Goal: Task Accomplishment & Management: Use online tool/utility

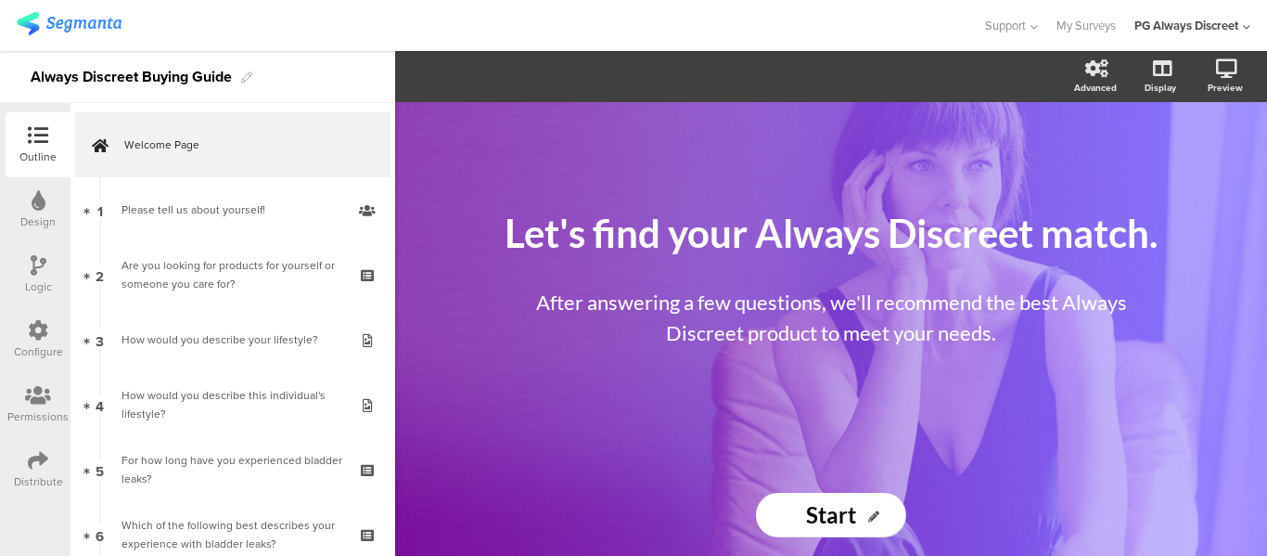
drag, startPoint x: 0, startPoint y: 0, endPoint x: 19, endPoint y: 205, distance: 205.8
click at [19, 205] on div "Design" at bounding box center [38, 209] width 65 height 65
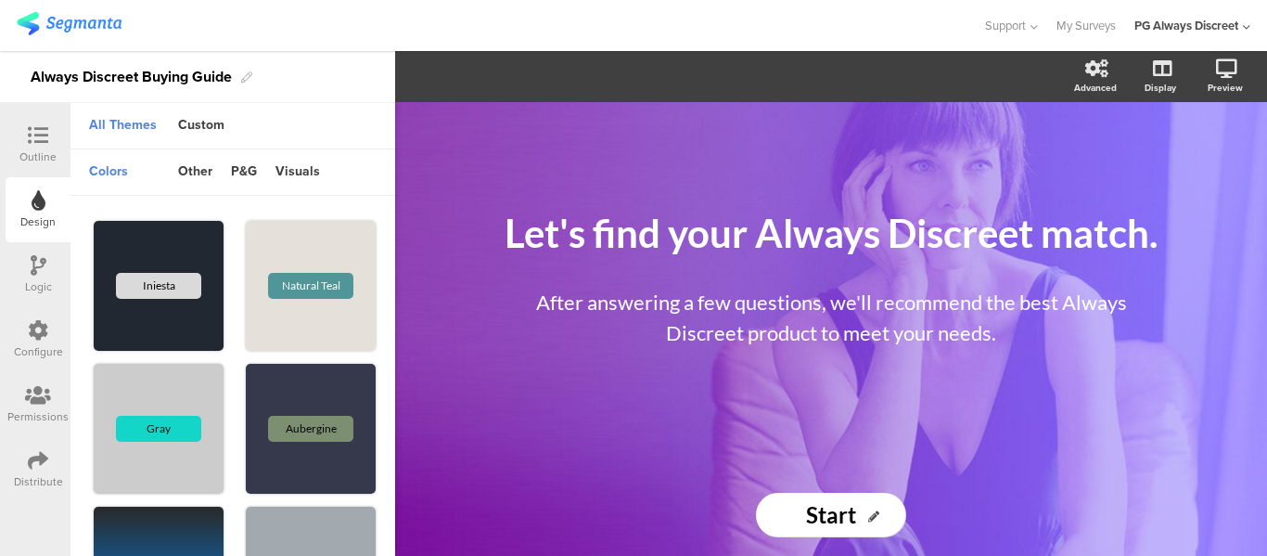
click at [27, 270] on div "Logic" at bounding box center [38, 274] width 65 height 65
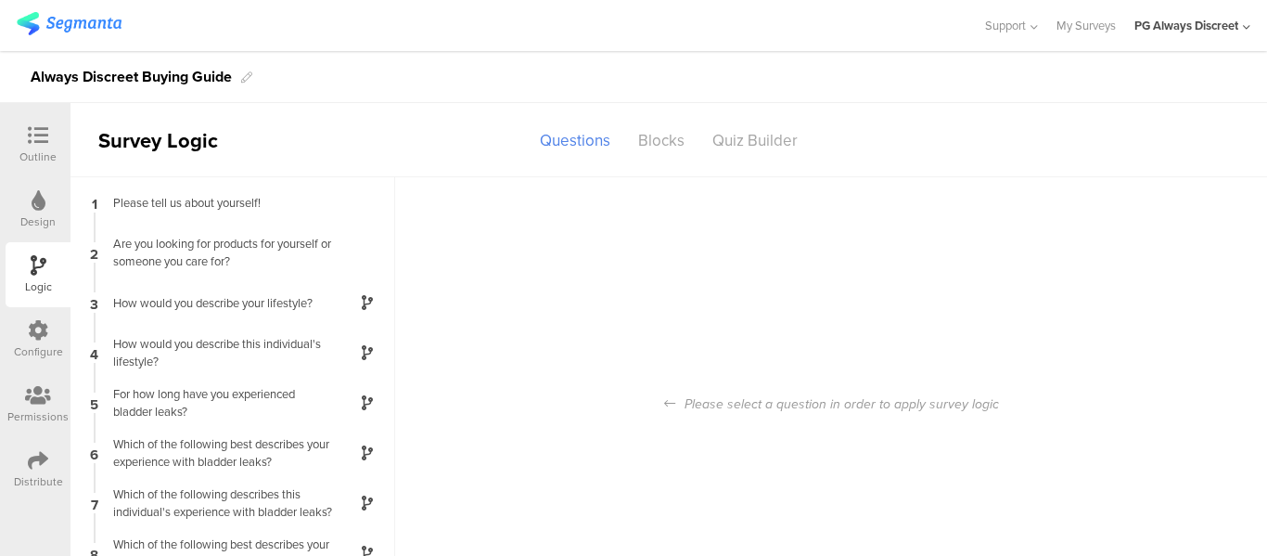
click at [34, 330] on icon at bounding box center [38, 330] width 20 height 20
click at [643, 137] on div "Blocks" at bounding box center [661, 140] width 74 height 32
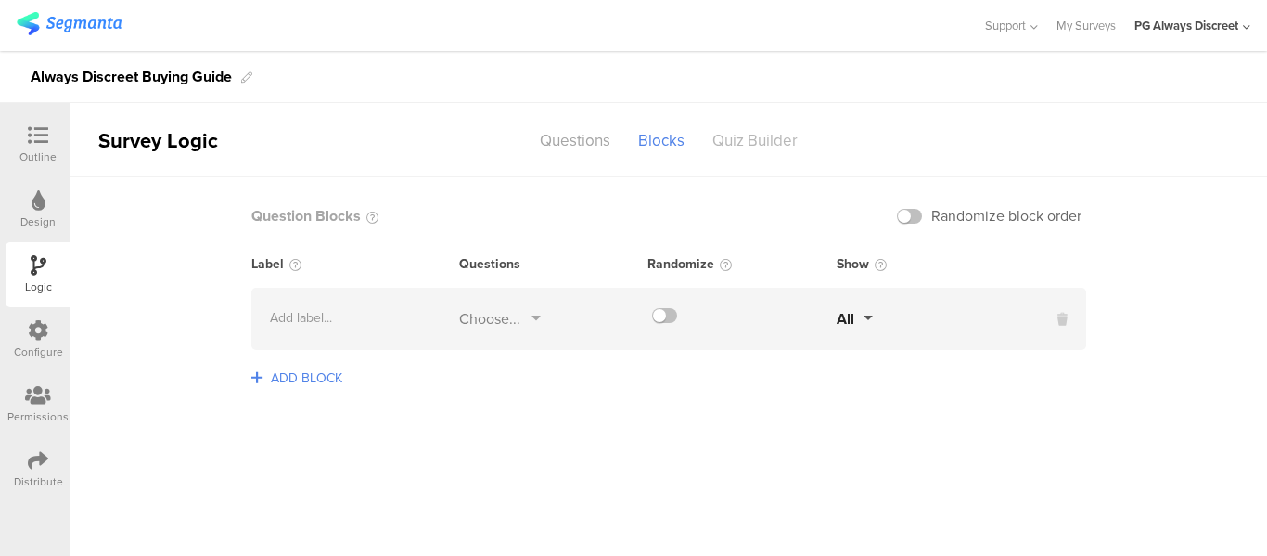
click at [765, 135] on div "Quiz Builder" at bounding box center [754, 140] width 113 height 32
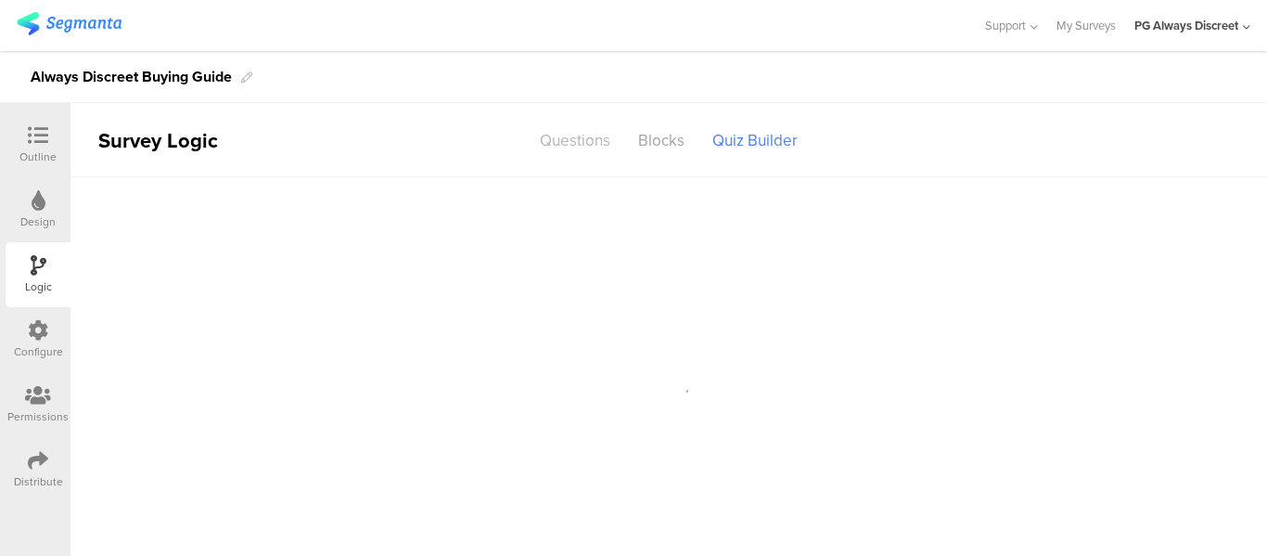
click at [581, 144] on div "Questions" at bounding box center [575, 140] width 98 height 32
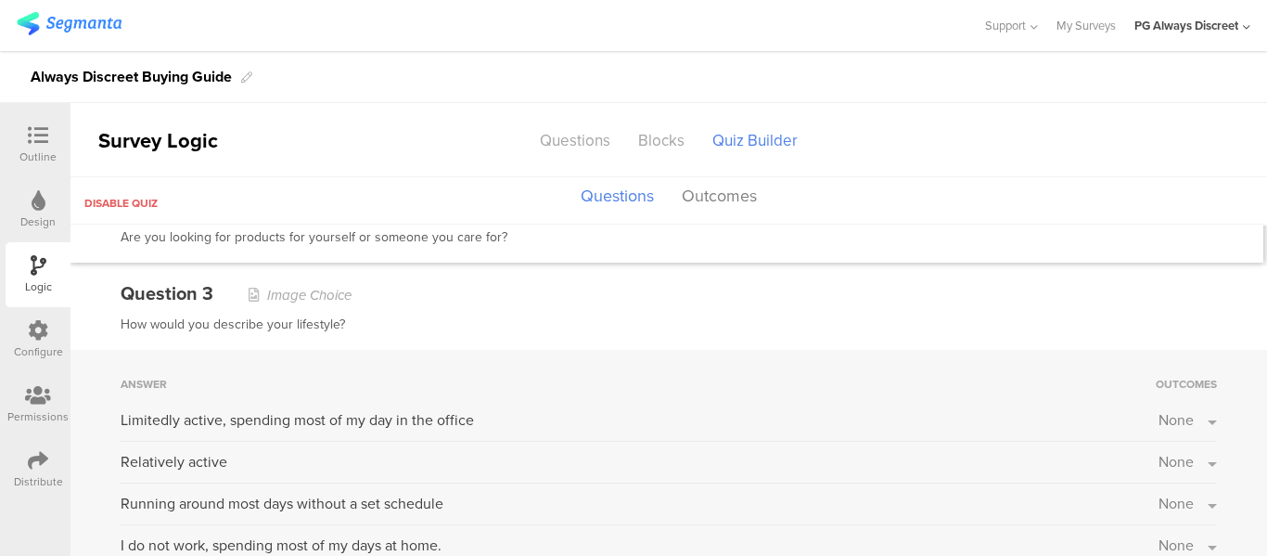
scroll to position [1206, 0]
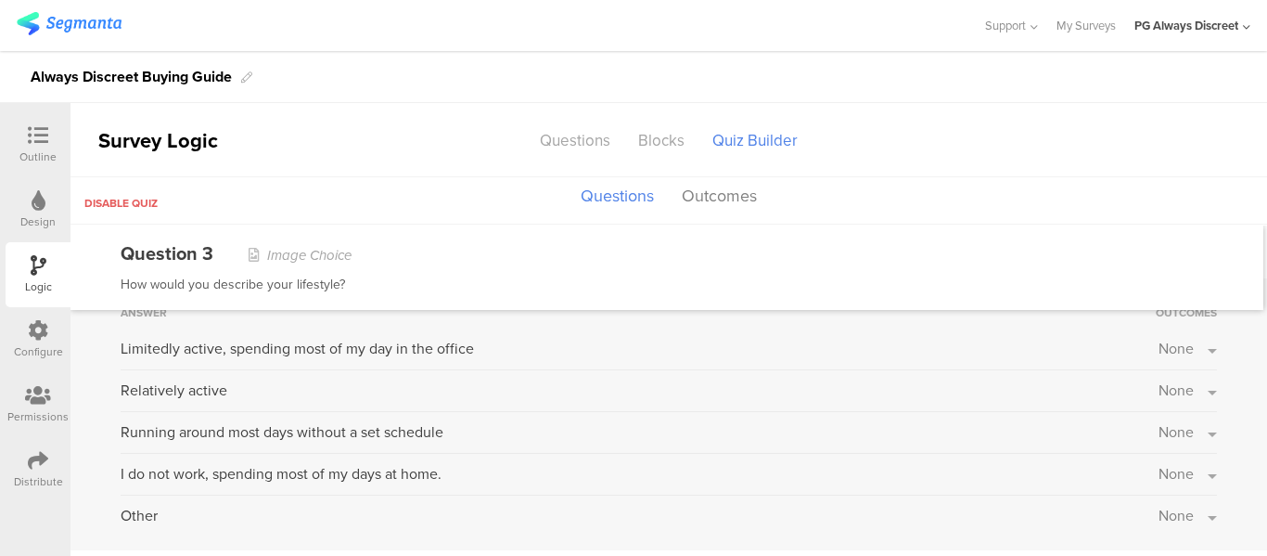
click at [37, 133] on icon at bounding box center [38, 135] width 20 height 20
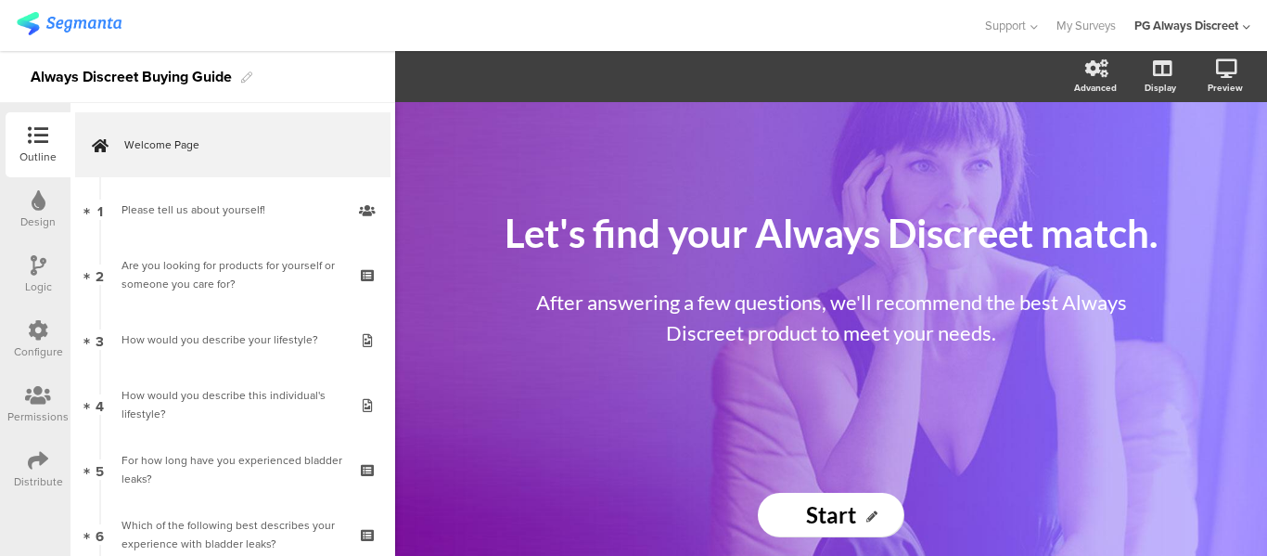
click at [169, 77] on div "Always Discreet Buying Guide" at bounding box center [131, 77] width 201 height 30
click at [76, 21] on img at bounding box center [69, 23] width 105 height 23
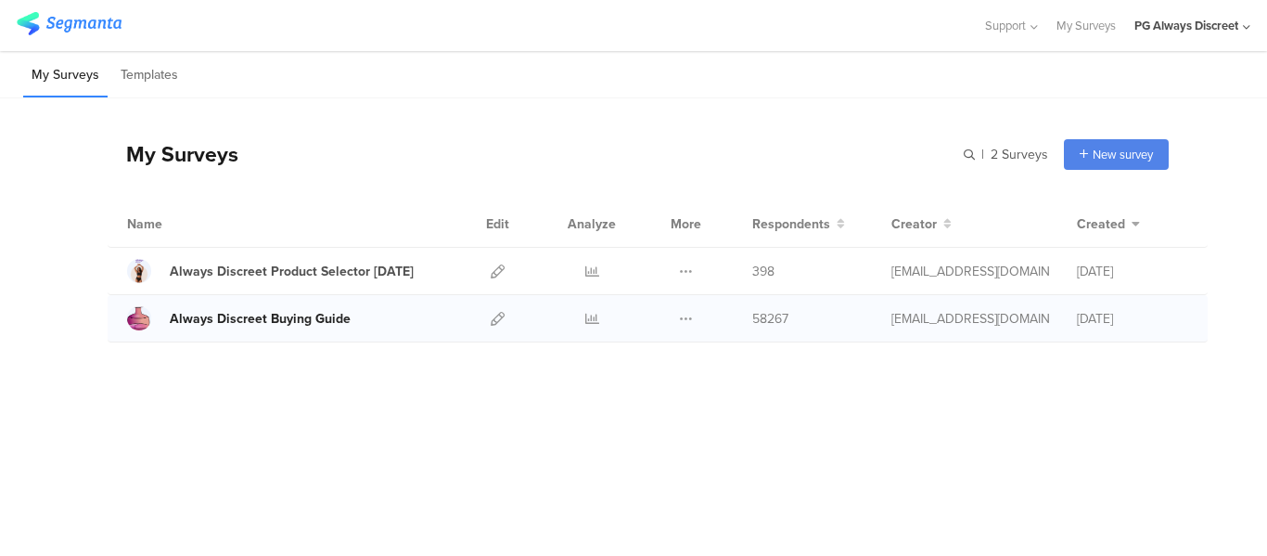
click at [288, 314] on div "Always Discreet Buying Guide" at bounding box center [260, 318] width 181 height 19
click at [501, 317] on icon at bounding box center [498, 319] width 14 height 14
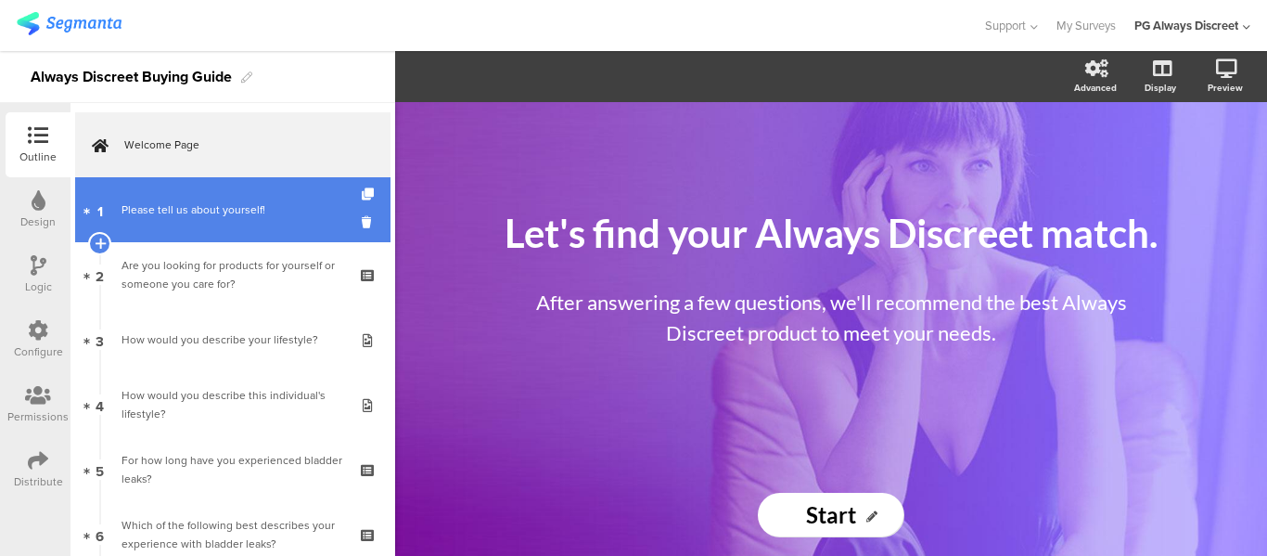
click at [189, 206] on div "Please tell us about yourself!" at bounding box center [233, 209] width 222 height 19
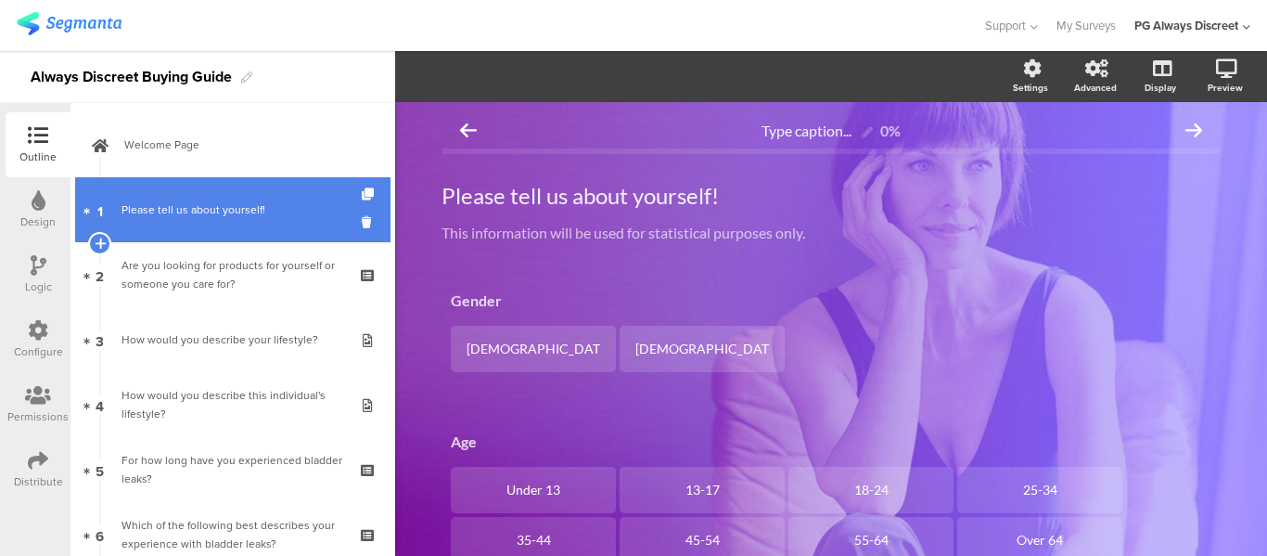
click at [199, 200] on div "Please tell us about yourself!" at bounding box center [233, 209] width 222 height 19
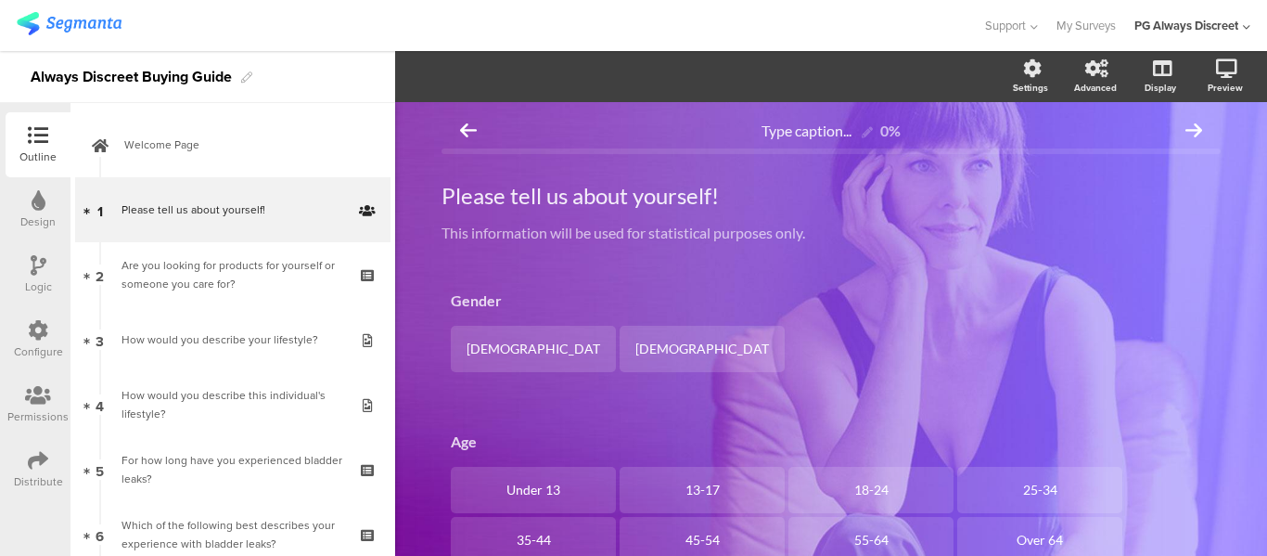
click at [251, 70] on div "Always Discreet Buying Guide" at bounding box center [197, 77] width 395 height 52
click at [23, 144] on div at bounding box center [37, 136] width 37 height 23
click at [44, 208] on icon at bounding box center [39, 200] width 14 height 20
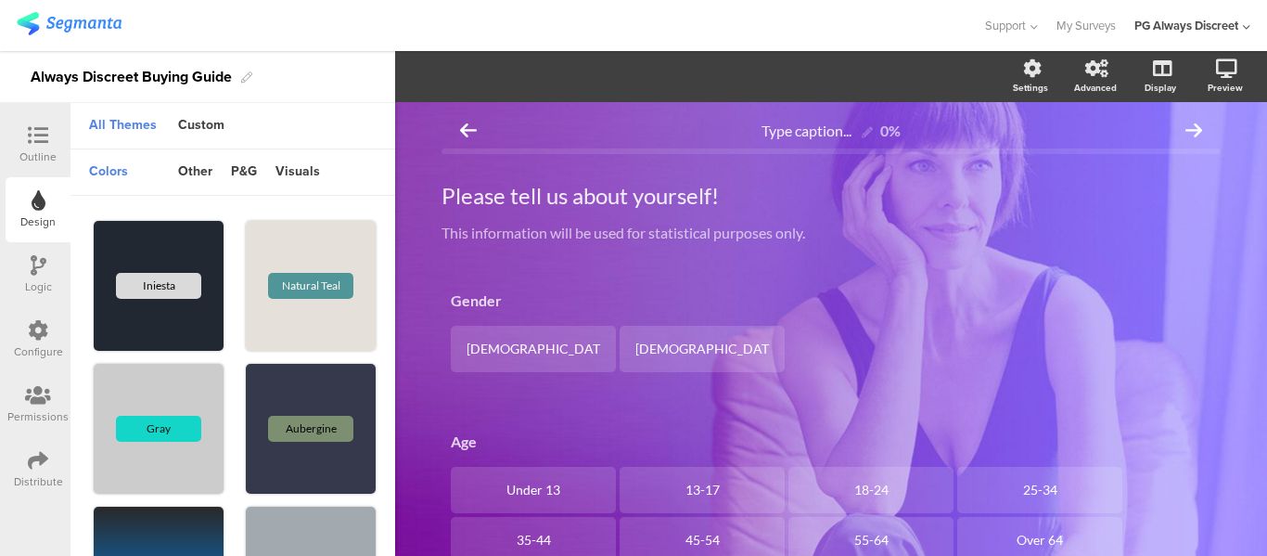
click at [32, 265] on icon at bounding box center [39, 265] width 16 height 20
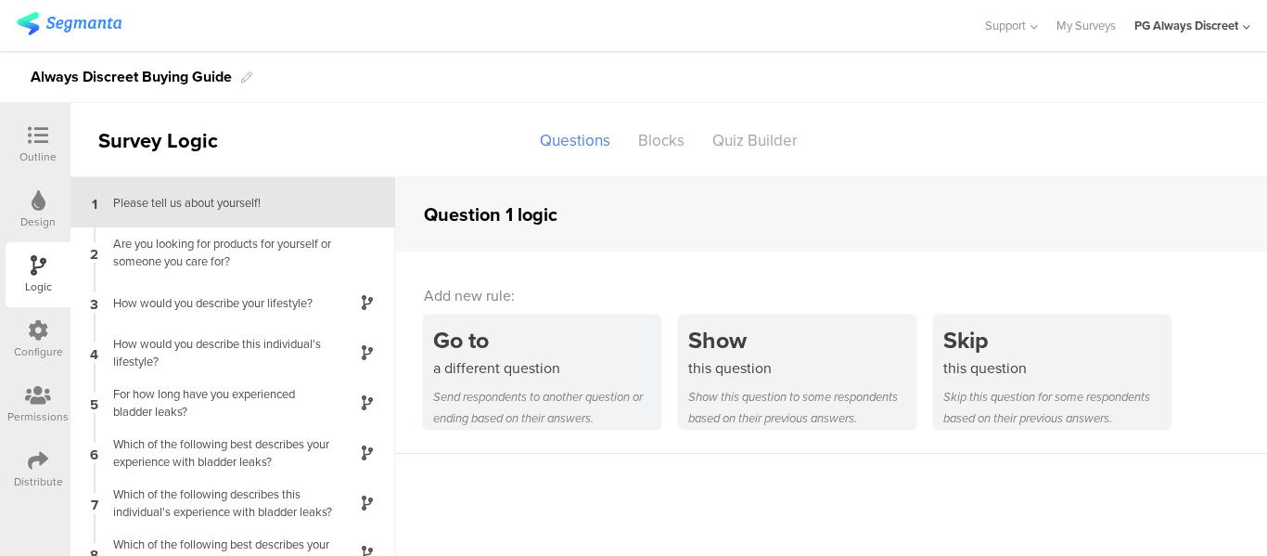
click at [33, 329] on icon at bounding box center [38, 330] width 20 height 20
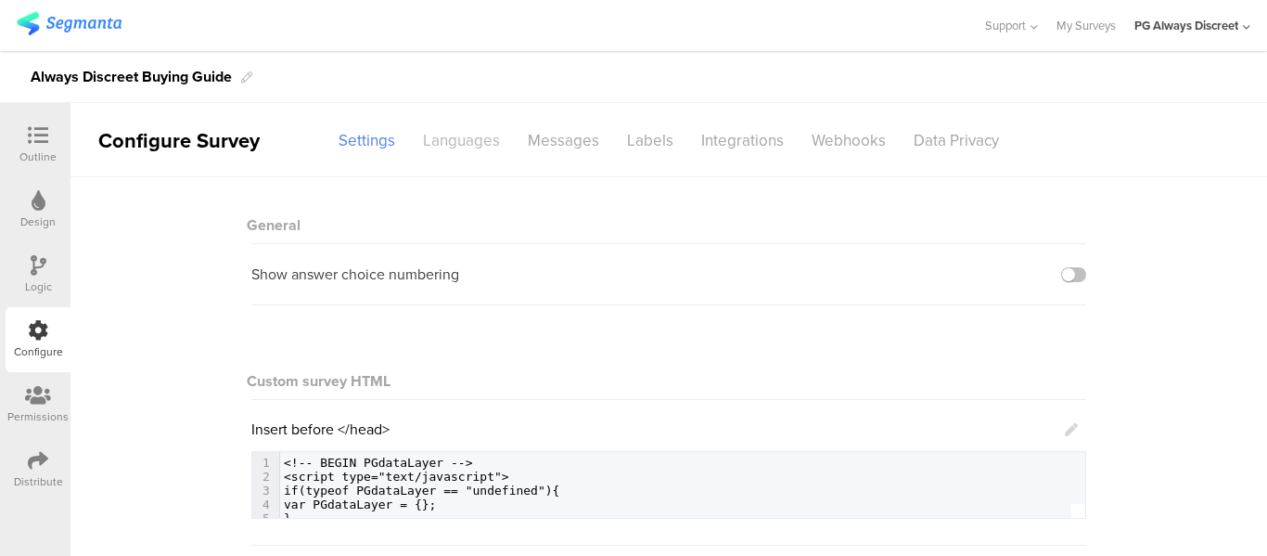
click at [454, 131] on div "Languages" at bounding box center [461, 140] width 105 height 32
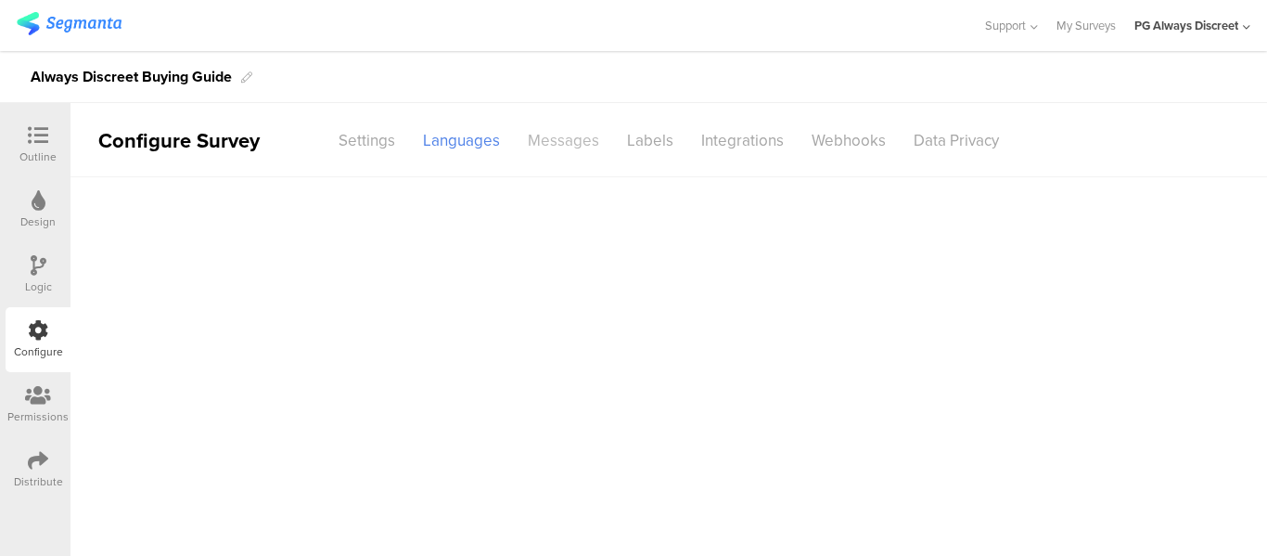
click at [535, 135] on div "Messages" at bounding box center [563, 140] width 99 height 32
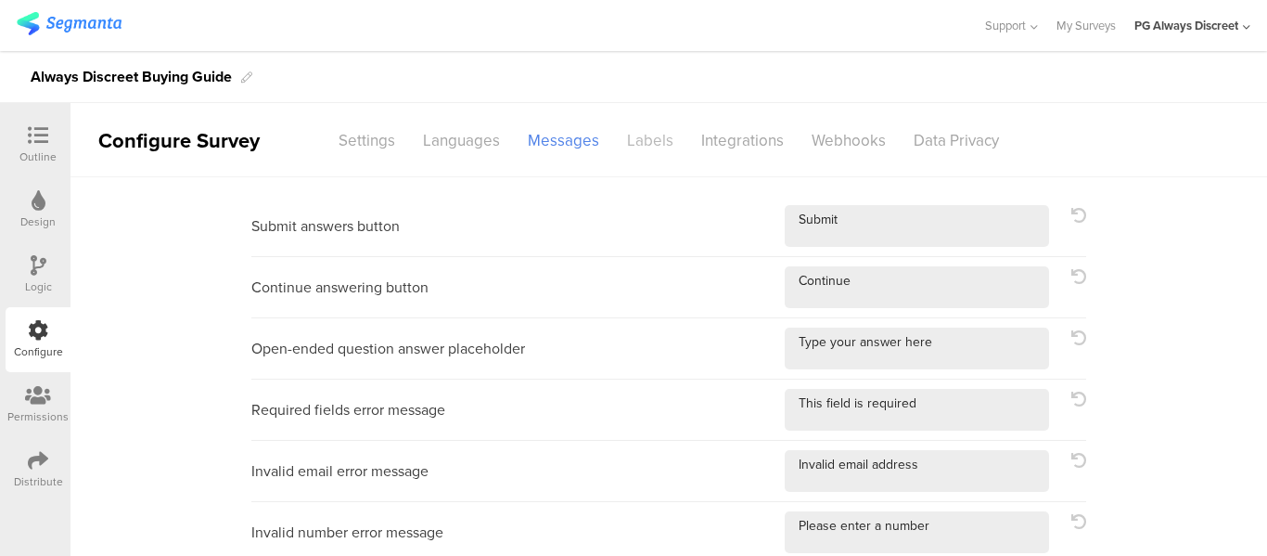
click at [657, 141] on div "Labels" at bounding box center [650, 140] width 74 height 32
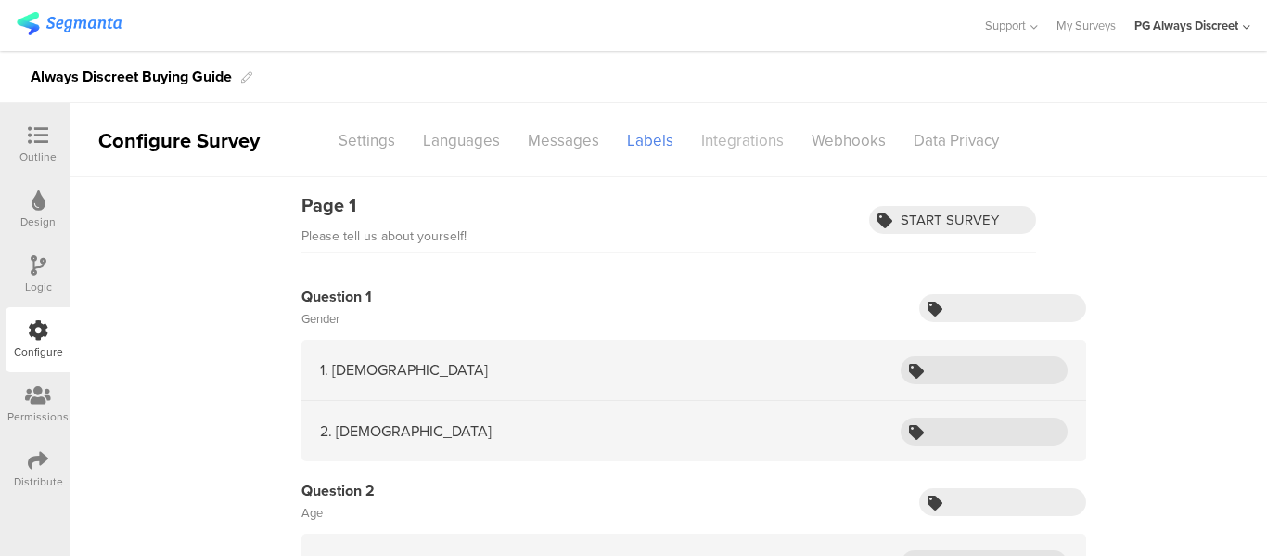
click at [738, 138] on div "Integrations" at bounding box center [742, 140] width 110 height 32
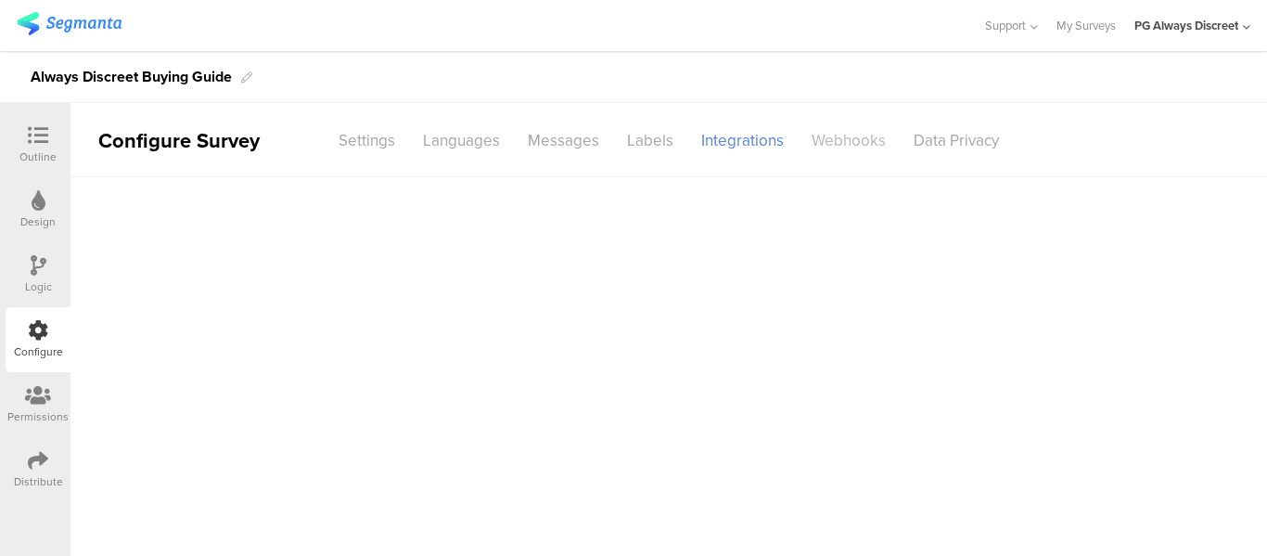
click at [836, 136] on div "Webhooks" at bounding box center [849, 140] width 102 height 32
click at [966, 137] on div "Data Privacy" at bounding box center [956, 140] width 113 height 32
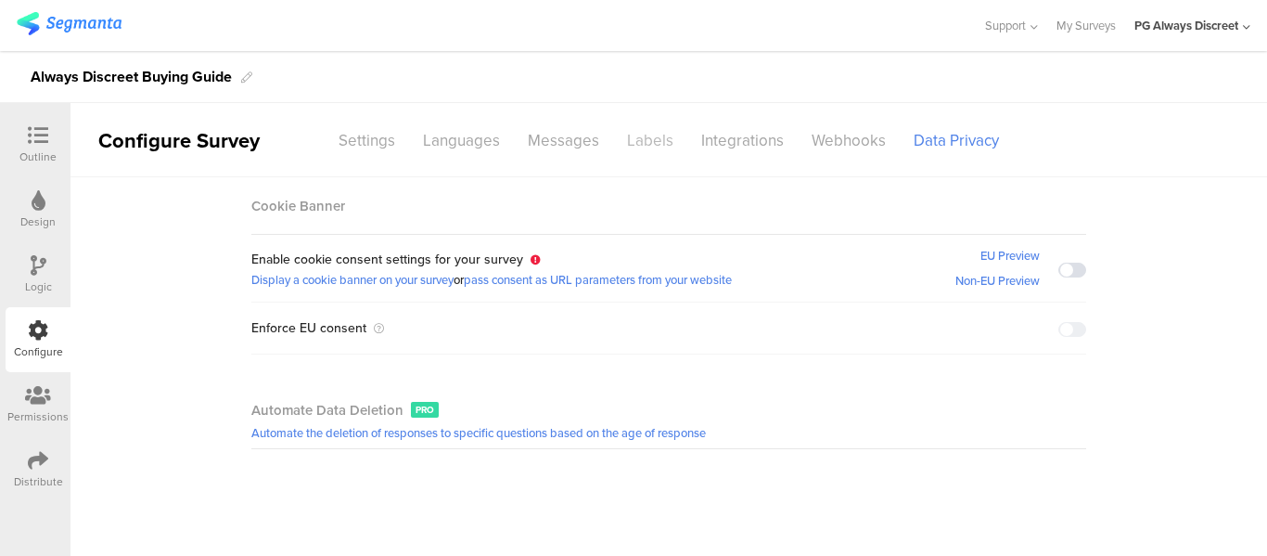
click at [649, 147] on div "Labels" at bounding box center [650, 140] width 74 height 32
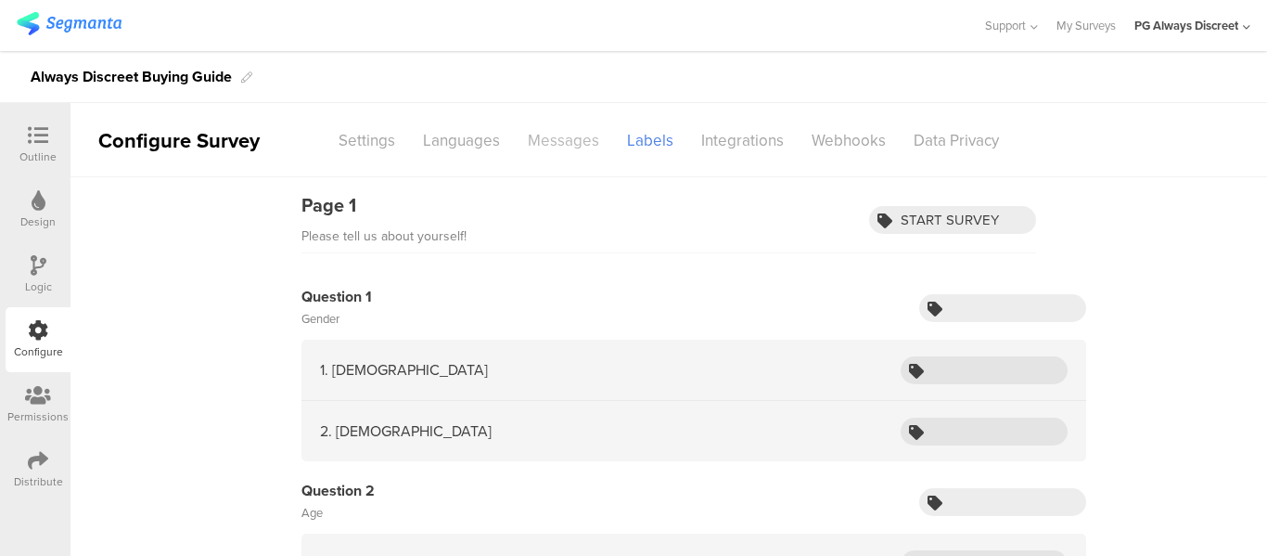
click at [588, 145] on div "Messages" at bounding box center [563, 140] width 99 height 32
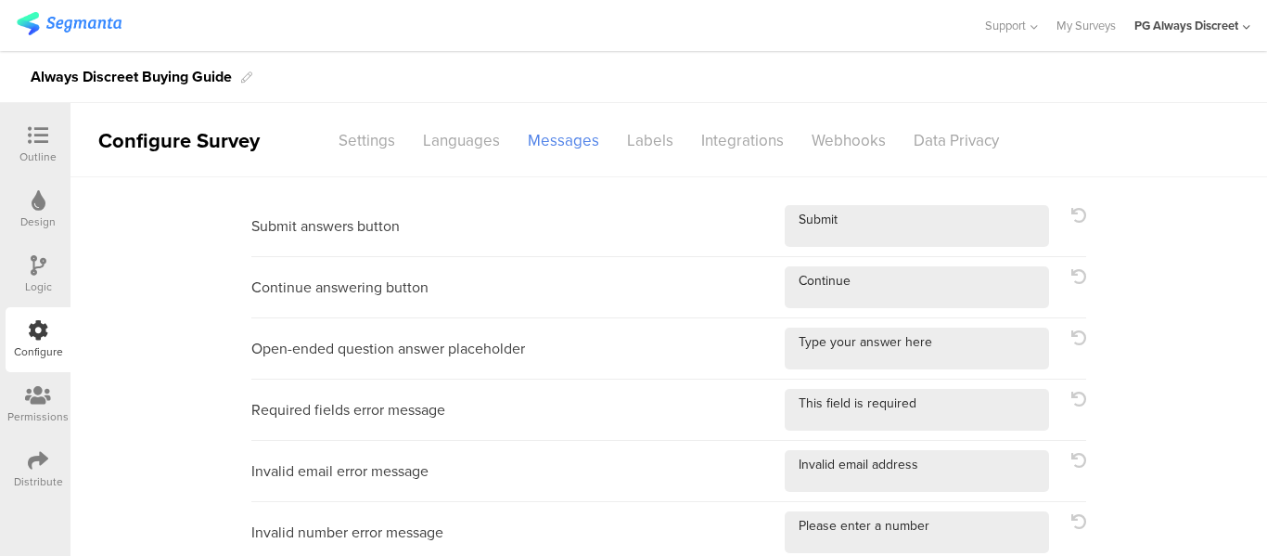
click at [14, 399] on div at bounding box center [37, 396] width 61 height 23
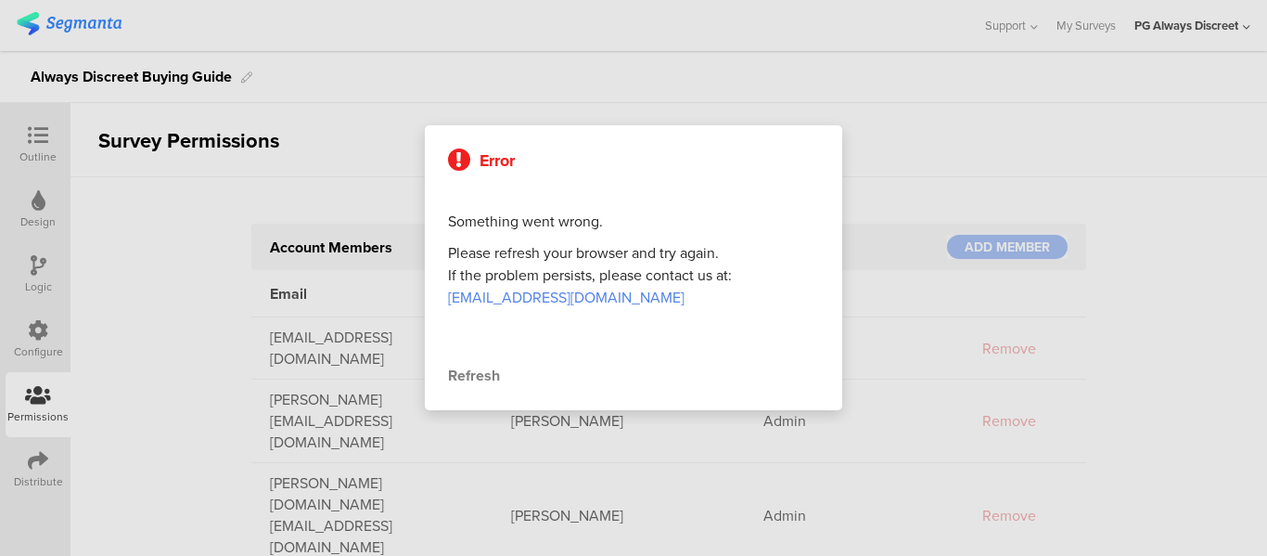
click at [125, 314] on div at bounding box center [633, 278] width 1267 height 556
click at [42, 352] on div at bounding box center [633, 278] width 1267 height 556
click at [339, 81] on div at bounding box center [633, 278] width 1267 height 556
click at [39, 340] on div at bounding box center [633, 278] width 1267 height 556
click at [856, 70] on div at bounding box center [633, 278] width 1267 height 556
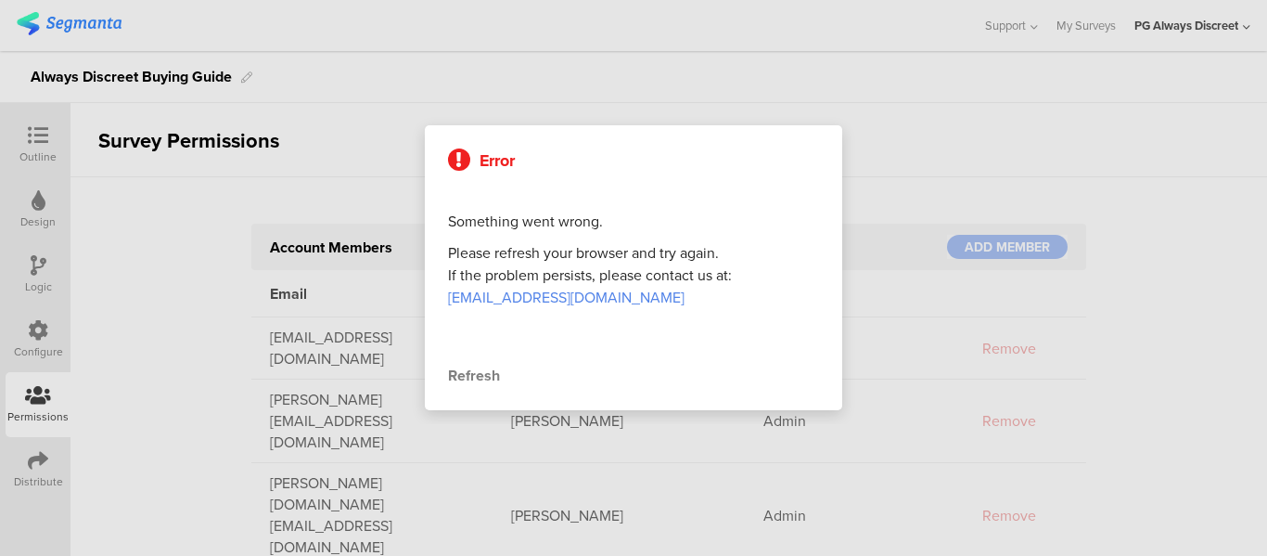
click at [458, 367] on div "Refresh" at bounding box center [633, 376] width 371 height 22
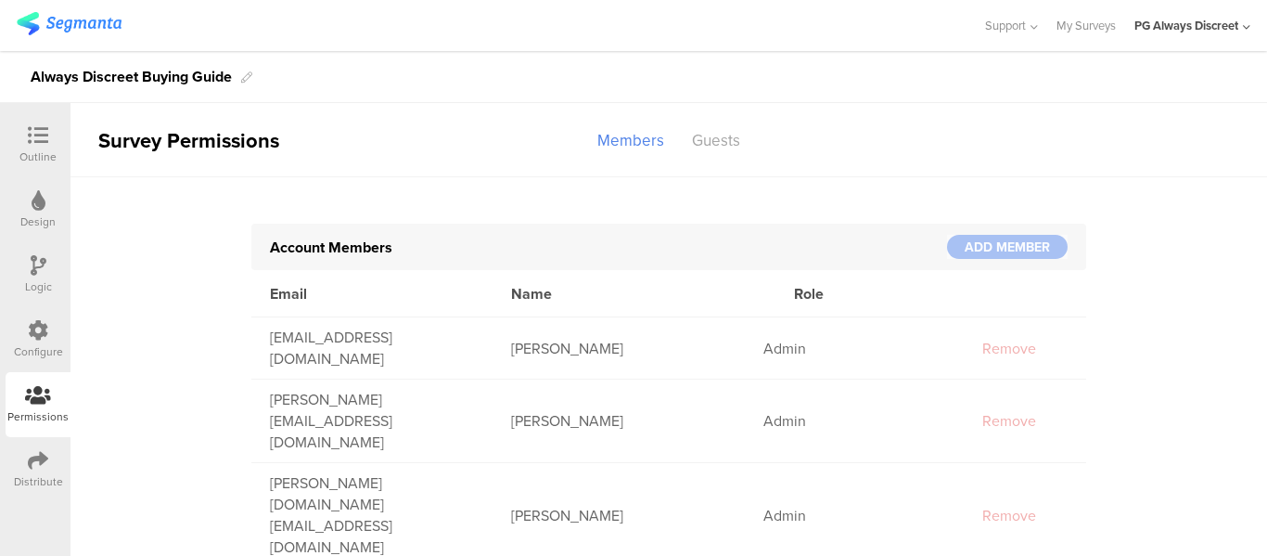
click at [31, 345] on div "Configure" at bounding box center [38, 351] width 49 height 17
click at [39, 147] on div at bounding box center [37, 136] width 37 height 23
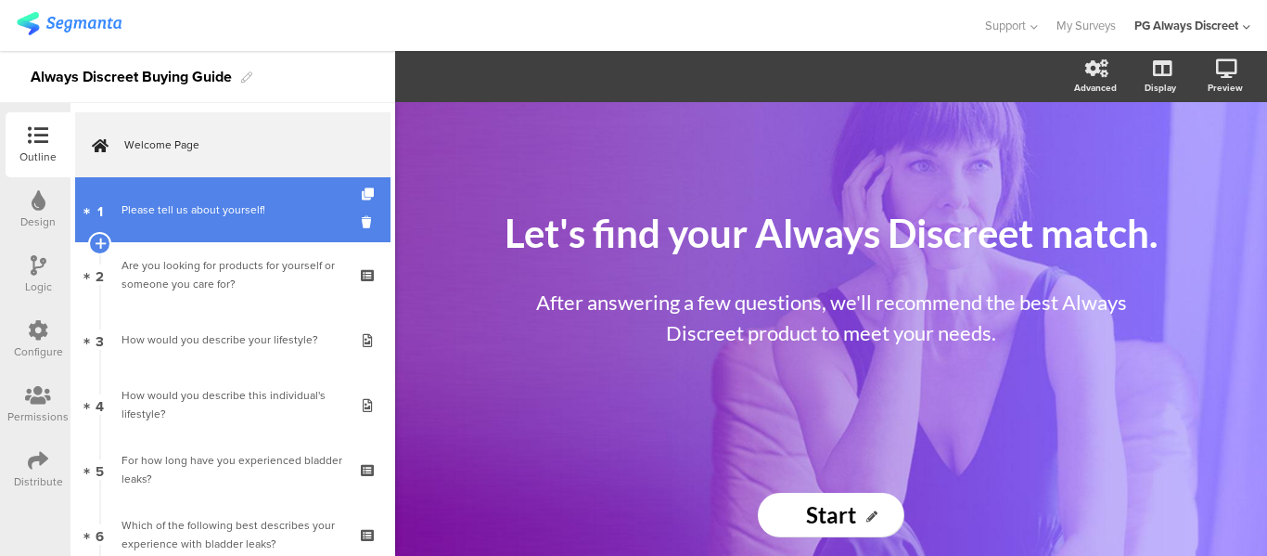
click at [189, 209] on div "Please tell us about yourself!" at bounding box center [233, 209] width 222 height 19
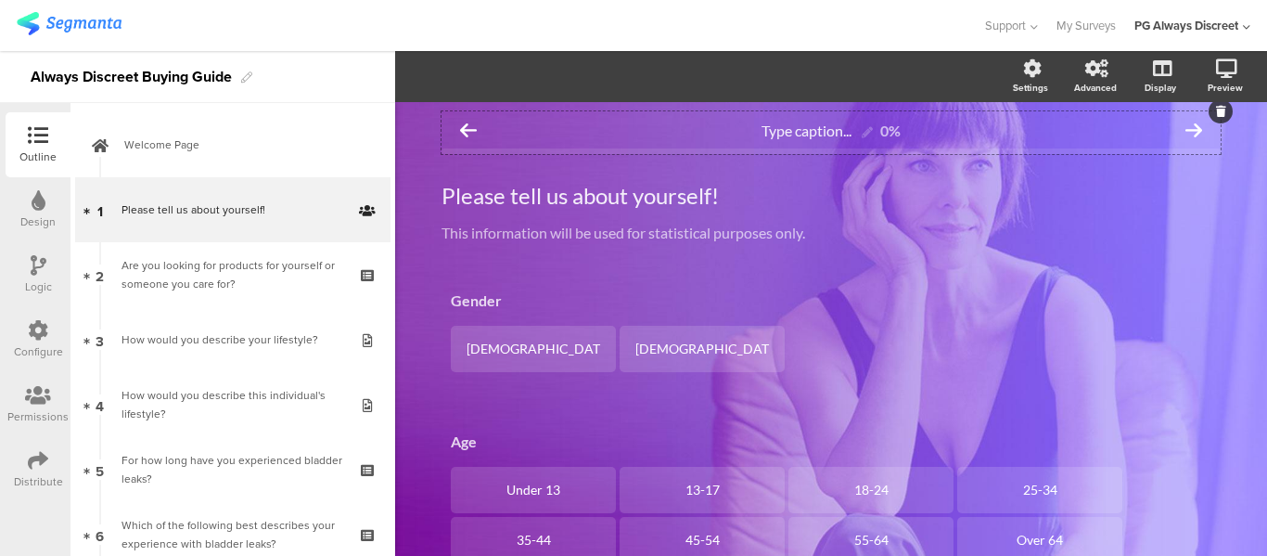
click at [1186, 133] on icon at bounding box center [1193, 130] width 17 height 17
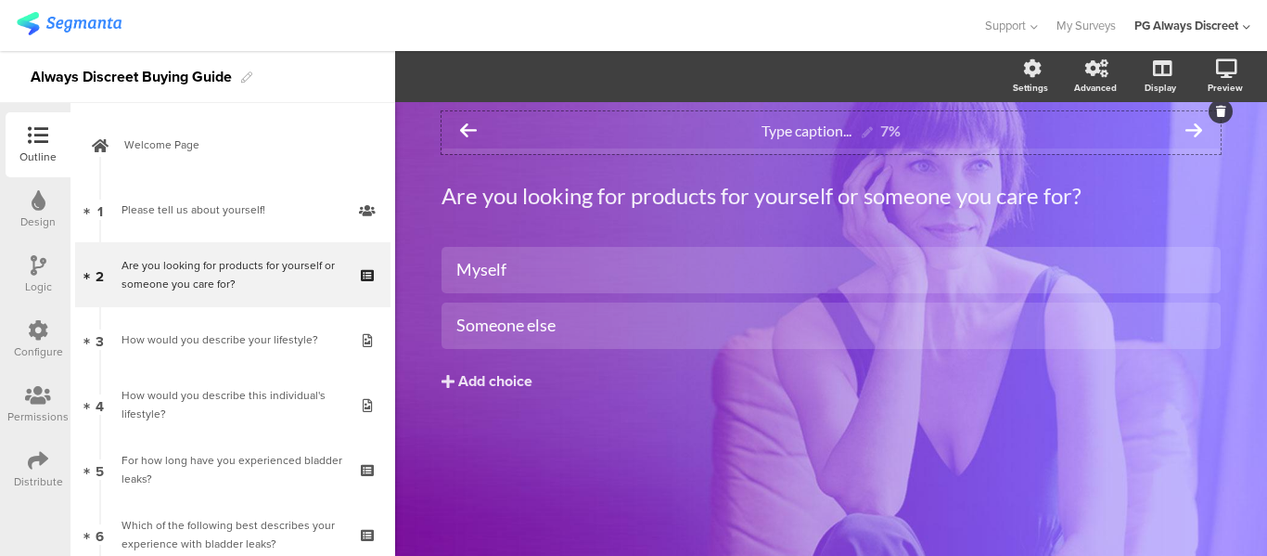
click at [464, 122] on icon at bounding box center [468, 130] width 17 height 17
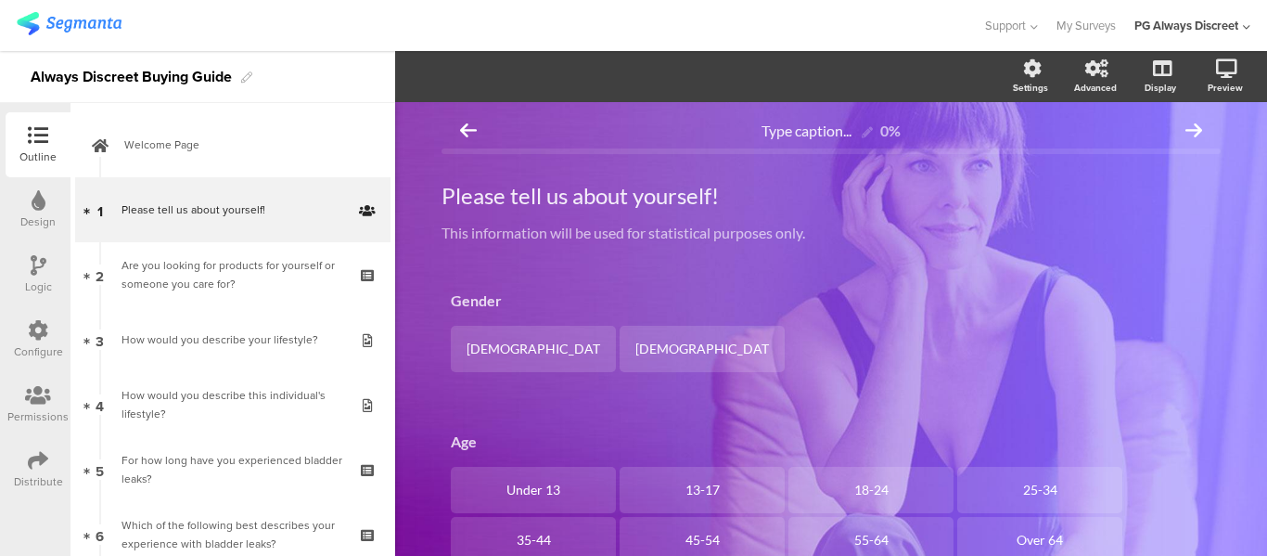
click at [44, 215] on div "Design" at bounding box center [37, 221] width 35 height 17
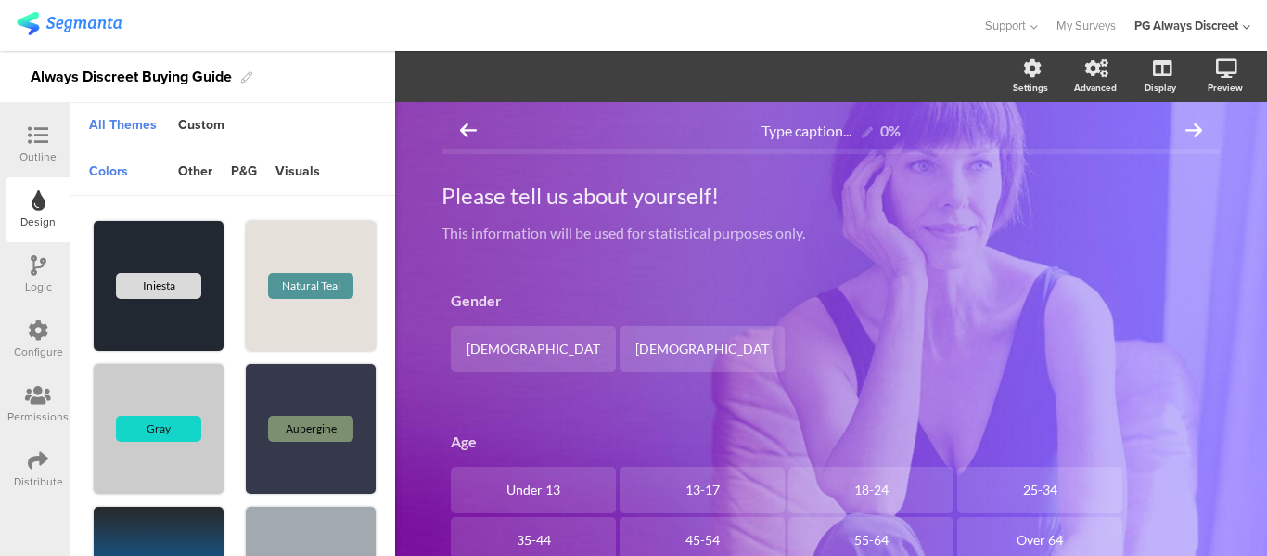
click at [23, 265] on div "Logic" at bounding box center [38, 274] width 65 height 65
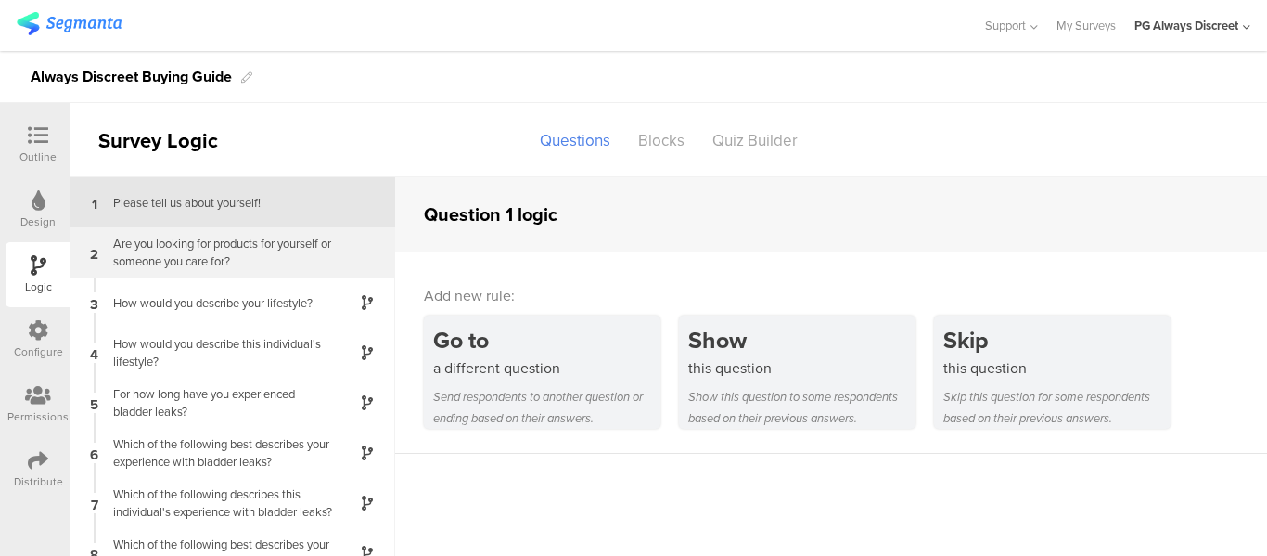
click at [198, 257] on div "Are you looking for products for yourself or someone you care for?" at bounding box center [218, 252] width 232 height 35
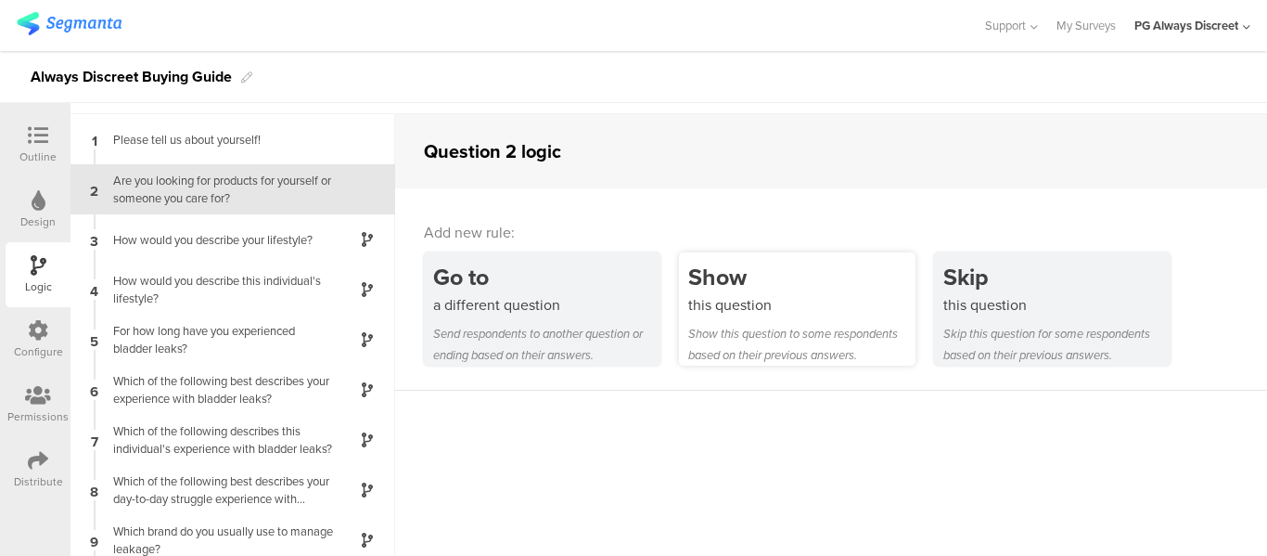
scroll to position [74, 0]
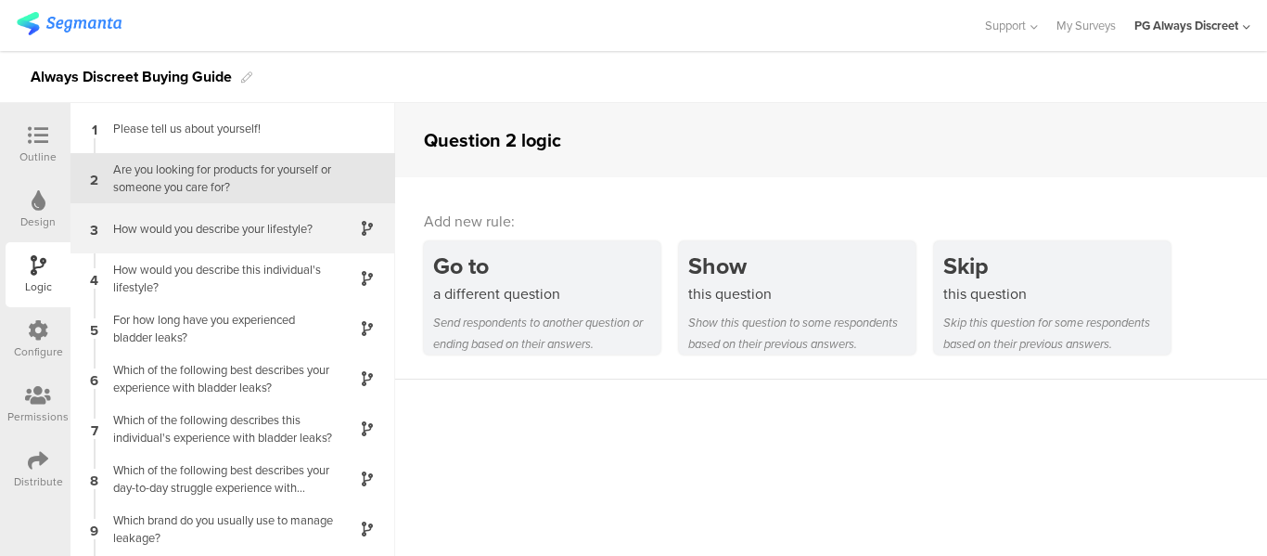
click at [159, 231] on div "How would you describe your lifestyle?" at bounding box center [218, 229] width 232 height 18
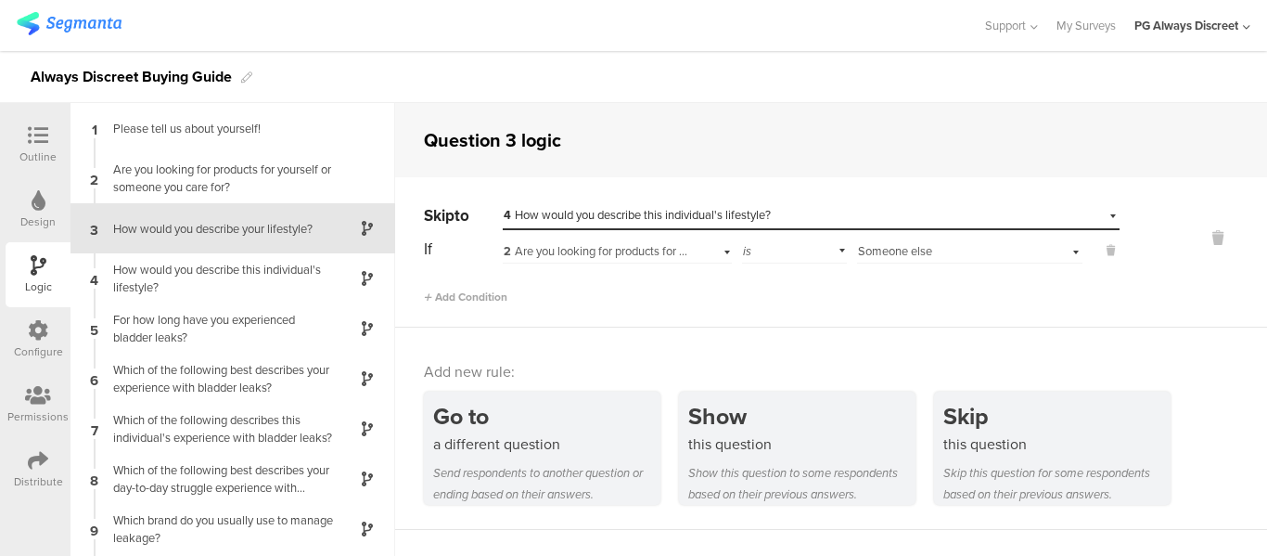
click at [42, 335] on icon at bounding box center [38, 330] width 20 height 20
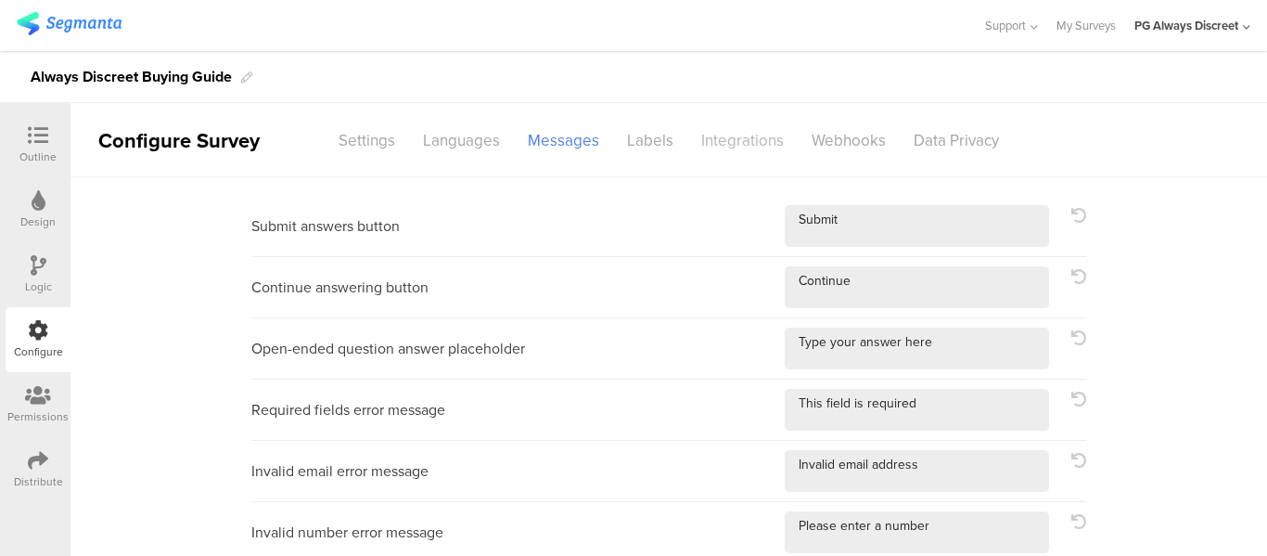
click at [738, 136] on div "Integrations" at bounding box center [742, 140] width 110 height 32
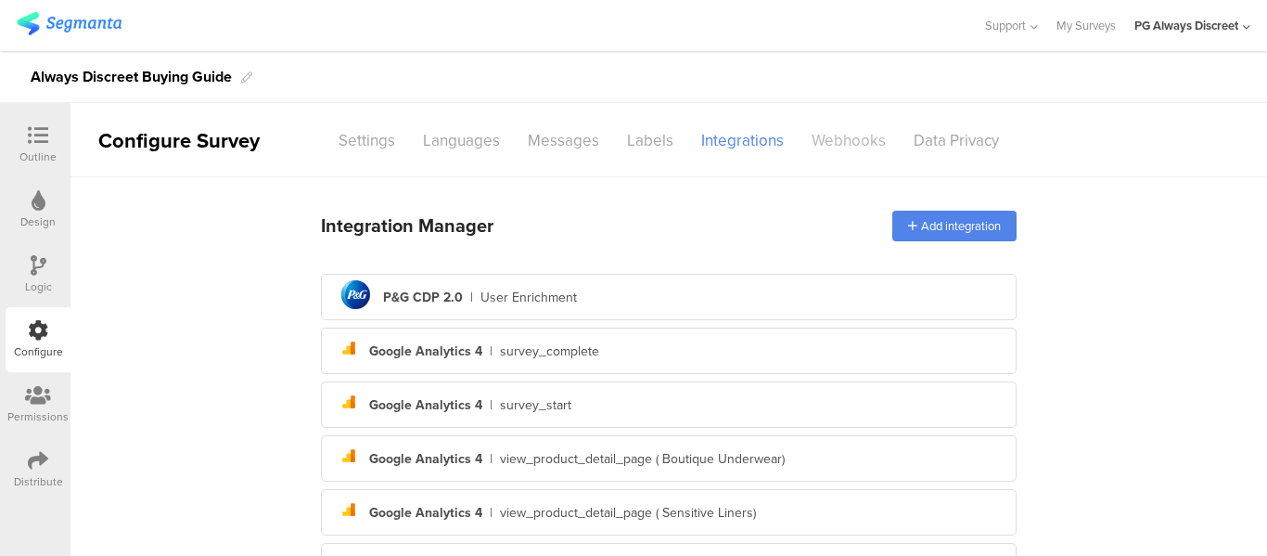
click at [836, 145] on div "Webhooks" at bounding box center [849, 140] width 102 height 32
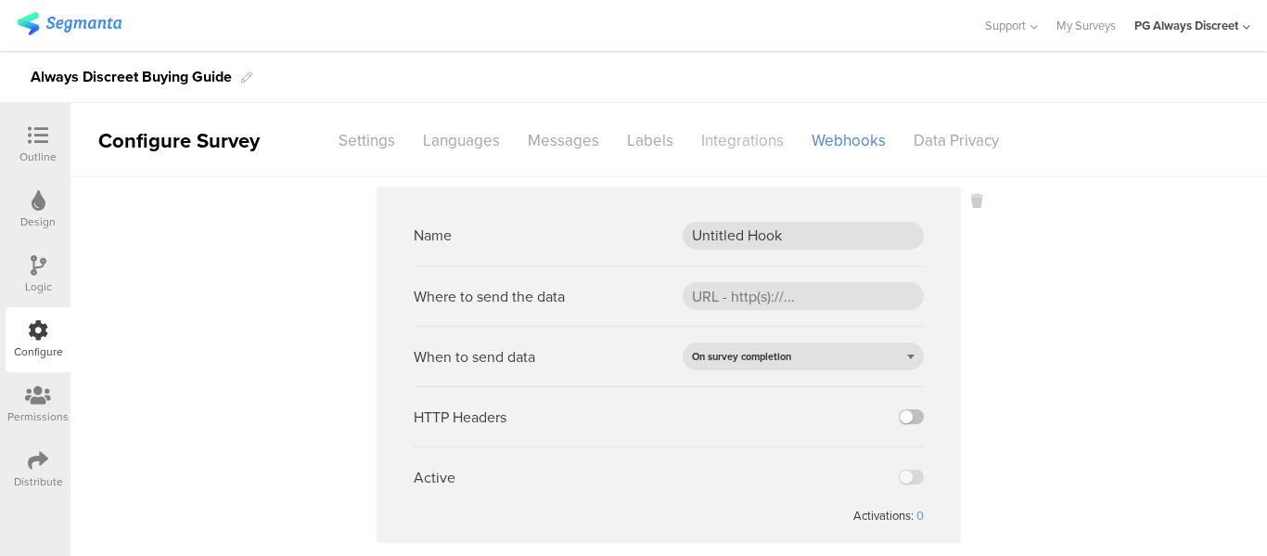
click at [729, 139] on div "Integrations" at bounding box center [742, 140] width 110 height 32
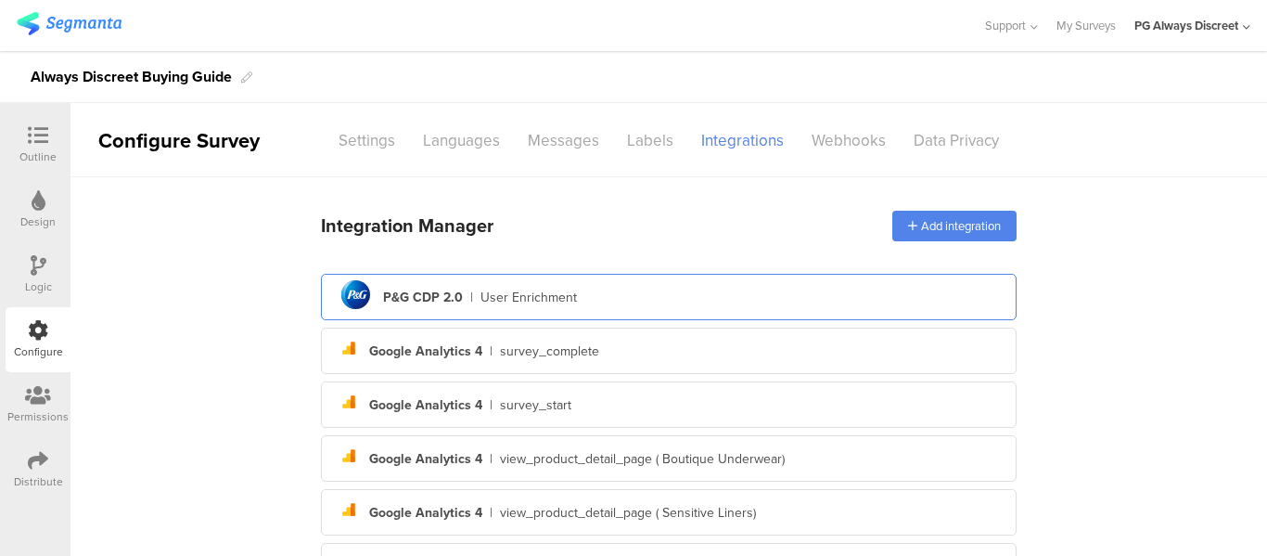
click at [528, 299] on div "User Enrichment" at bounding box center [528, 297] width 96 height 19
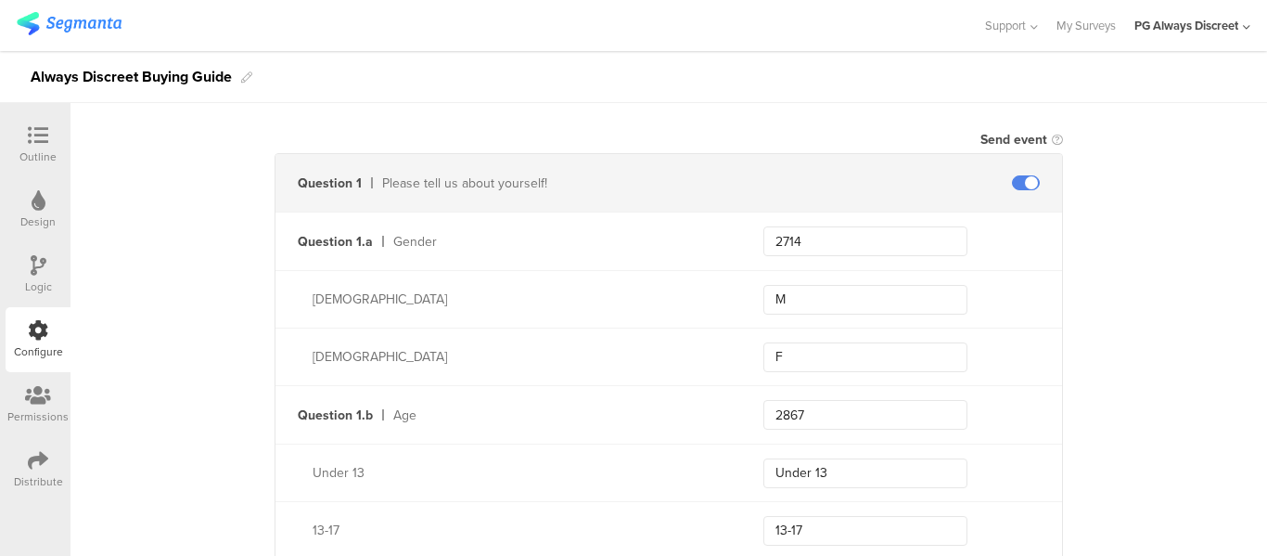
scroll to position [557, 0]
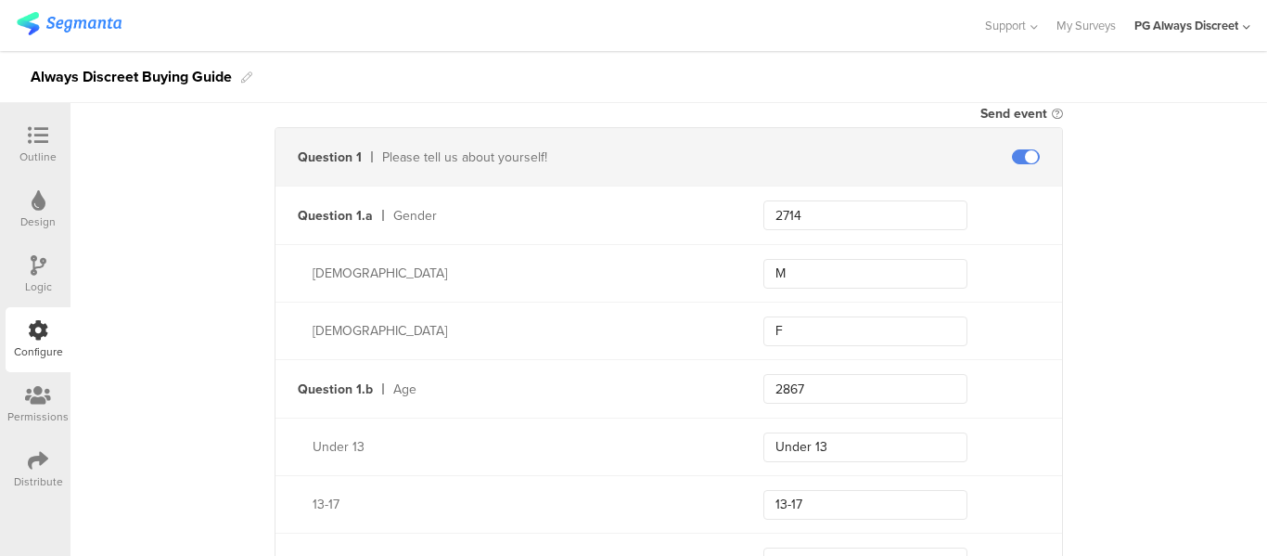
click at [1052, 109] on icon at bounding box center [1057, 114] width 11 height 11
click at [399, 216] on div "Gender" at bounding box center [556, 215] width 326 height 19
copy div "Gender"
click at [429, 237] on div "Question 1.a Gender 2714" at bounding box center [668, 215] width 787 height 58
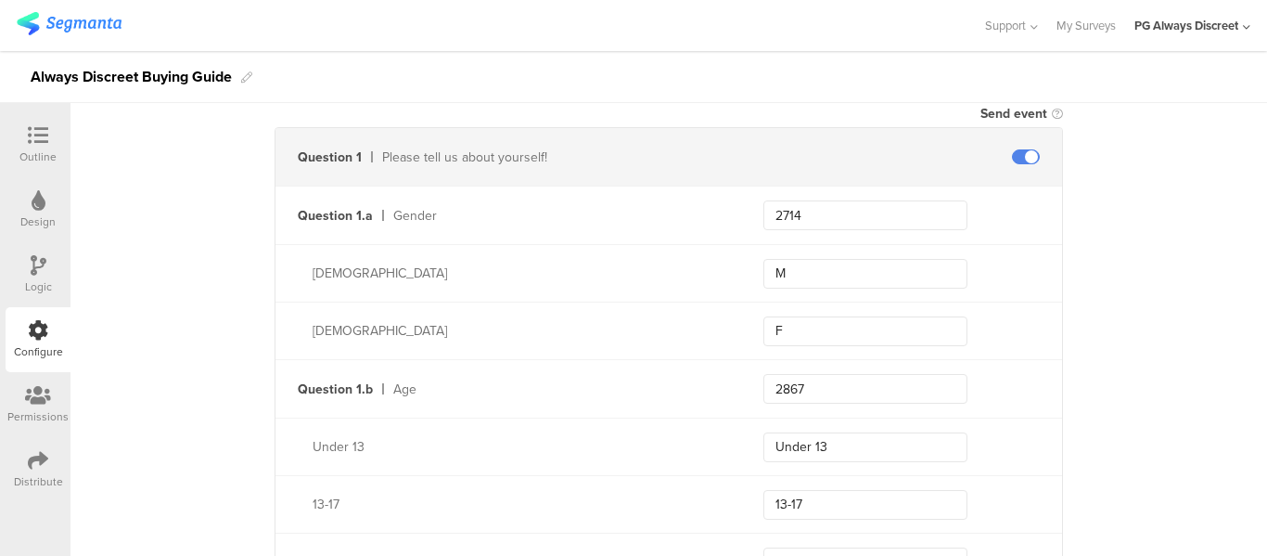
click at [419, 213] on div "Gender" at bounding box center [556, 215] width 326 height 19
copy div "Gender"
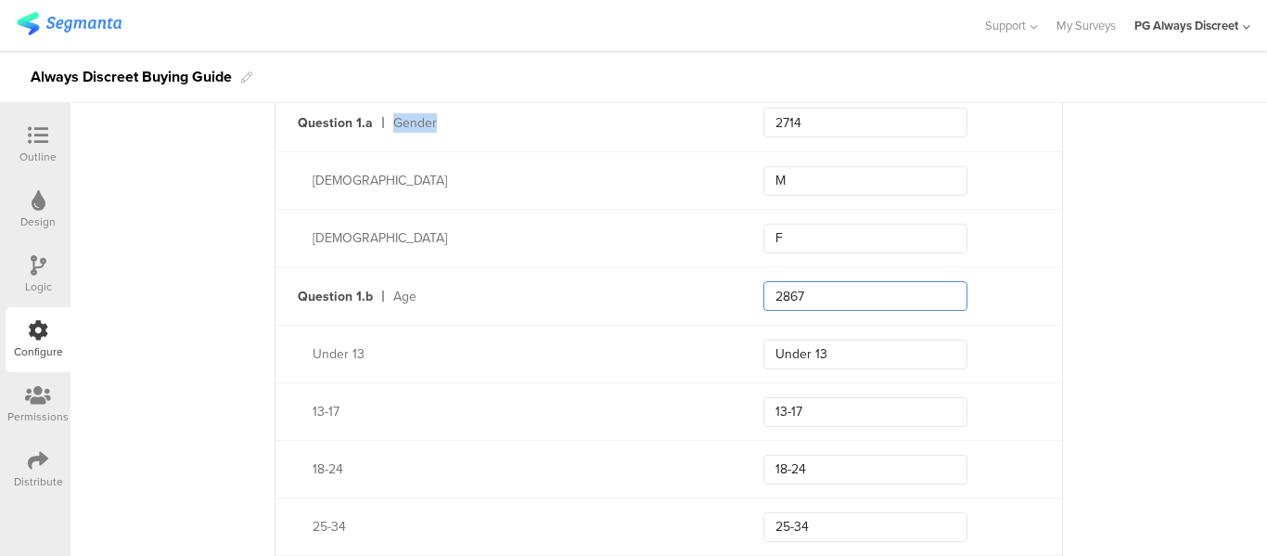
click at [781, 292] on input "2867" at bounding box center [865, 296] width 204 height 30
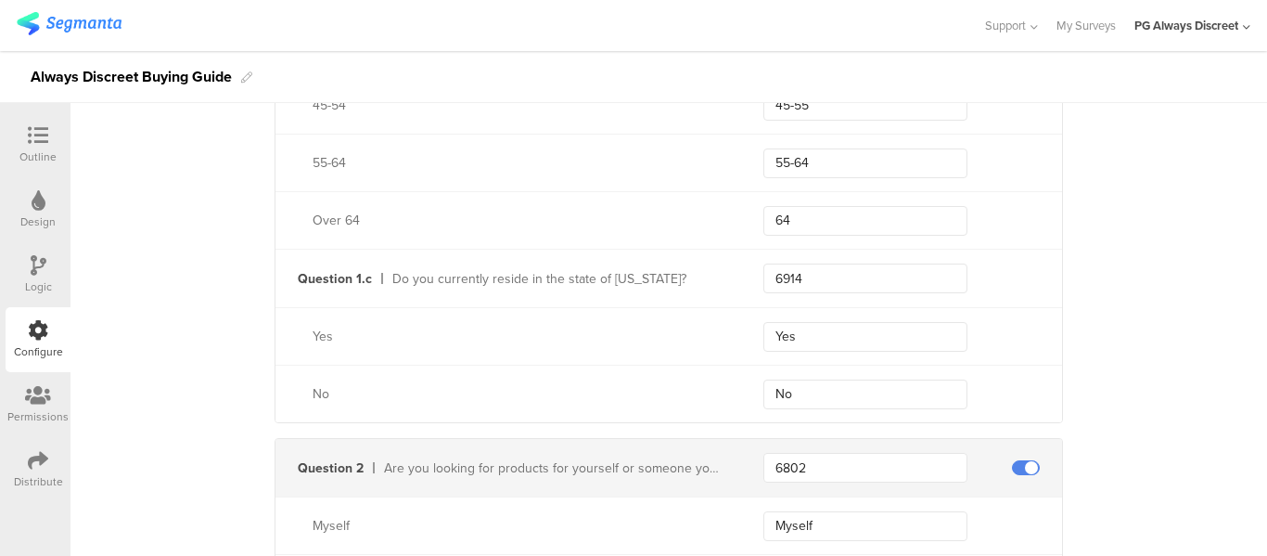
scroll to position [1206, 0]
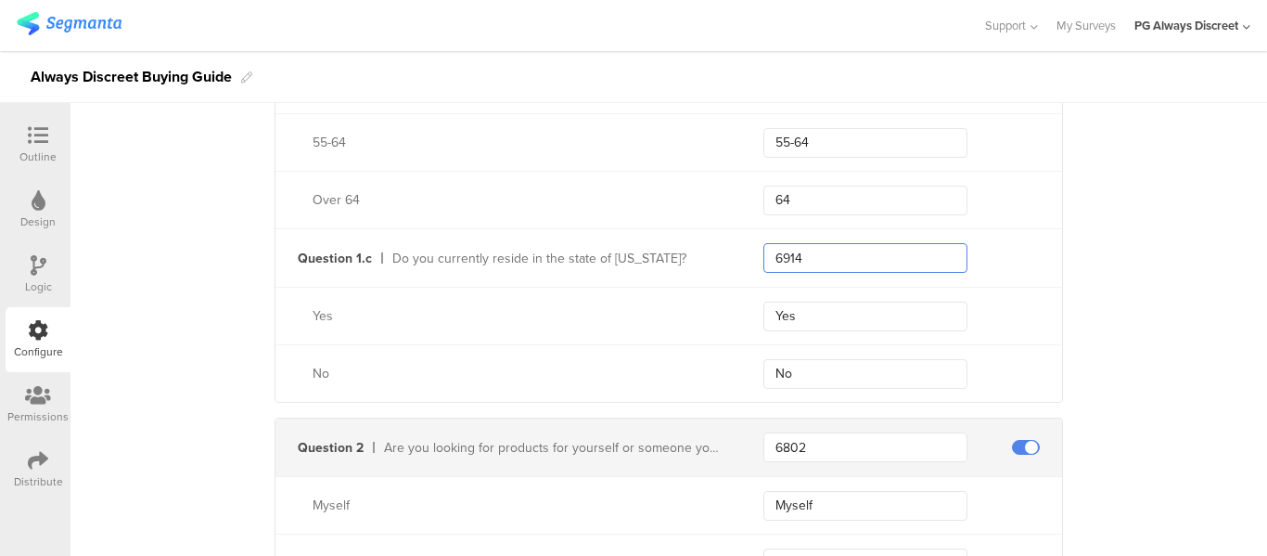
click at [797, 255] on input "6914" at bounding box center [865, 258] width 204 height 30
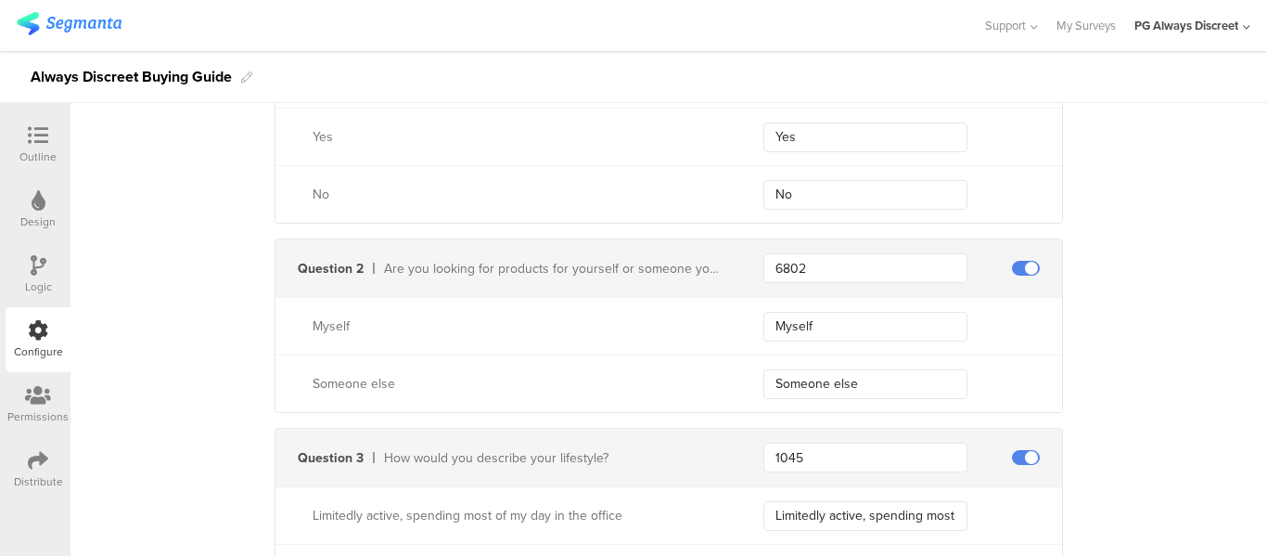
scroll to position [1391, 0]
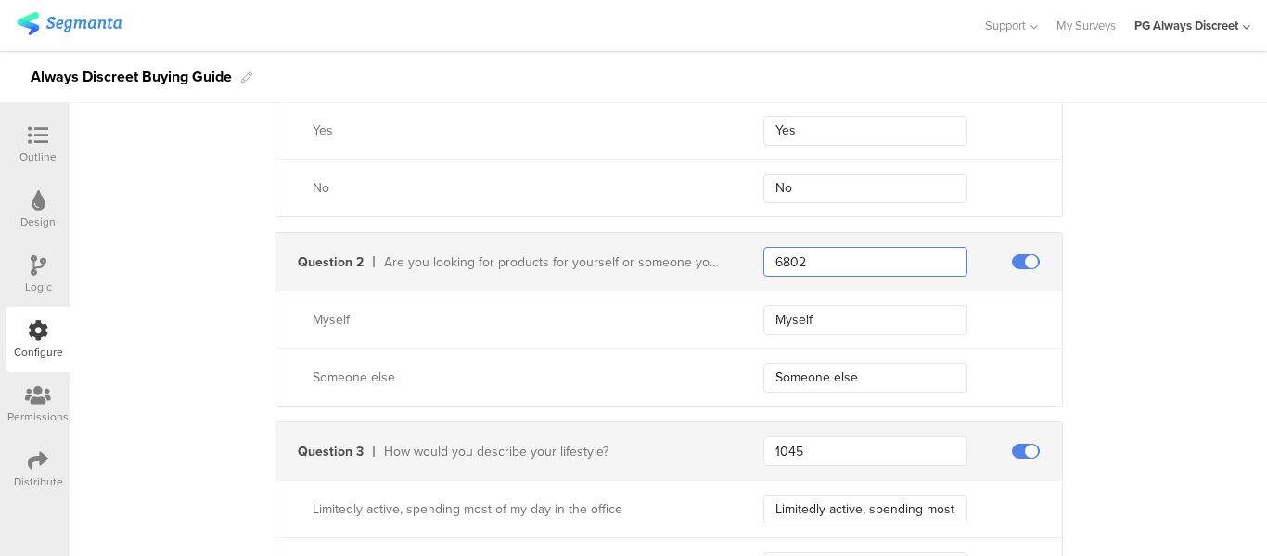
click at [796, 257] on input "6802" at bounding box center [865, 262] width 204 height 30
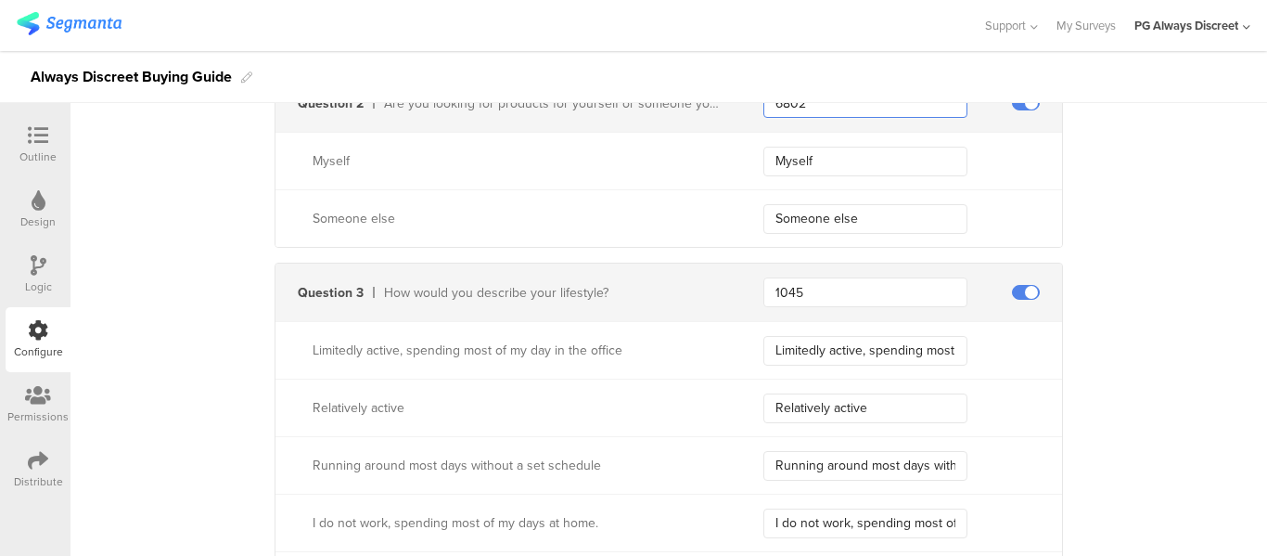
scroll to position [1577, 0]
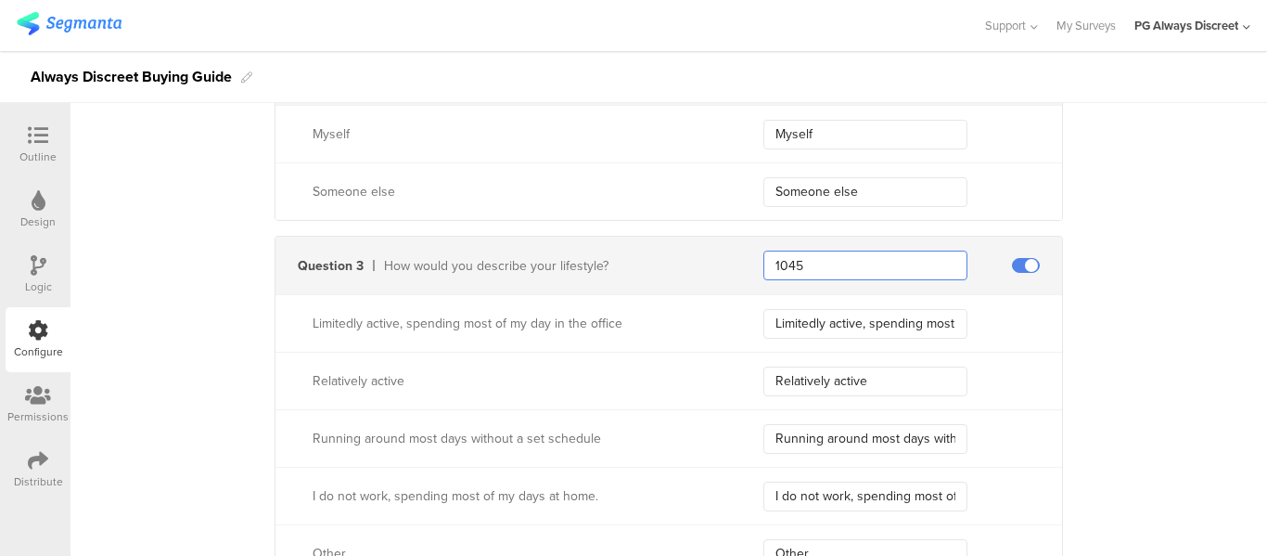
click at [780, 265] on input "1045" at bounding box center [865, 265] width 204 height 30
click at [779, 268] on input "1045" at bounding box center [865, 265] width 204 height 30
drag, startPoint x: 778, startPoint y: 268, endPoint x: 767, endPoint y: 259, distance: 14.5
click at [768, 260] on input "1045" at bounding box center [865, 265] width 204 height 30
click at [775, 257] on input "1045" at bounding box center [865, 265] width 204 height 30
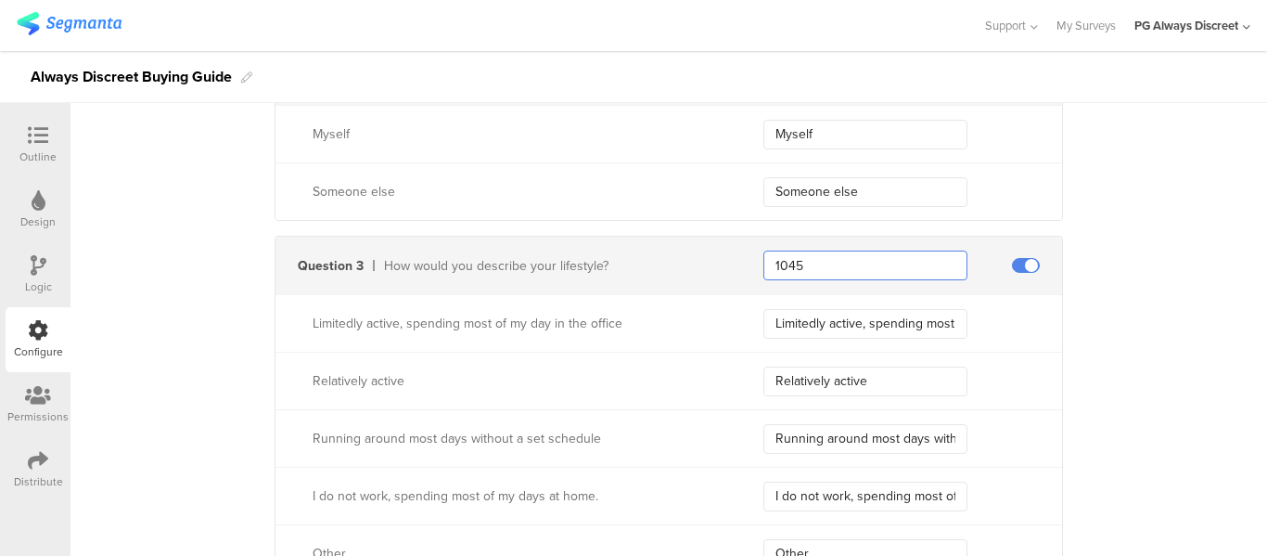
click at [775, 257] on input "1045" at bounding box center [865, 265] width 204 height 30
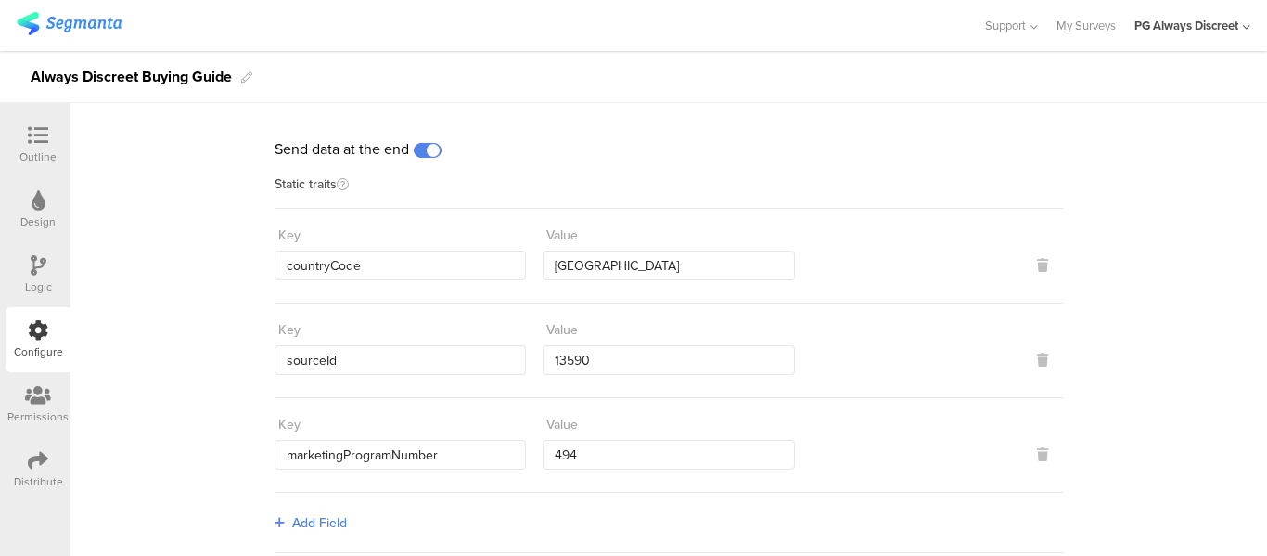
scroll to position [0, 0]
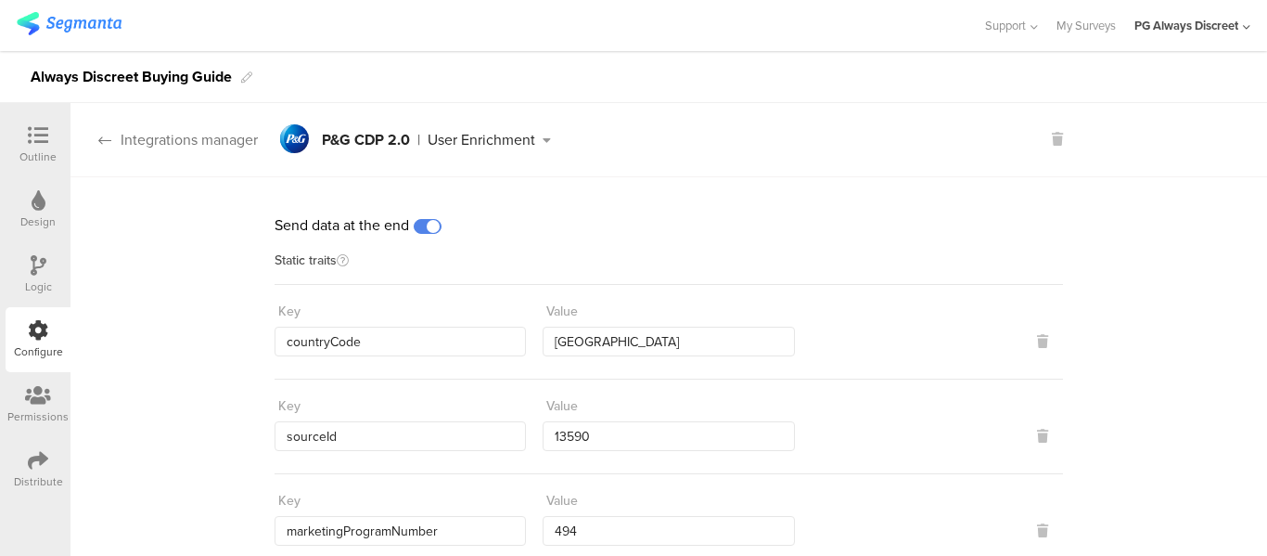
click at [106, 136] on icon at bounding box center [104, 140] width 13 height 15
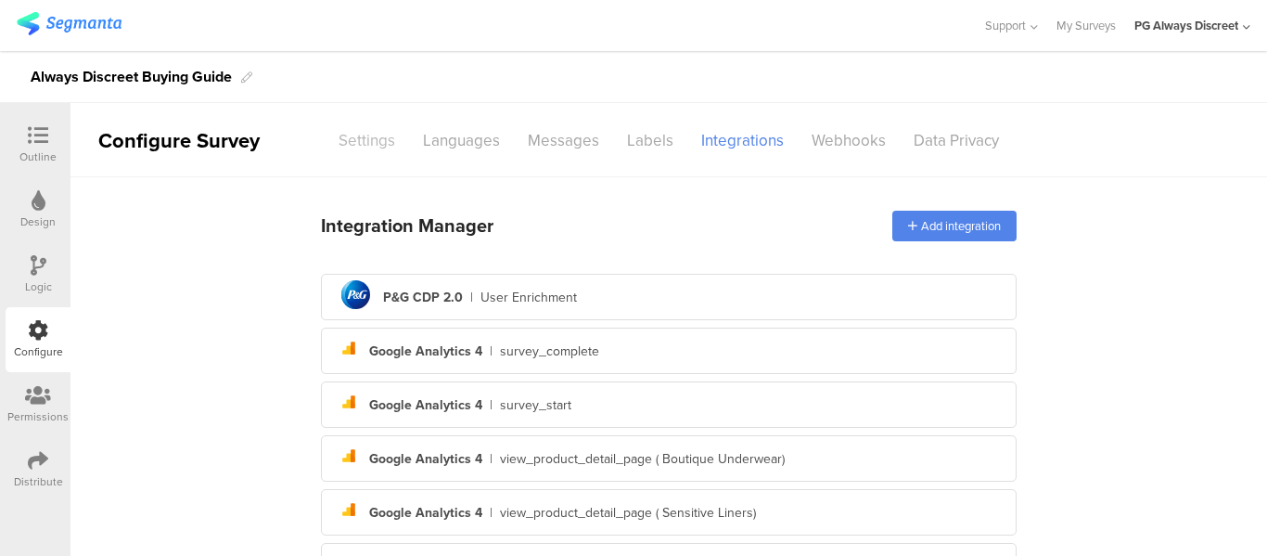
click at [346, 144] on div "Settings" at bounding box center [367, 140] width 84 height 32
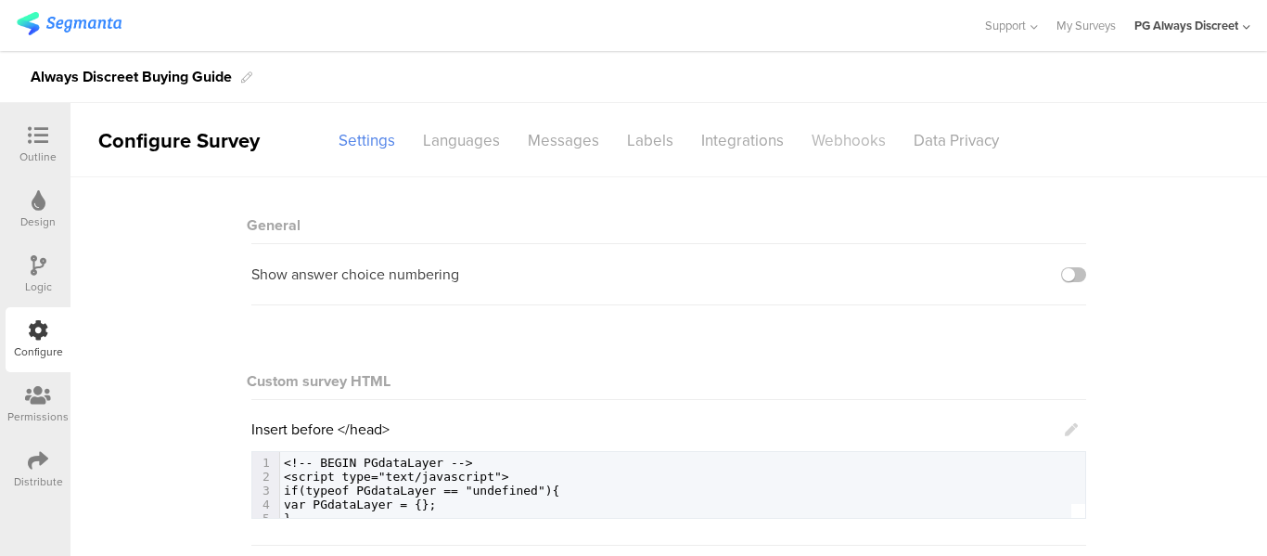
click at [861, 134] on div "Webhooks" at bounding box center [849, 140] width 102 height 32
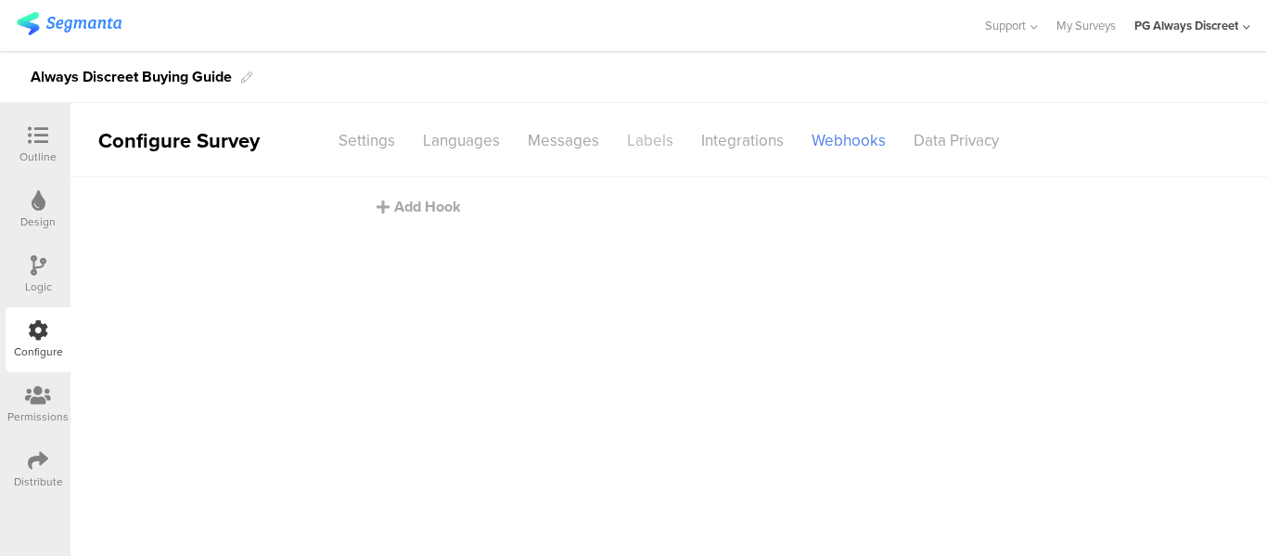
click at [646, 129] on div "Labels" at bounding box center [650, 140] width 74 height 32
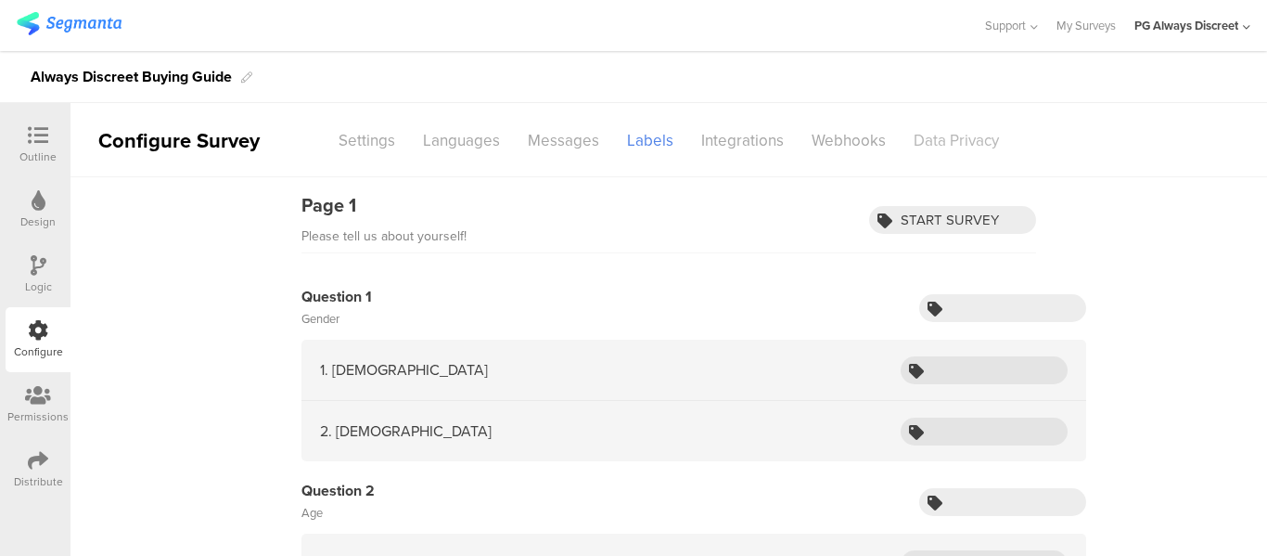
click at [911, 144] on div "Data Privacy" at bounding box center [956, 140] width 113 height 32
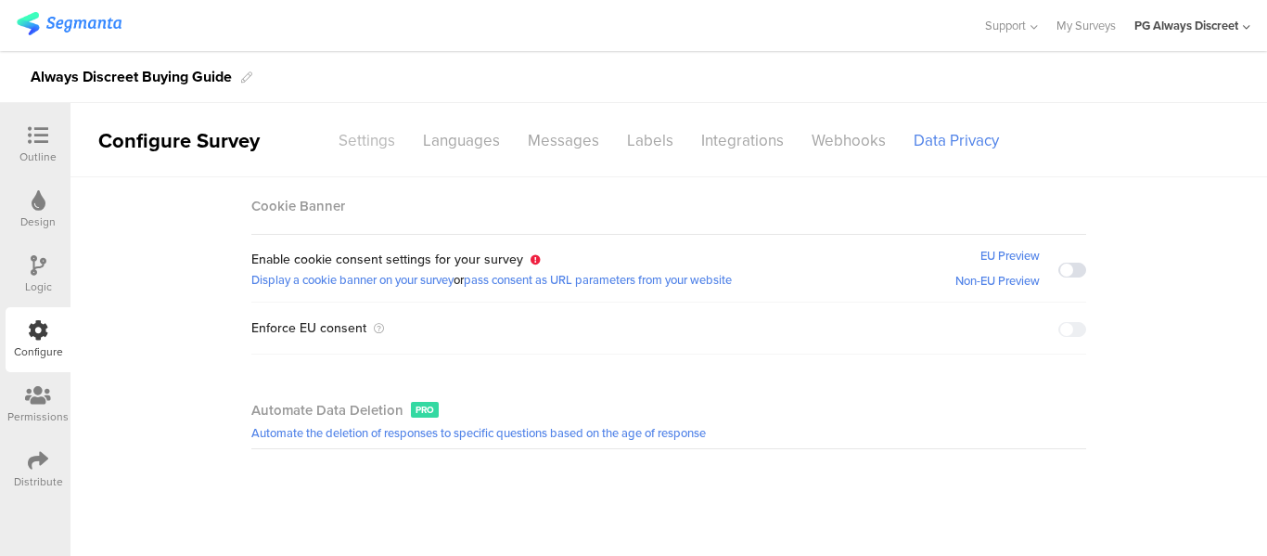
click at [370, 144] on div "Settings" at bounding box center [367, 140] width 84 height 32
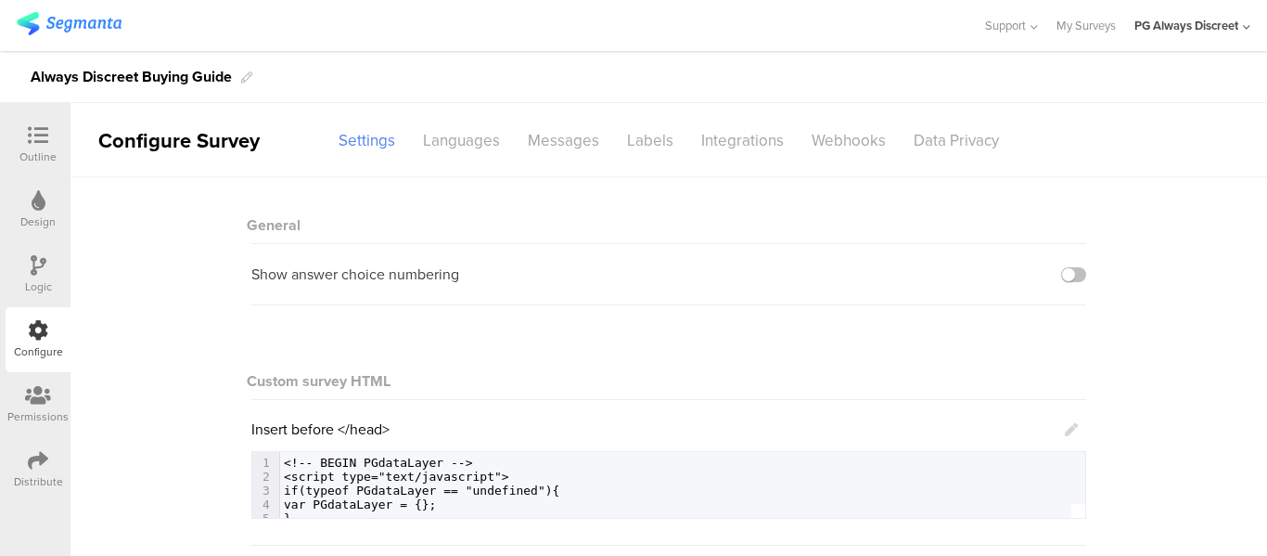
click at [1138, 26] on div "PG Always Discreet" at bounding box center [1186, 26] width 104 height 18
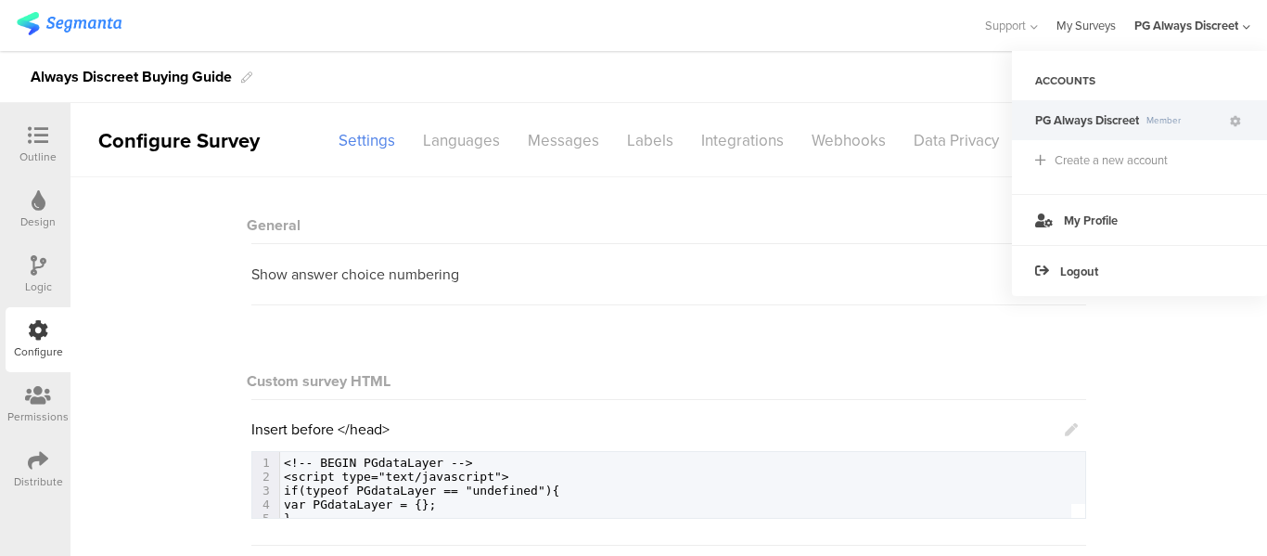
click at [1104, 27] on link "My Surveys" at bounding box center [1085, 25] width 59 height 51
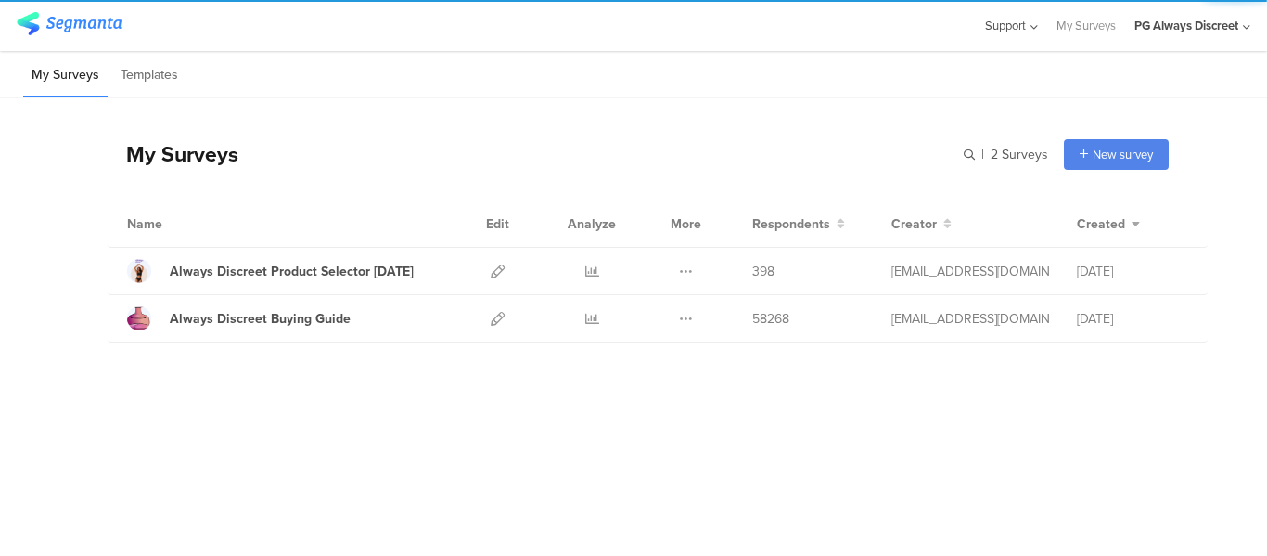
click at [1030, 20] on icon at bounding box center [1032, 27] width 12 height 14
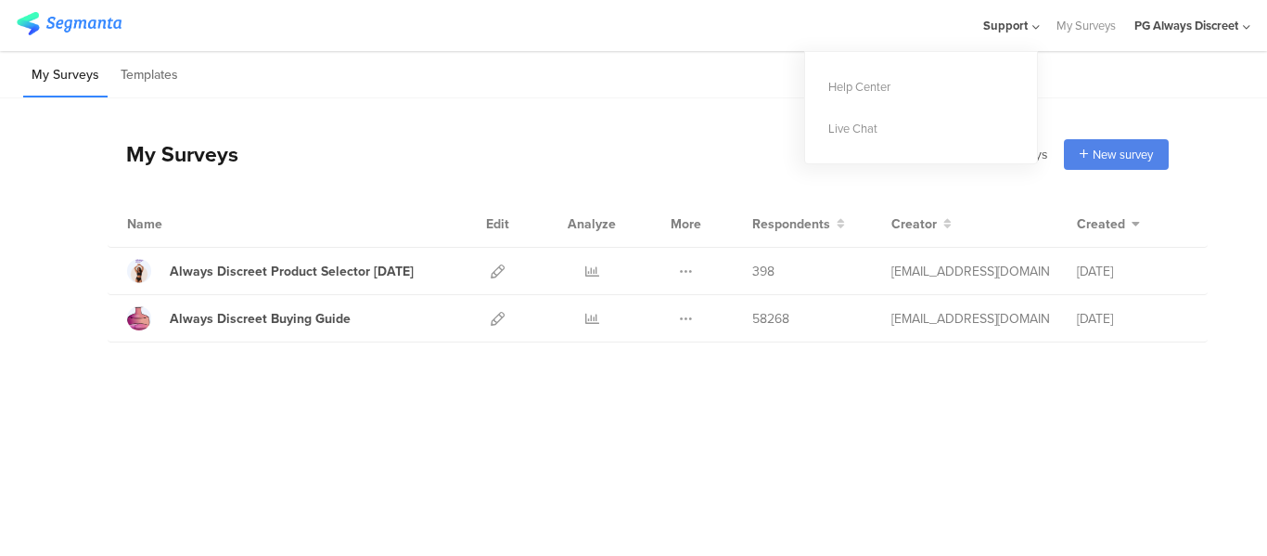
click at [504, 132] on div "My Surveys | 2 Surveys New survey Start from scratch Choose from templates" at bounding box center [638, 154] width 1061 height 74
click at [679, 316] on icon at bounding box center [686, 319] width 14 height 14
click at [470, 411] on div "My Surveys | 2 Surveys New survey Start from scratch Choose from templates Name…" at bounding box center [633, 280] width 1267 height 365
click at [321, 314] on div "Always Discreet Buying Guide" at bounding box center [260, 318] width 181 height 19
click at [690, 320] on icon at bounding box center [686, 319] width 14 height 14
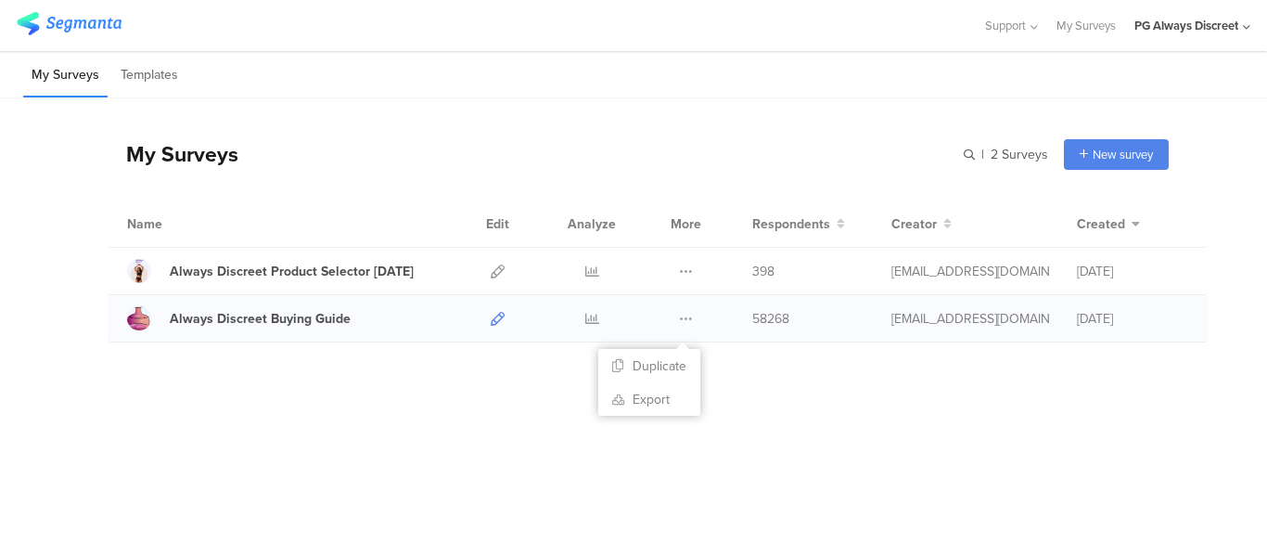
click at [502, 317] on icon at bounding box center [498, 319] width 14 height 14
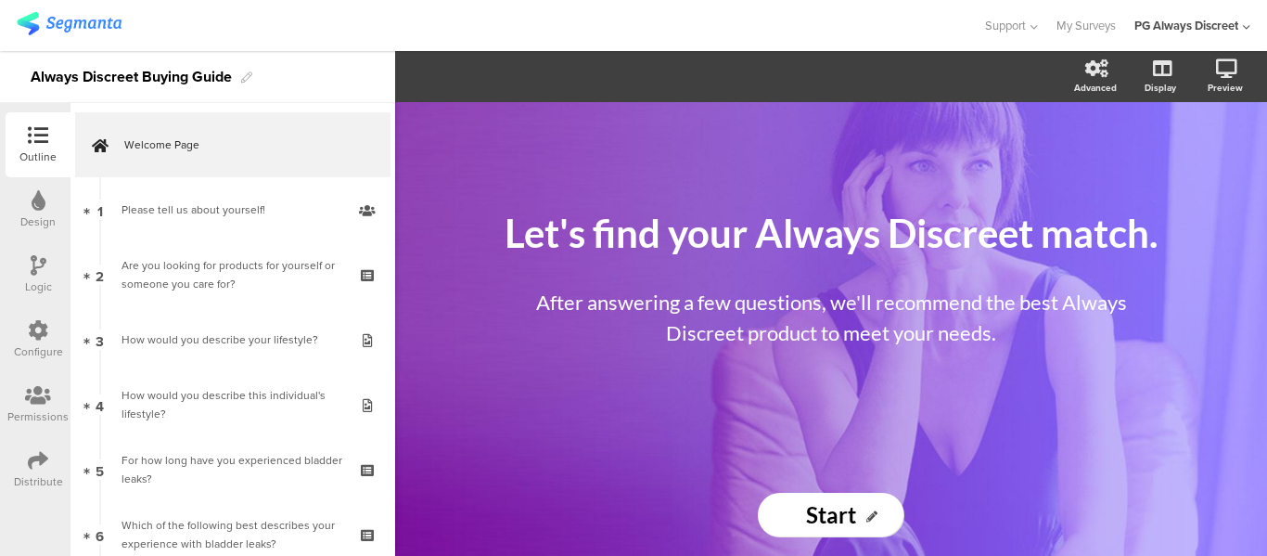
click at [36, 336] on icon at bounding box center [38, 330] width 20 height 20
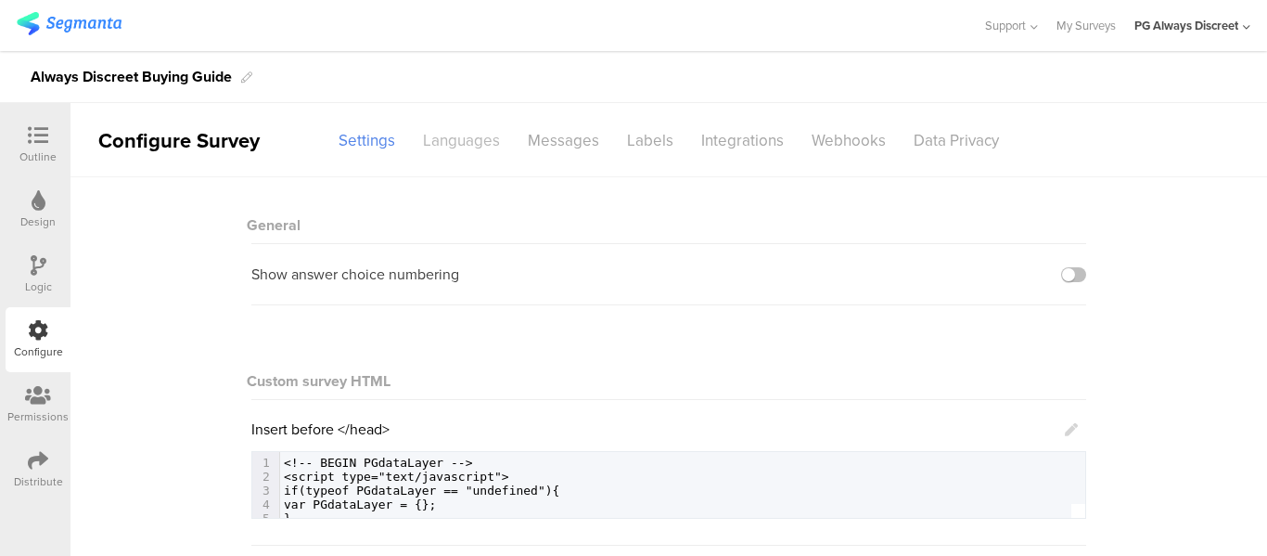
click at [472, 130] on div "Languages" at bounding box center [461, 140] width 105 height 32
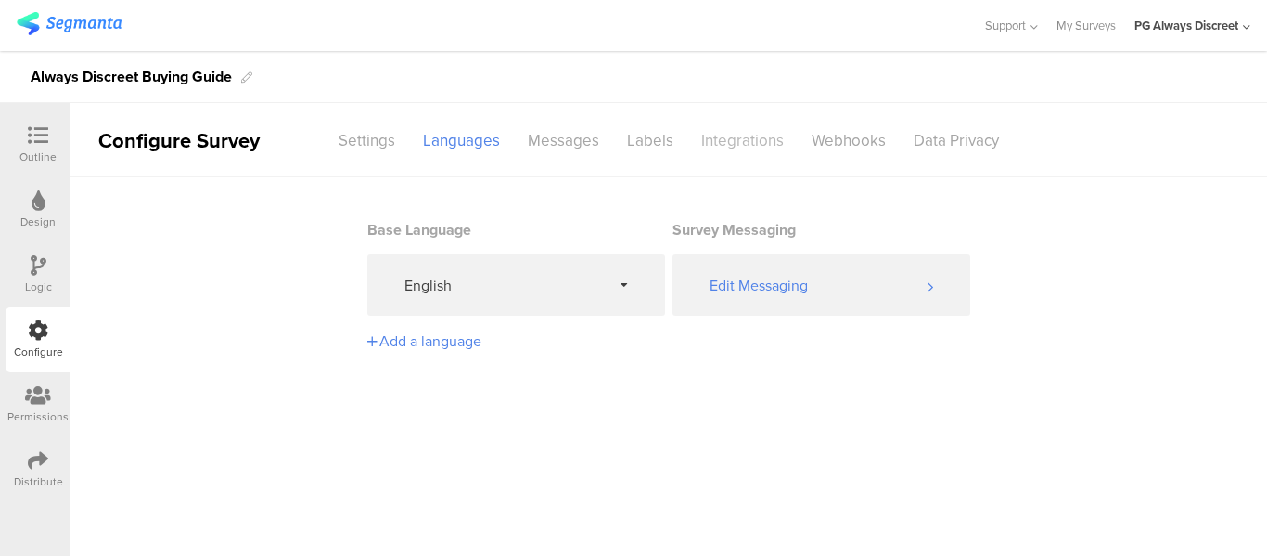
click at [721, 147] on div "Integrations" at bounding box center [742, 140] width 110 height 32
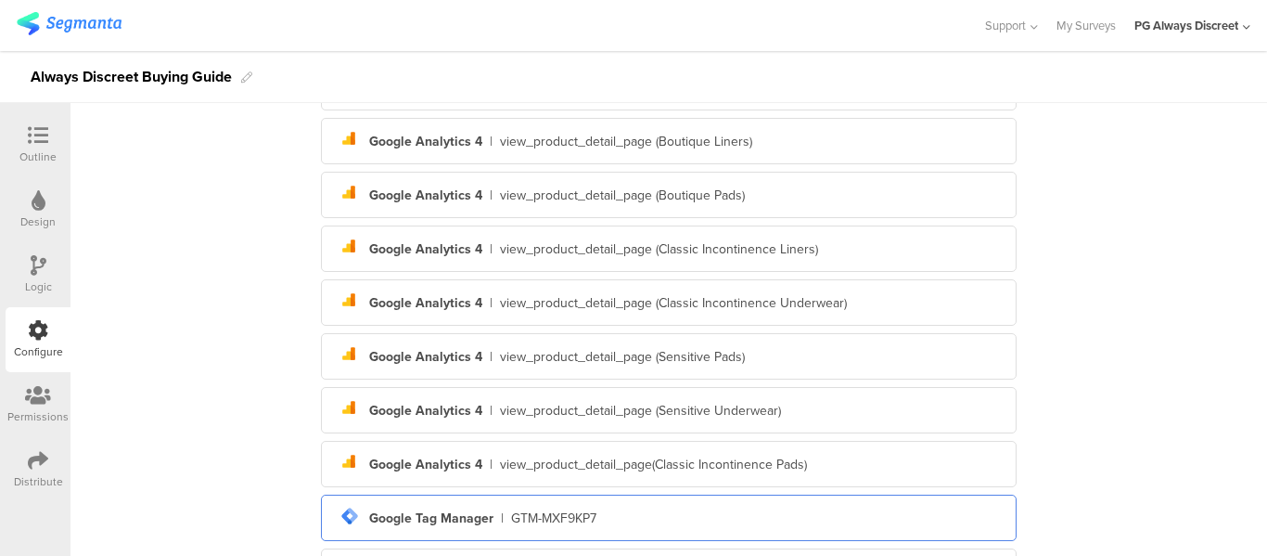
scroll to position [518, 0]
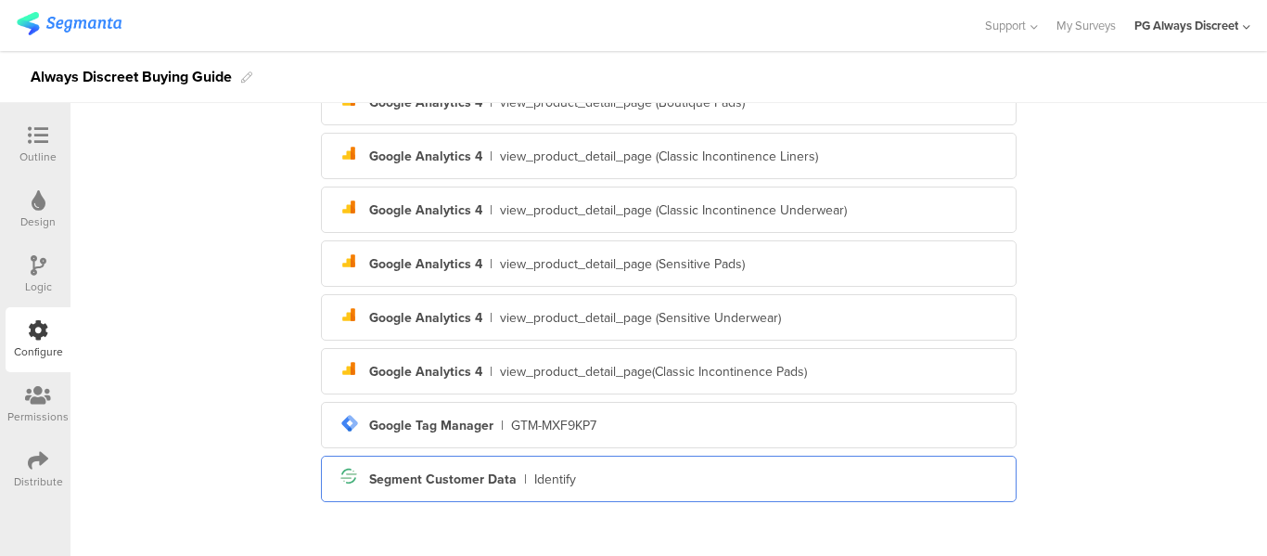
click at [468, 481] on div "Segment Customer Data" at bounding box center [442, 478] width 147 height 19
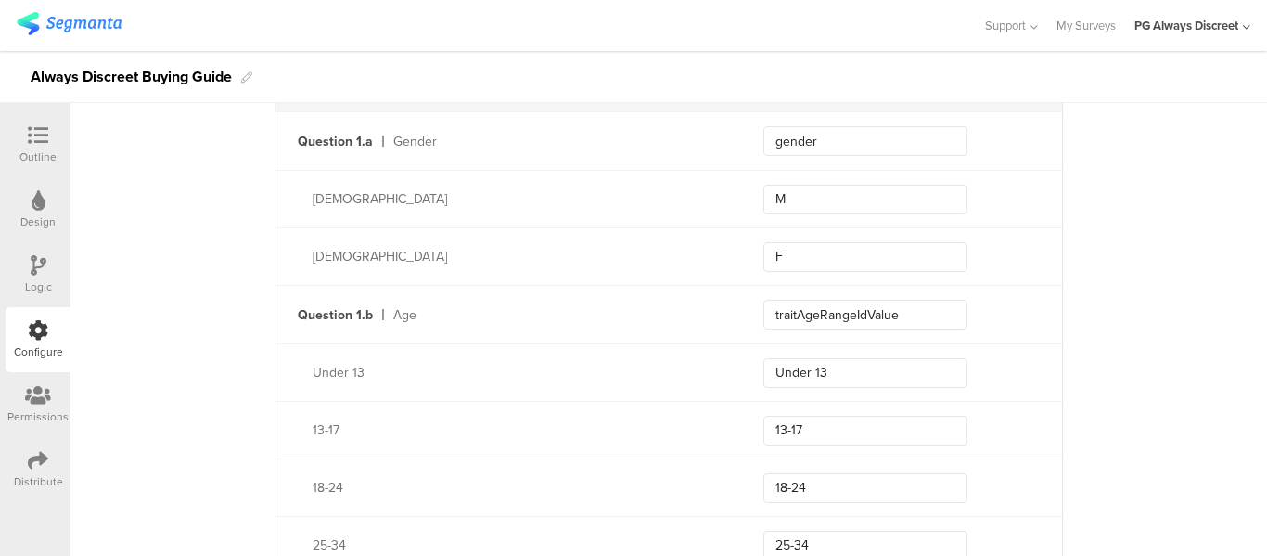
scroll to position [0, 0]
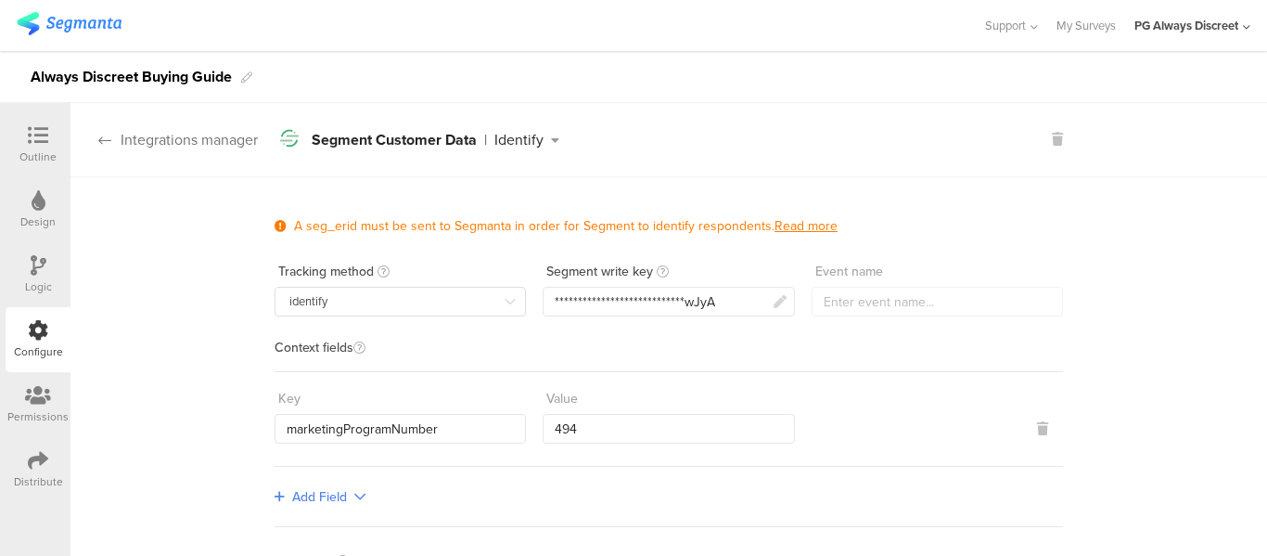
click at [103, 141] on icon at bounding box center [104, 140] width 13 height 15
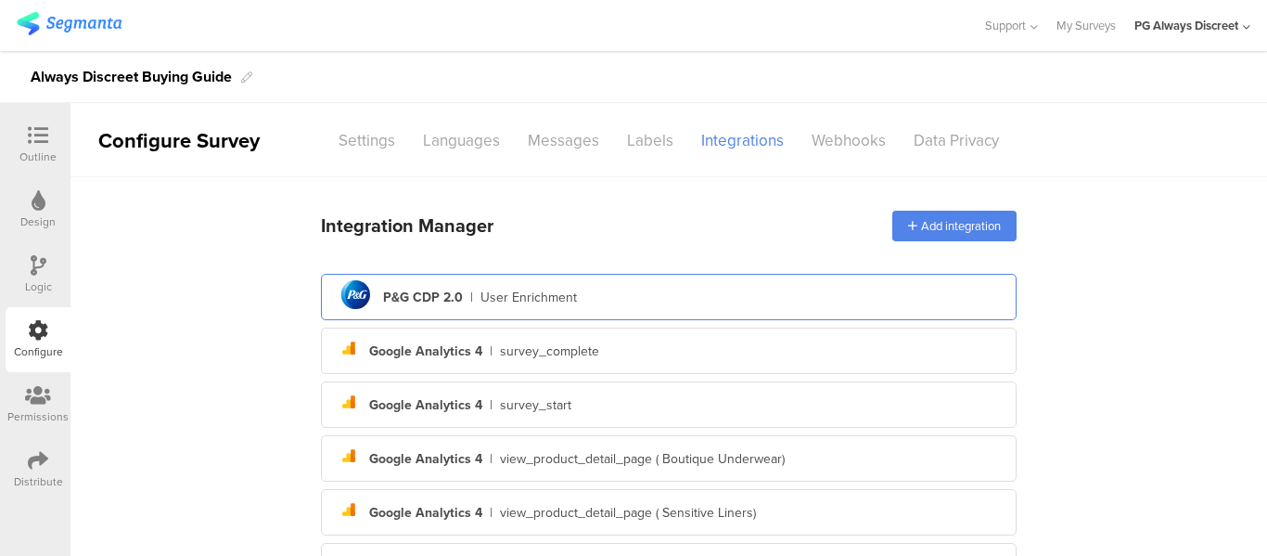
click at [423, 295] on div "P&G CDP 2.0" at bounding box center [423, 297] width 80 height 19
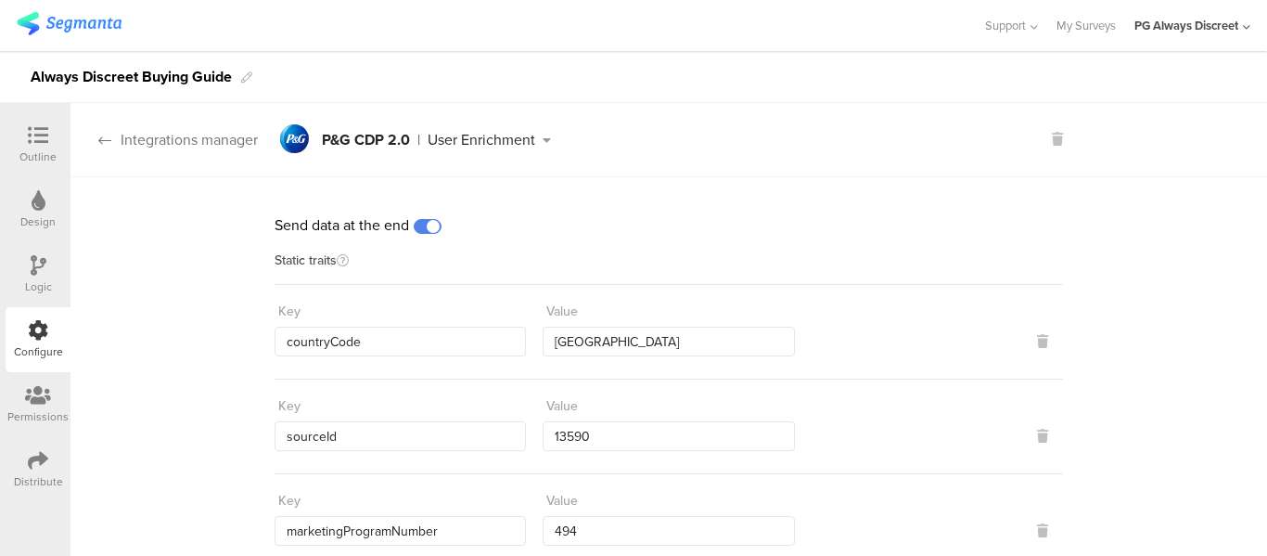
click at [98, 135] on icon at bounding box center [104, 140] width 13 height 15
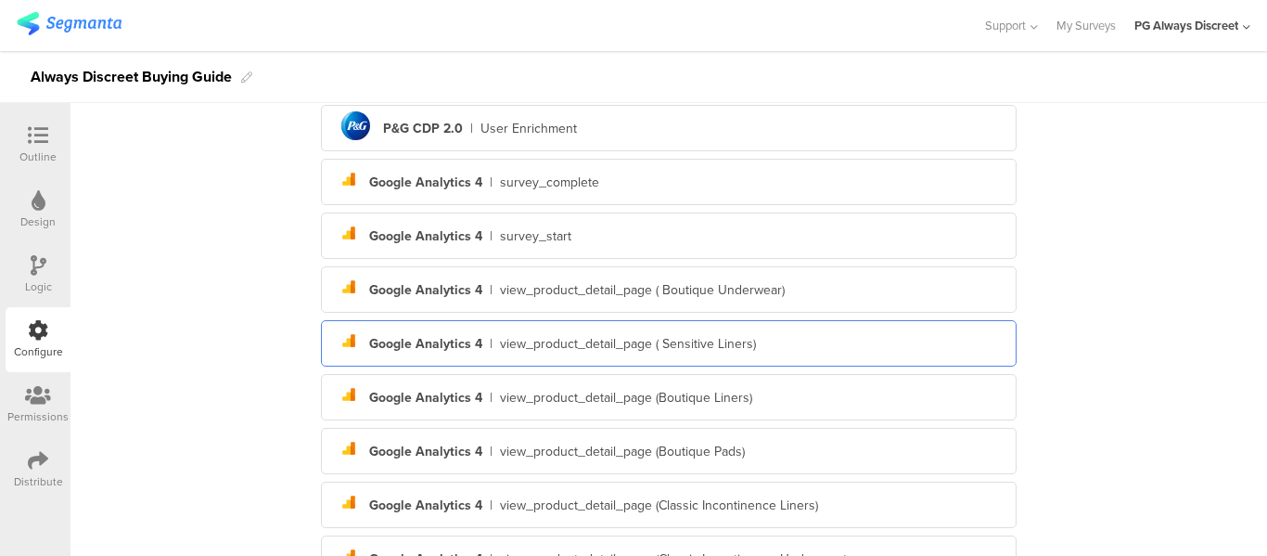
scroll to position [518, 0]
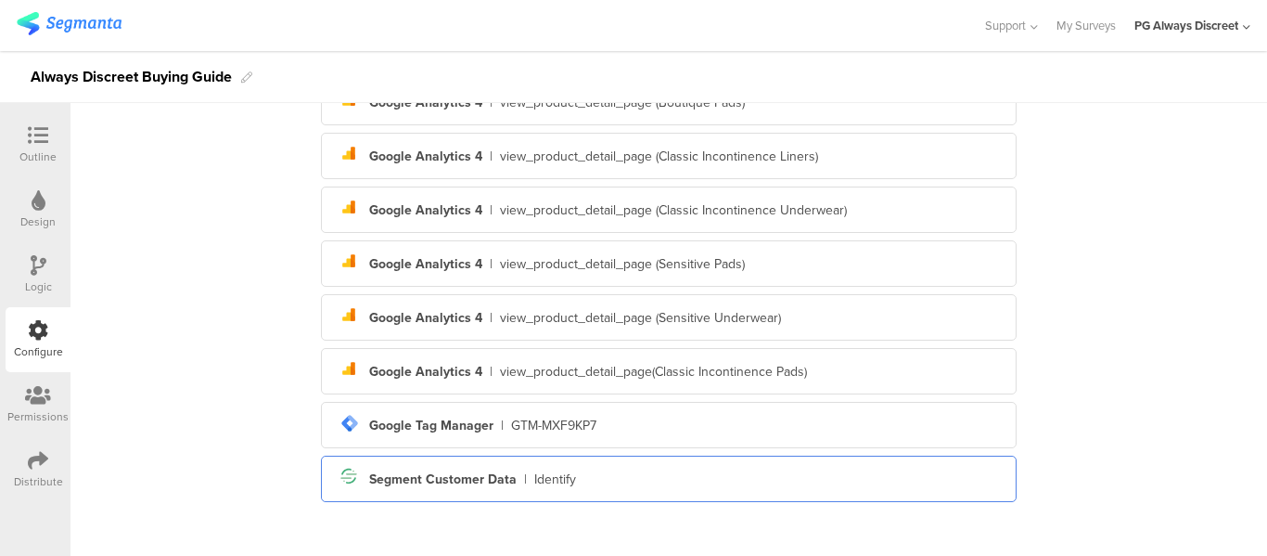
click at [502, 481] on div "Segment Customer Data" at bounding box center [442, 478] width 147 height 19
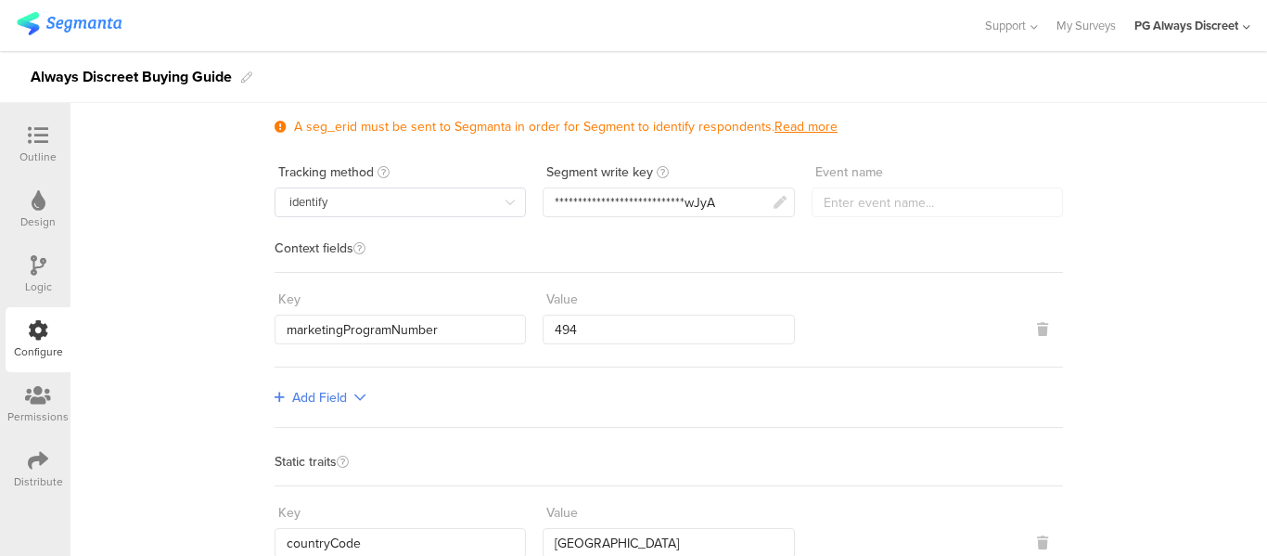
scroll to position [0, 0]
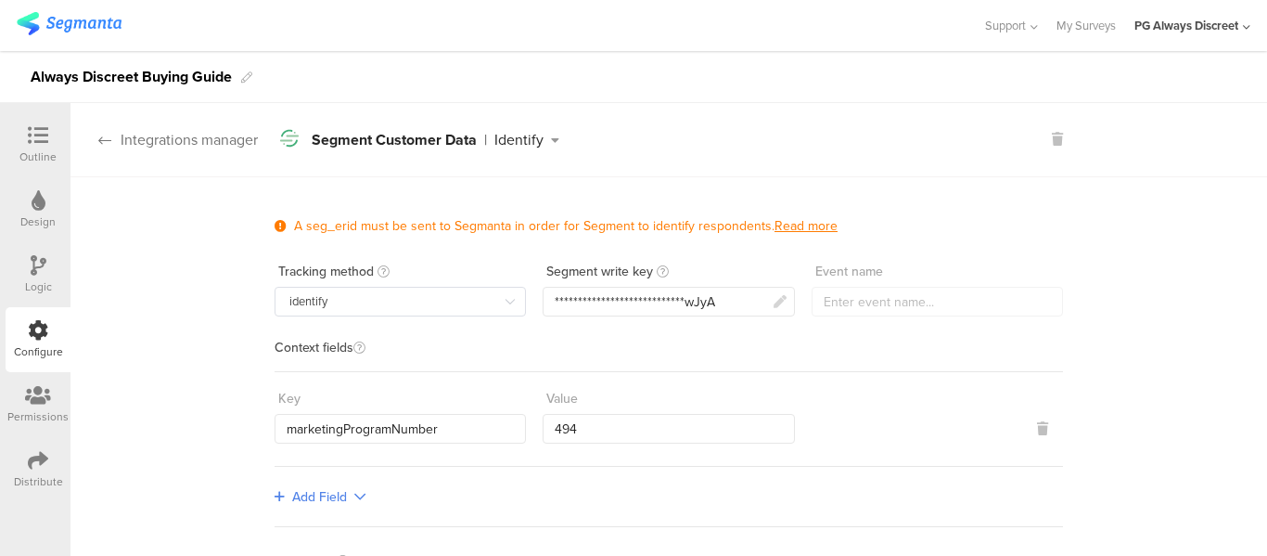
click at [108, 136] on icon at bounding box center [104, 140] width 13 height 15
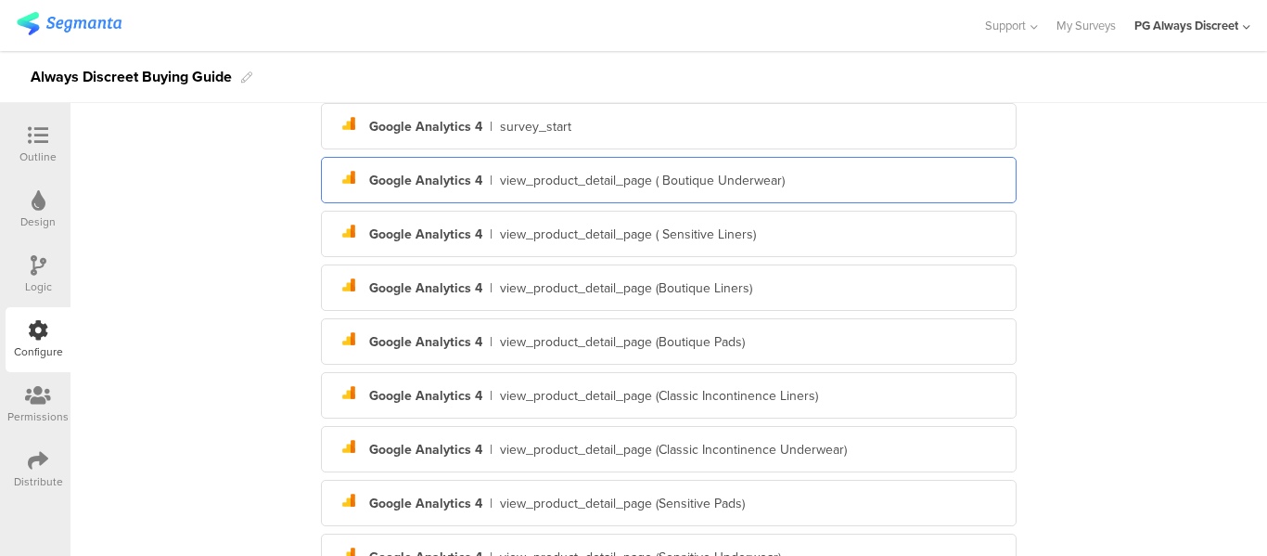
scroll to position [518, 0]
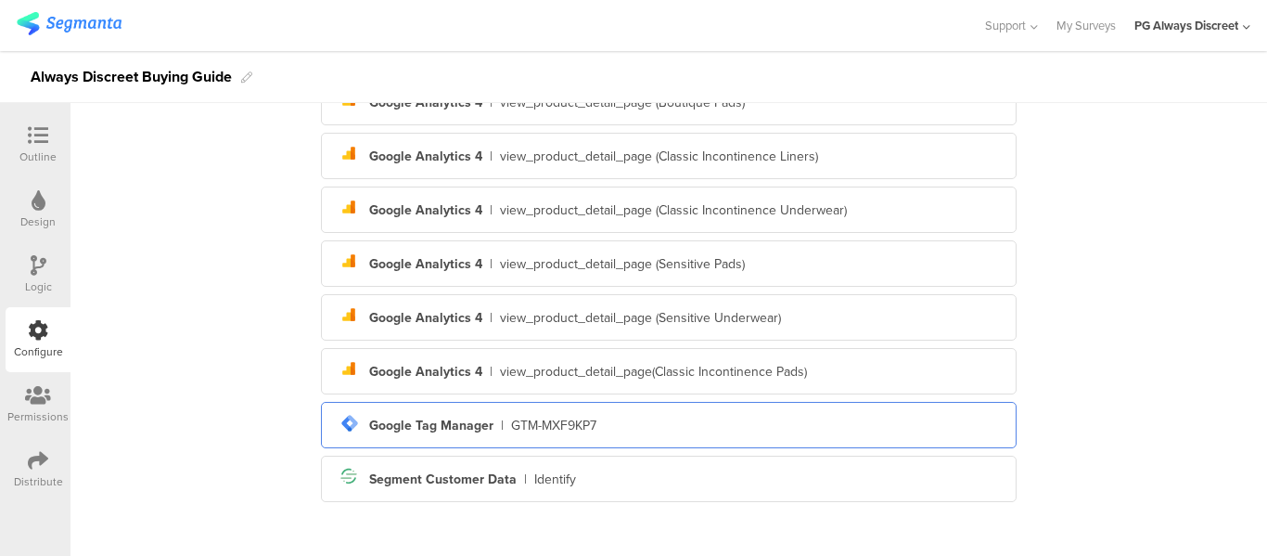
click at [562, 410] on div "tag-manager Created with Sketch. Google Tag Manager | GTM-MXF9KP7" at bounding box center [669, 425] width 666 height 32
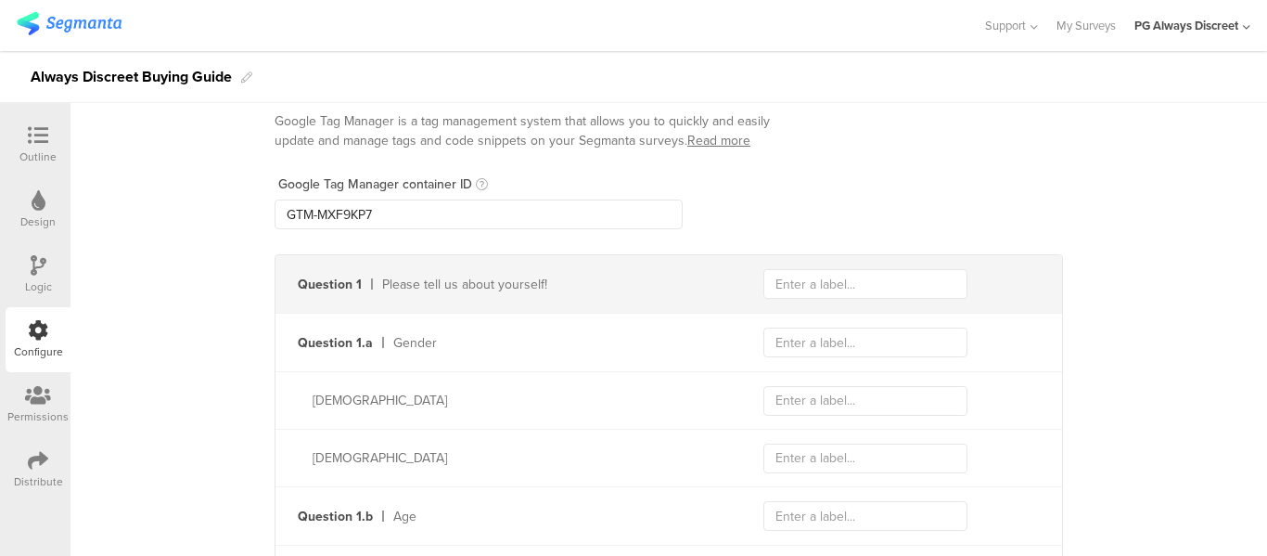
scroll to position [0, 0]
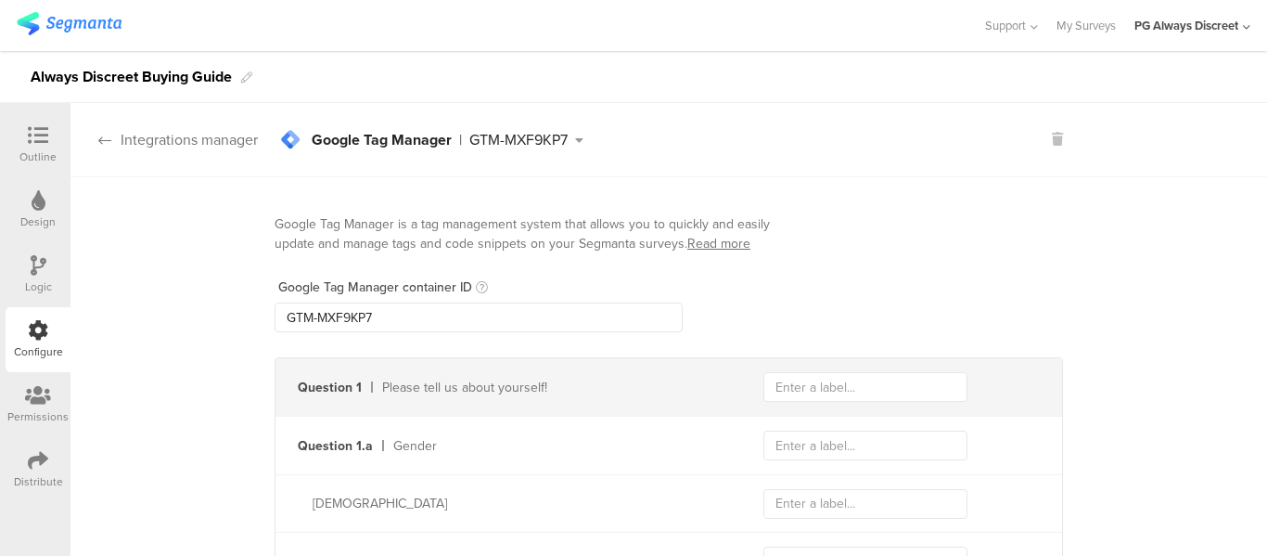
click at [109, 135] on icon at bounding box center [104, 140] width 13 height 15
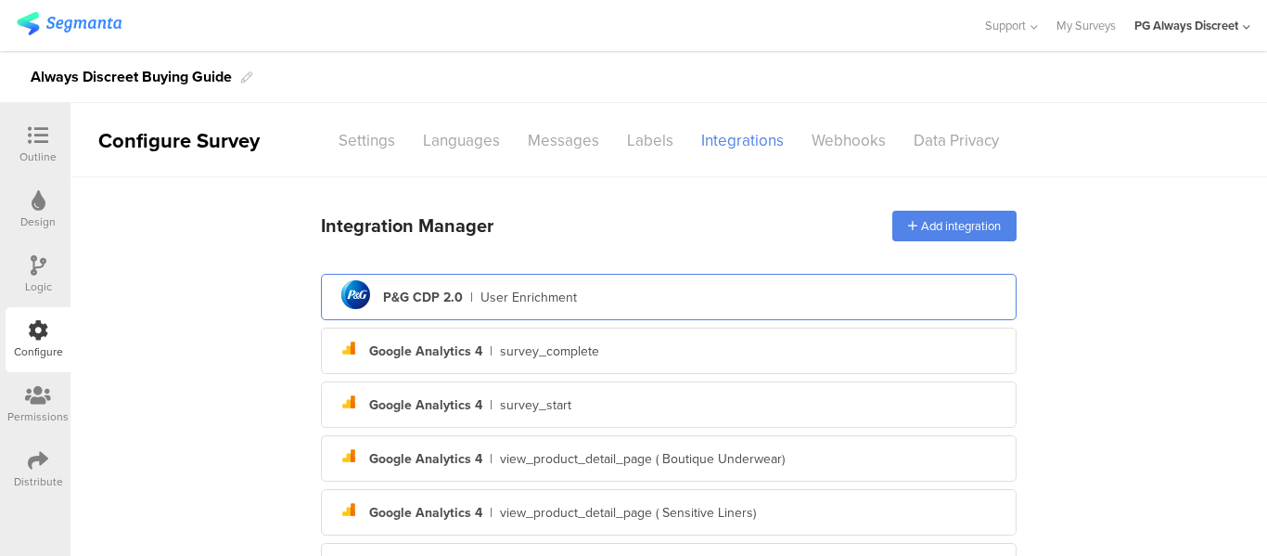
click at [532, 299] on div "User Enrichment" at bounding box center [528, 297] width 96 height 19
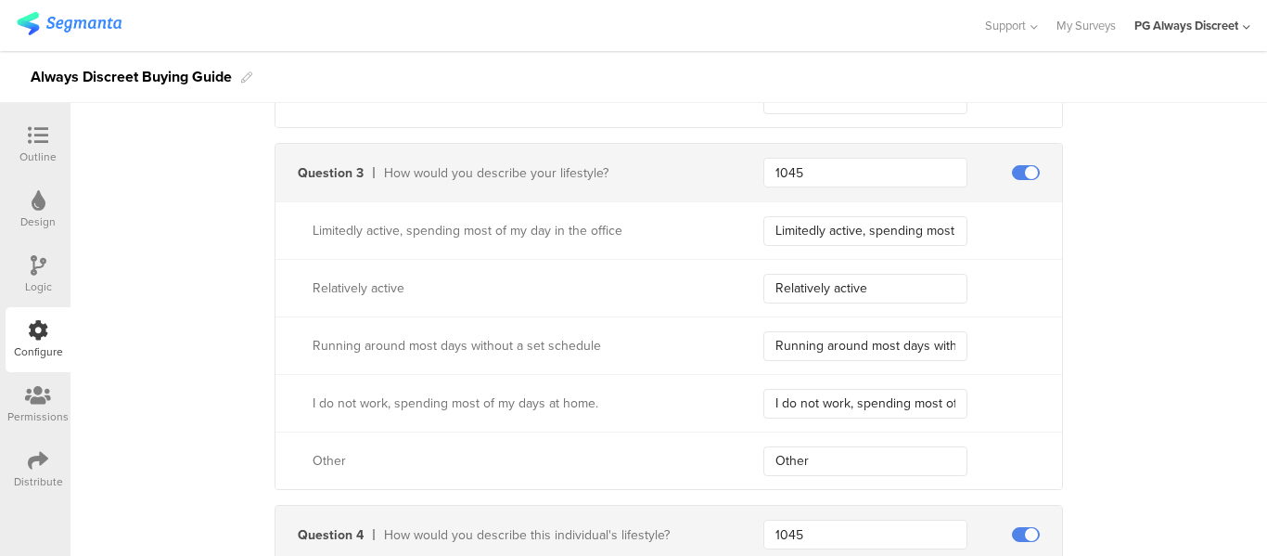
scroll to position [1577, 0]
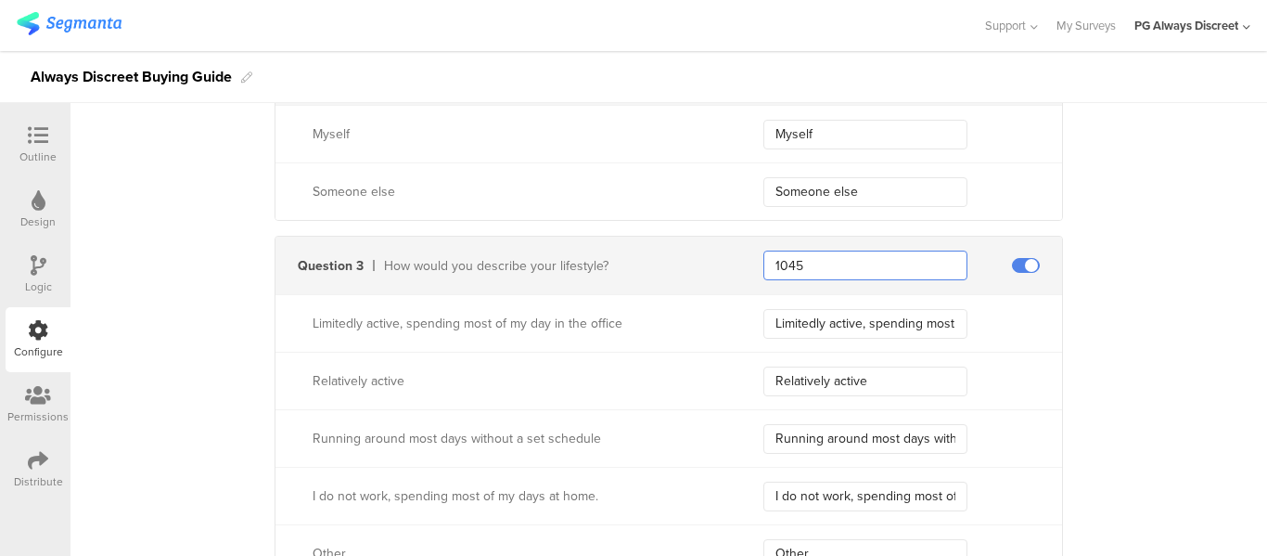
click at [841, 272] on input "1045" at bounding box center [865, 265] width 204 height 30
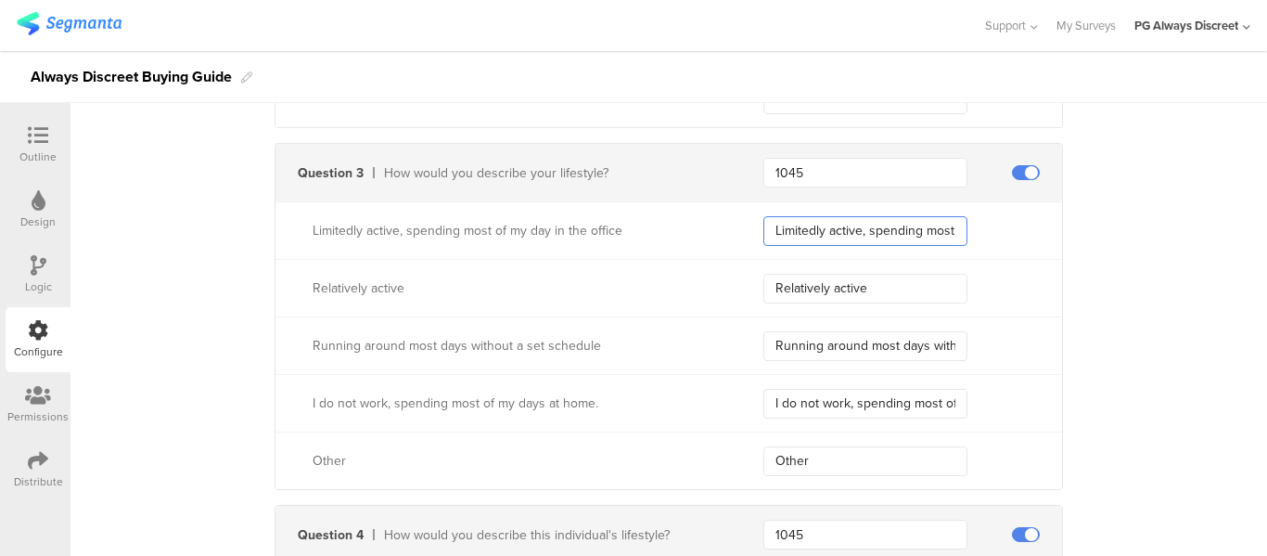
scroll to position [0, 127]
drag, startPoint x: 766, startPoint y: 233, endPoint x: 1010, endPoint y: 240, distance: 244.1
click at [1010, 240] on div "Limitedly active, spending most of my day in the office" at bounding box center [912, 231] width 299 height 30
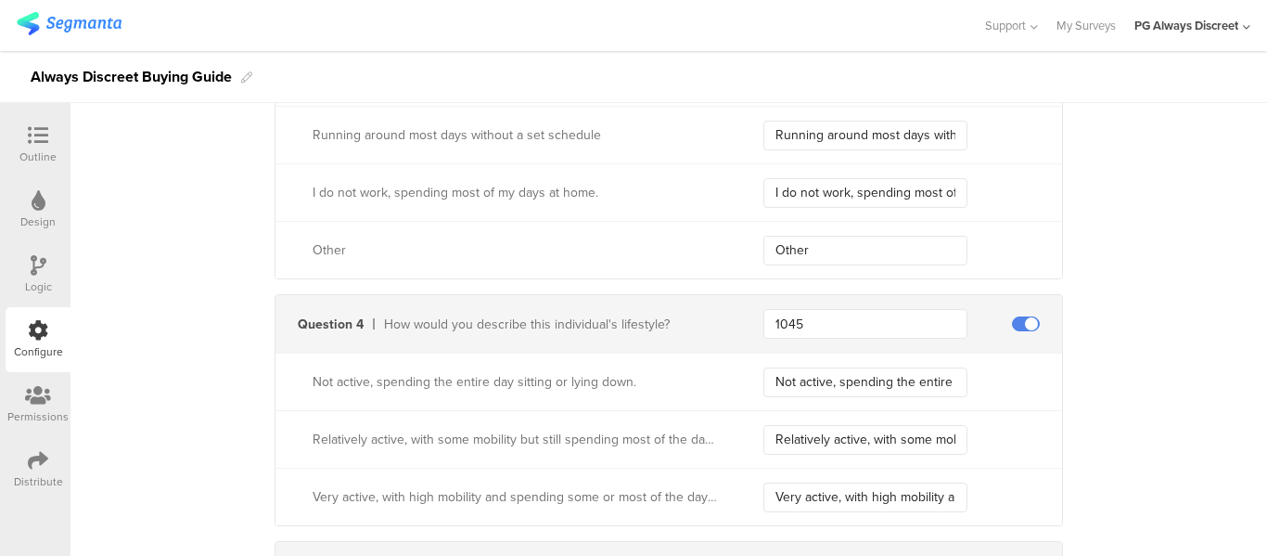
scroll to position [1948, 0]
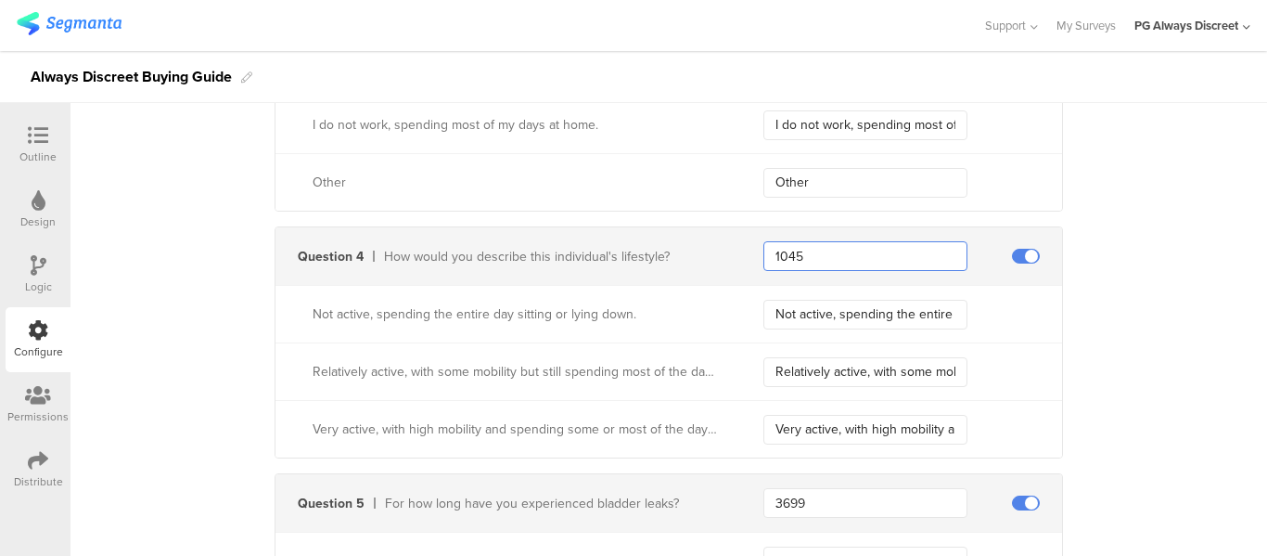
click at [849, 250] on input "1045" at bounding box center [865, 256] width 204 height 30
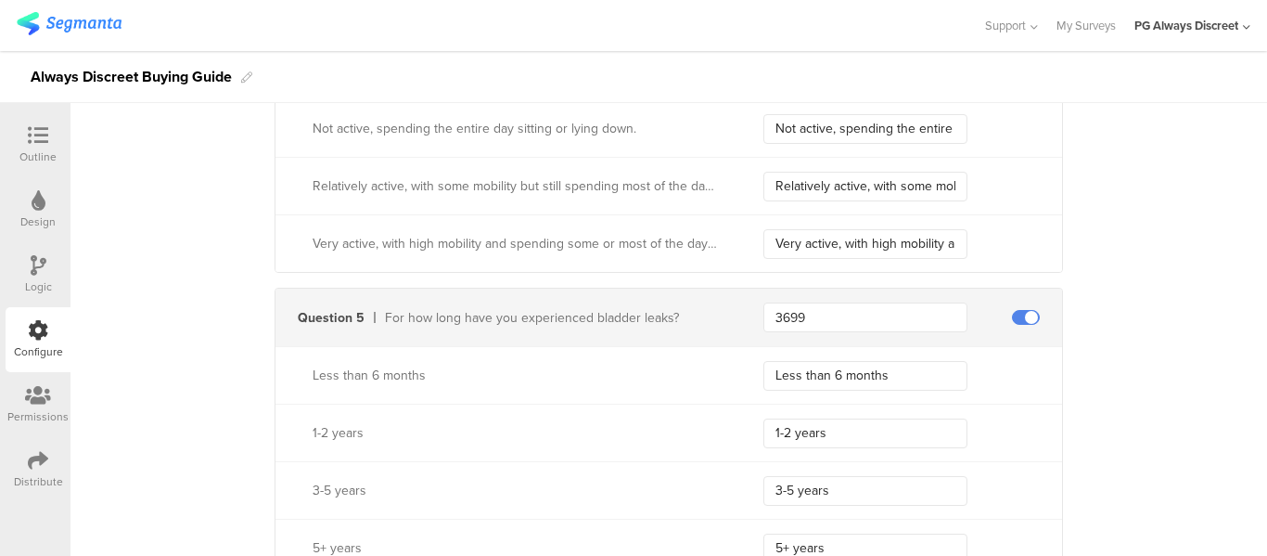
scroll to position [2226, 0]
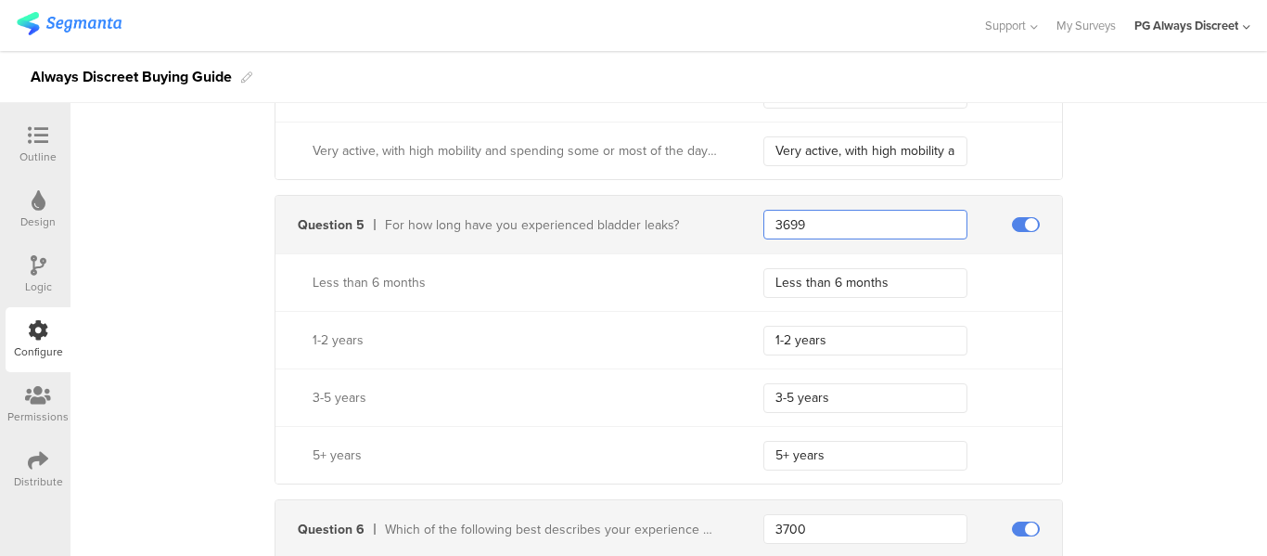
click at [808, 229] on input "3699" at bounding box center [865, 225] width 204 height 30
click at [807, 229] on input "3699" at bounding box center [865, 225] width 204 height 30
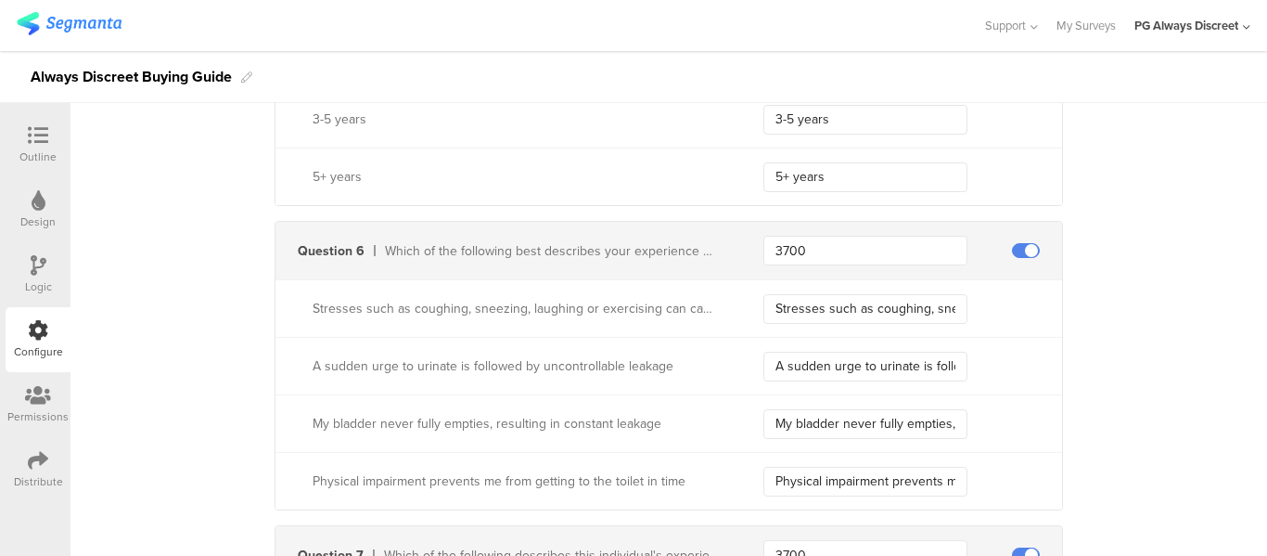
scroll to position [2597, 0]
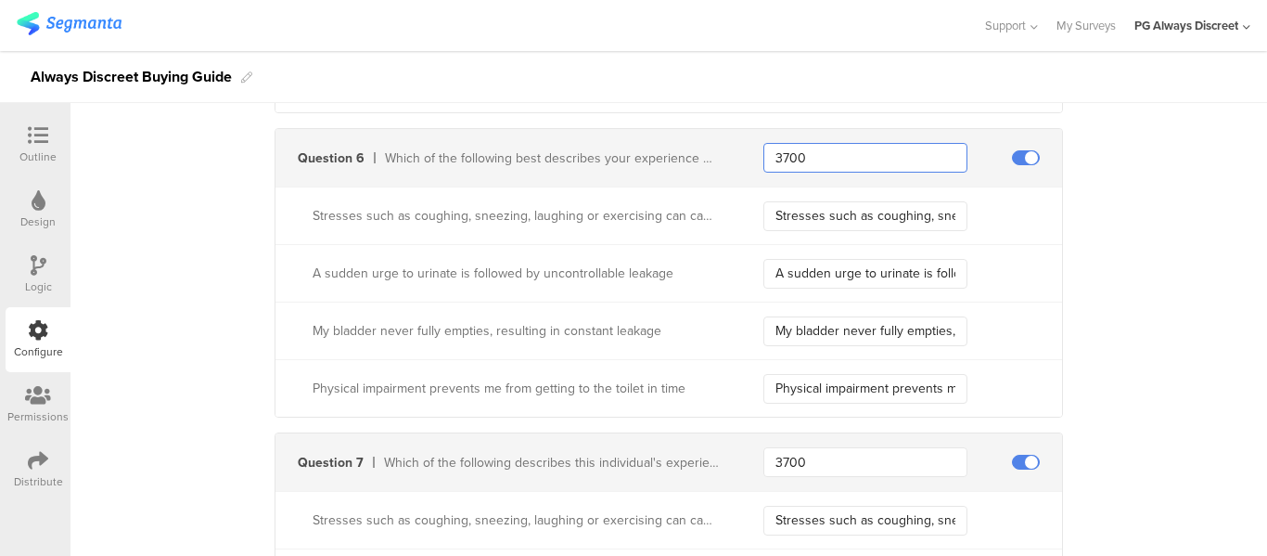
click at [842, 151] on input "3700" at bounding box center [865, 158] width 204 height 30
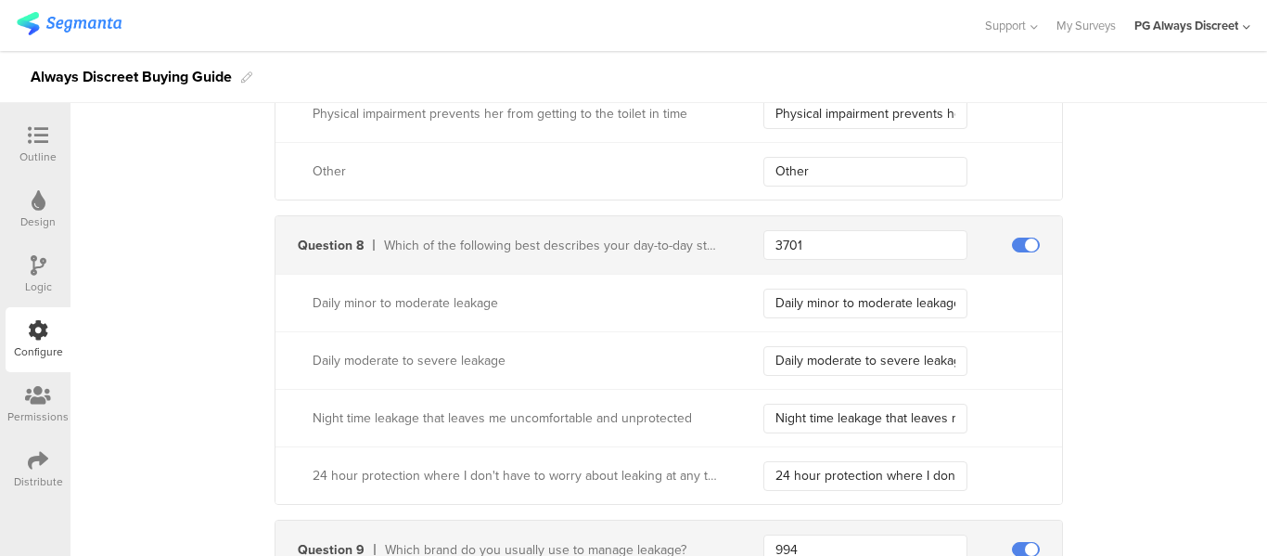
scroll to position [3246, 0]
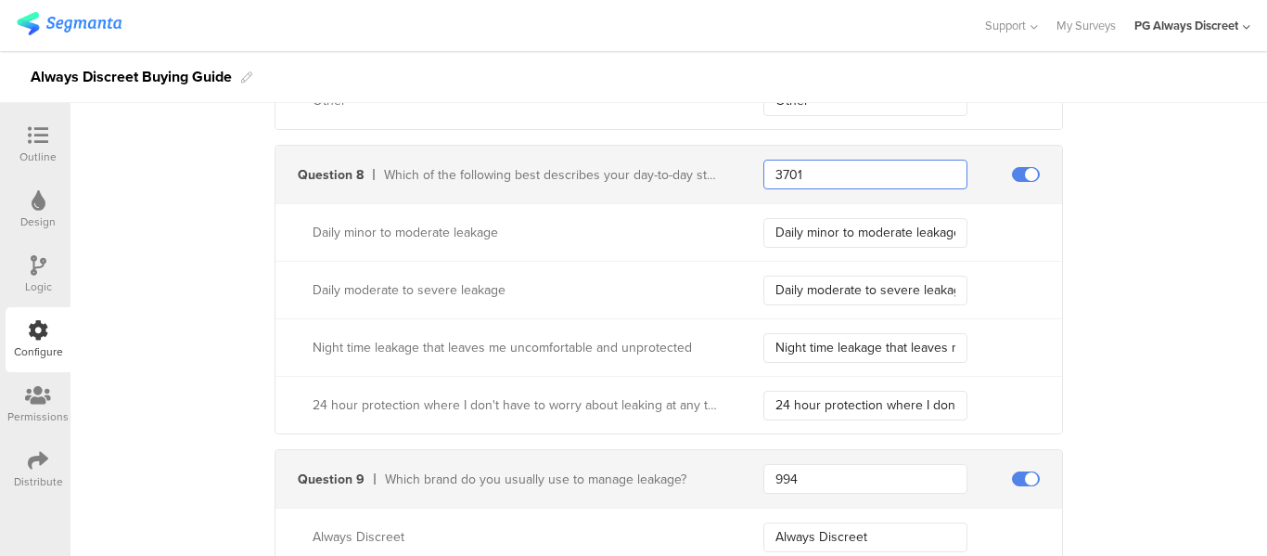
click at [846, 172] on input "3701" at bounding box center [865, 175] width 204 height 30
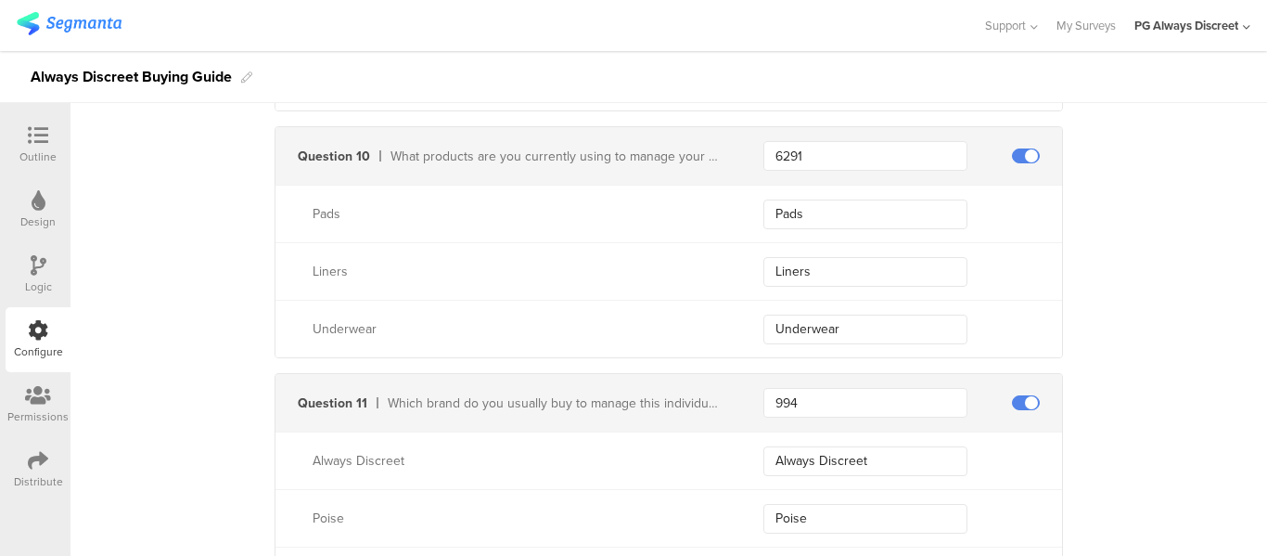
scroll to position [3896, 0]
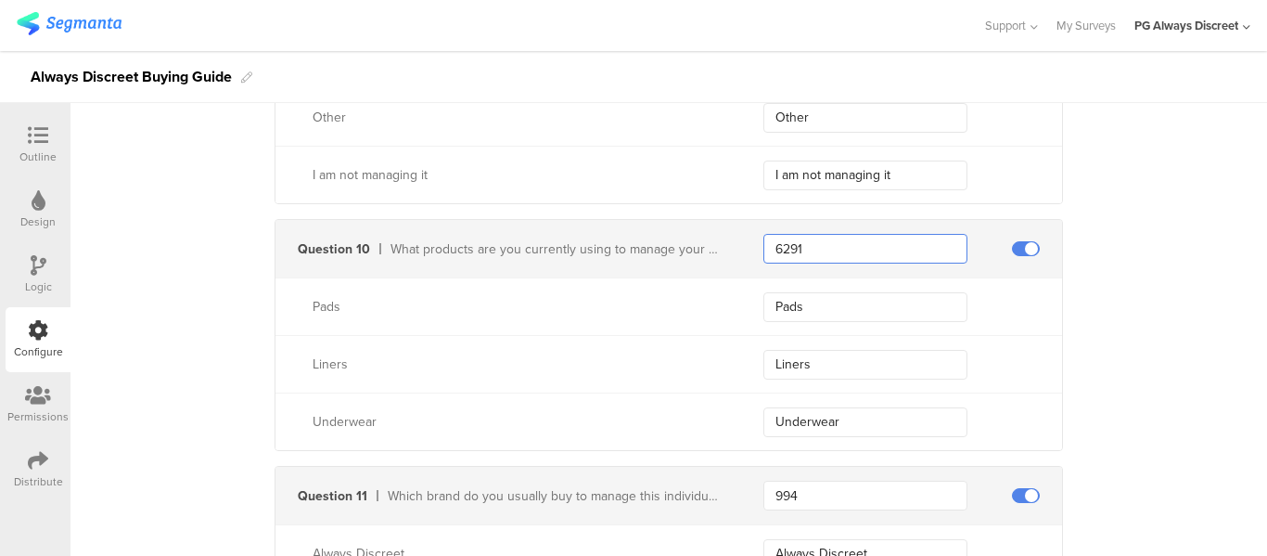
click at [792, 243] on input "6291" at bounding box center [865, 249] width 204 height 30
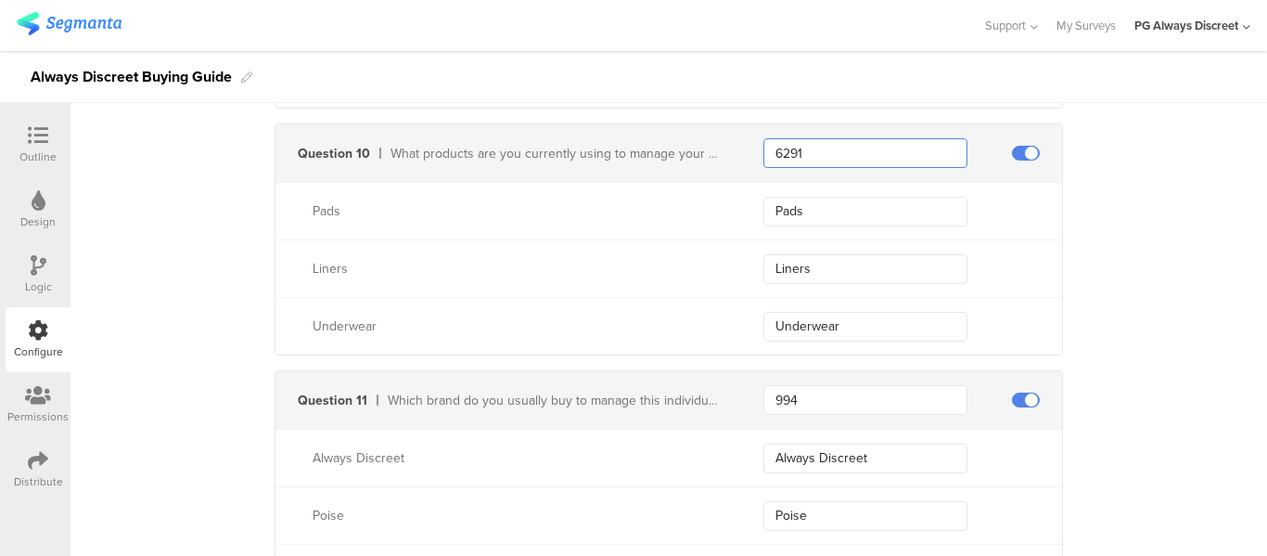
scroll to position [4081, 0]
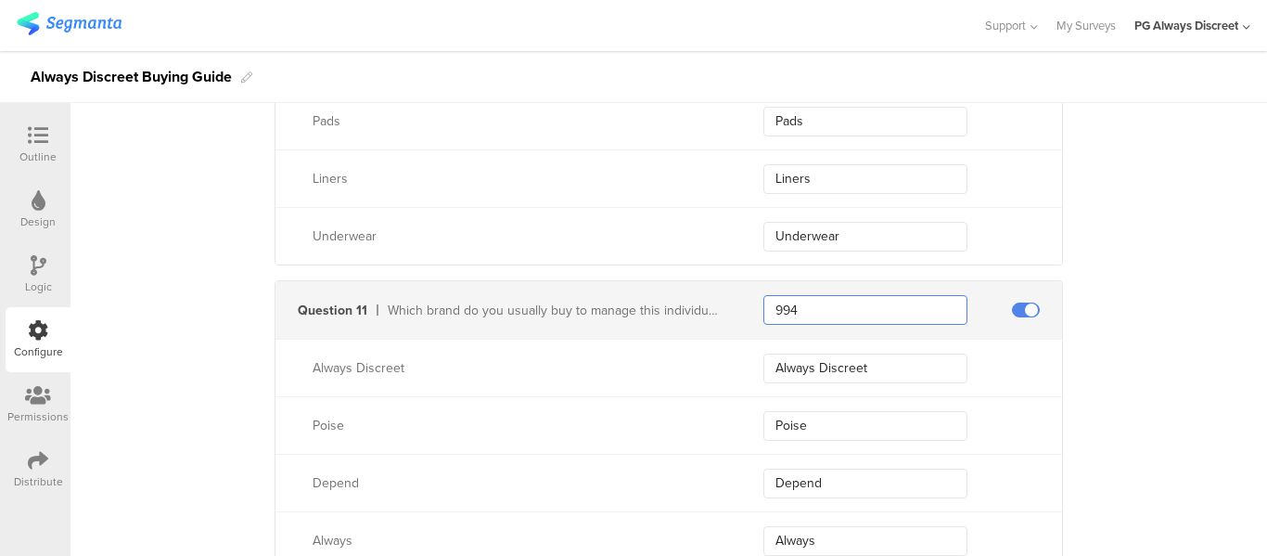
click at [767, 302] on input "994" at bounding box center [865, 310] width 204 height 30
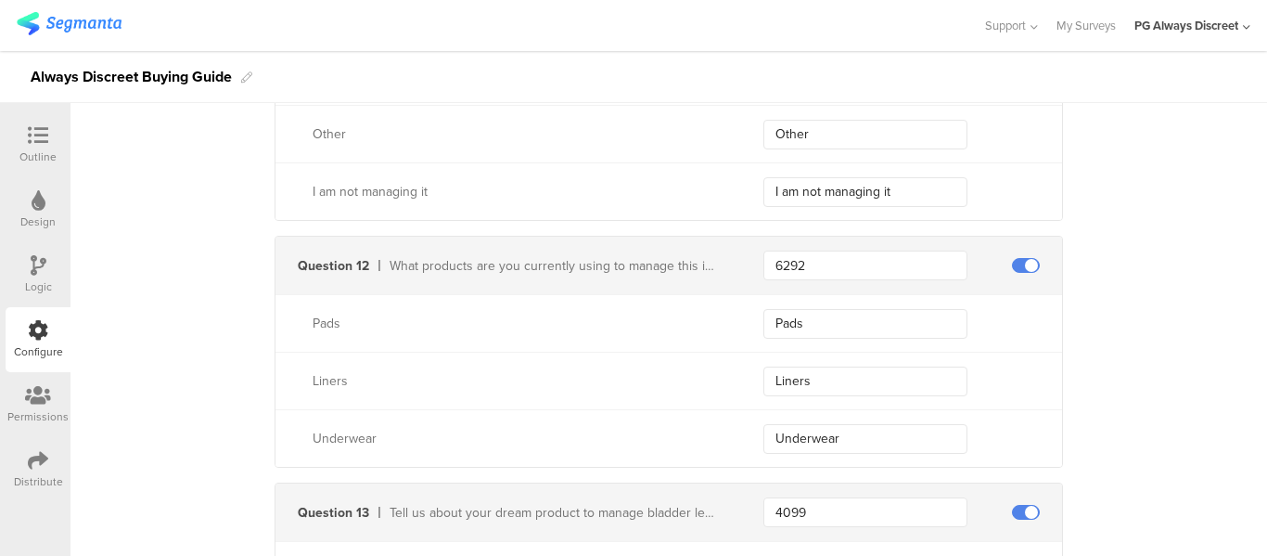
scroll to position [4638, 0]
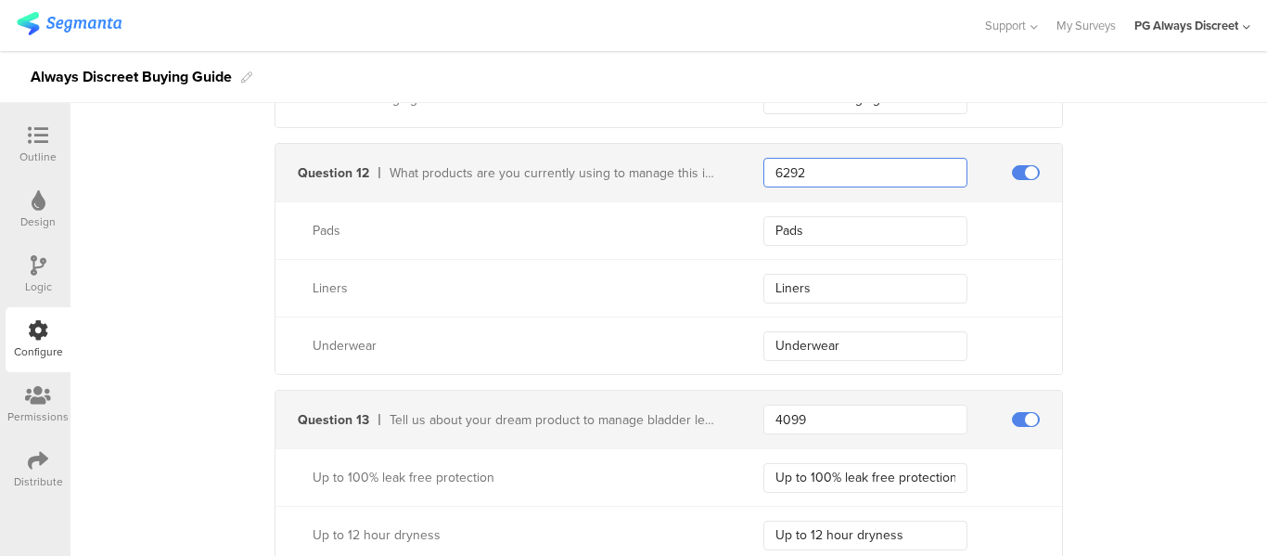
click at [798, 173] on input "6292" at bounding box center [865, 173] width 204 height 30
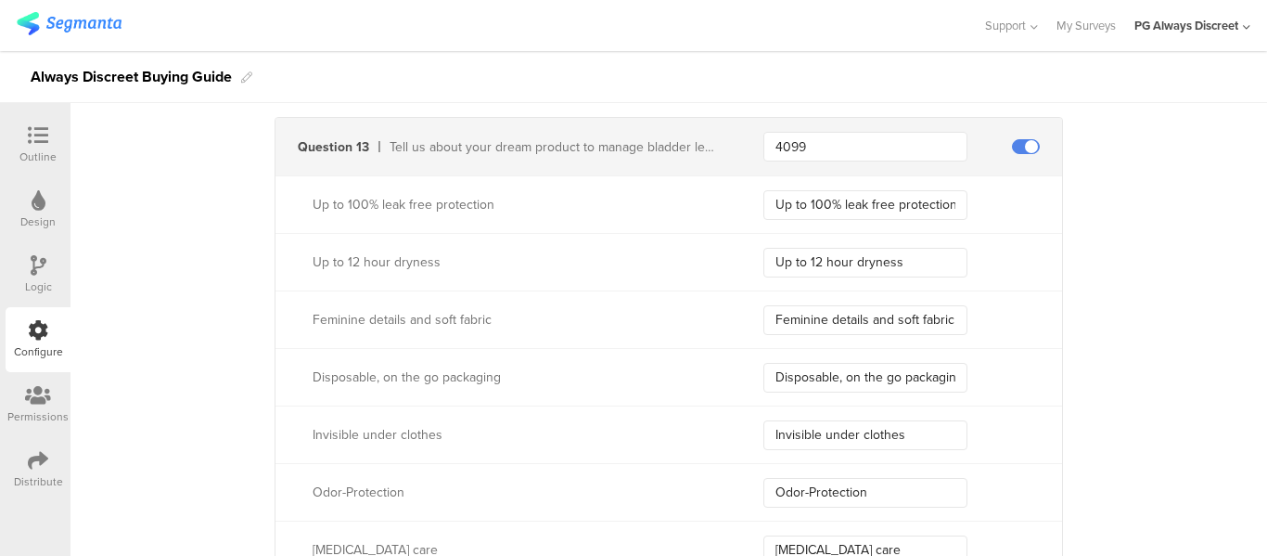
scroll to position [4916, 0]
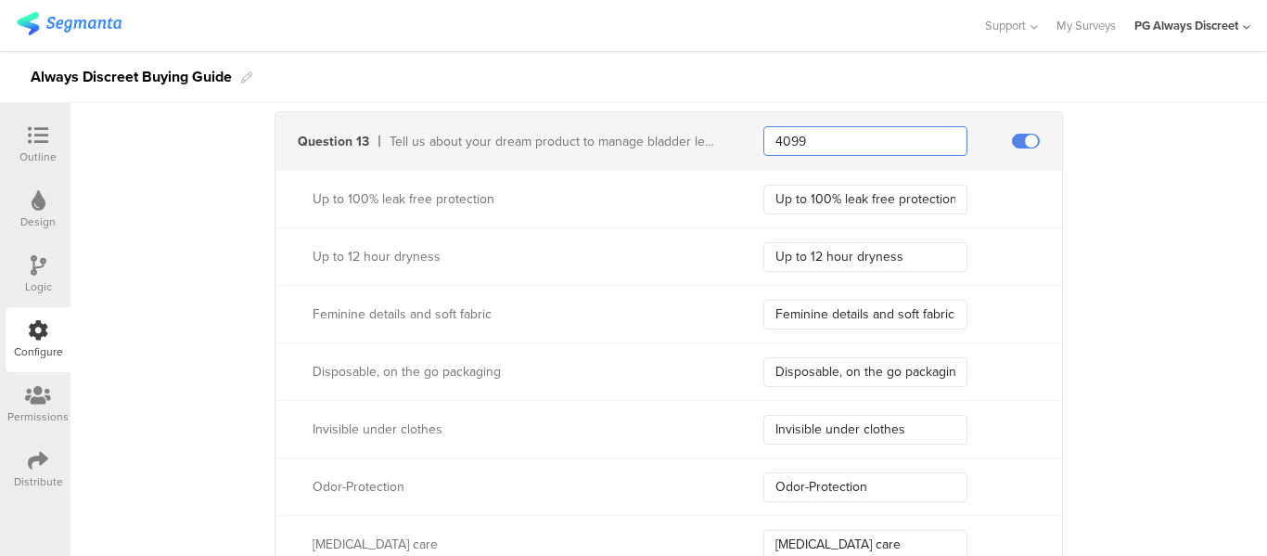
click at [783, 130] on input "4099" at bounding box center [865, 141] width 204 height 30
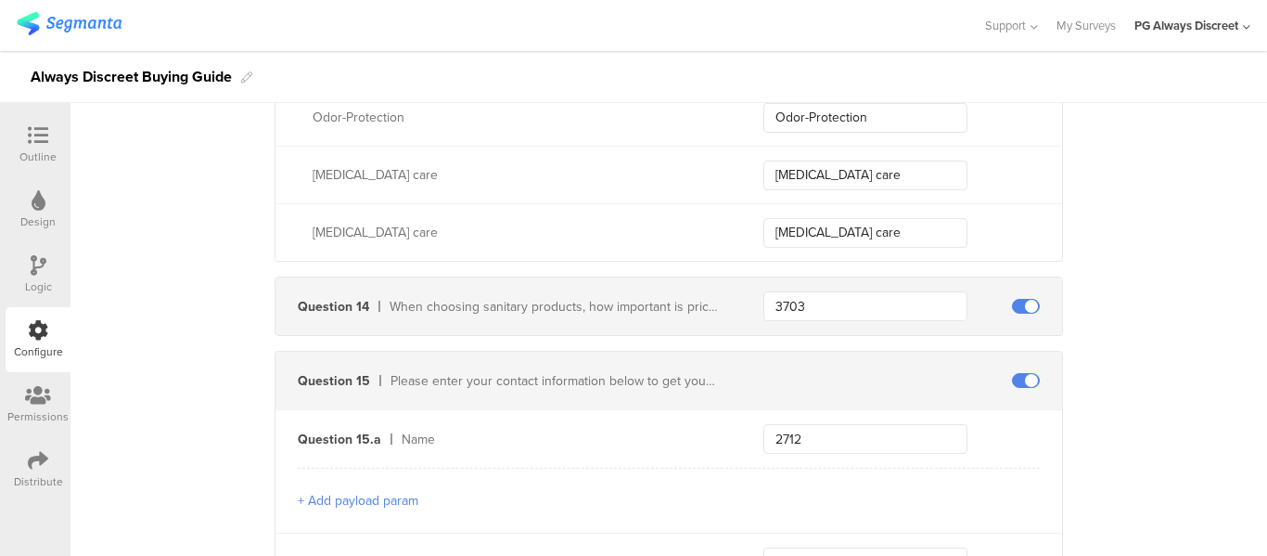
scroll to position [5287, 0]
click at [771, 304] on input "3703" at bounding box center [865, 304] width 204 height 30
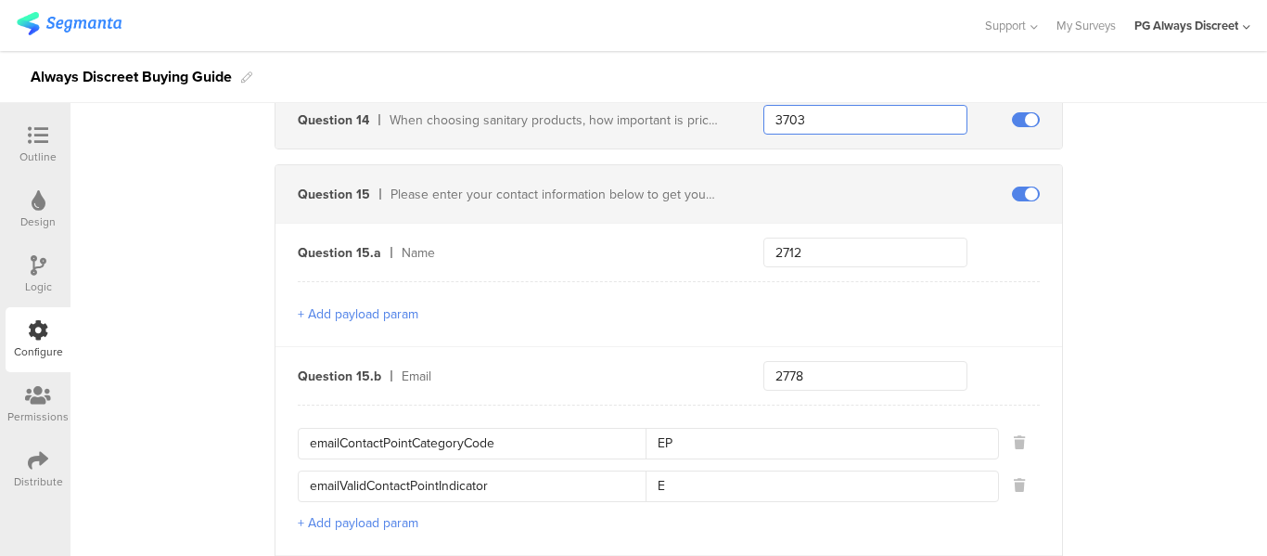
scroll to position [5472, 0]
click at [789, 245] on input "2712" at bounding box center [865, 252] width 204 height 30
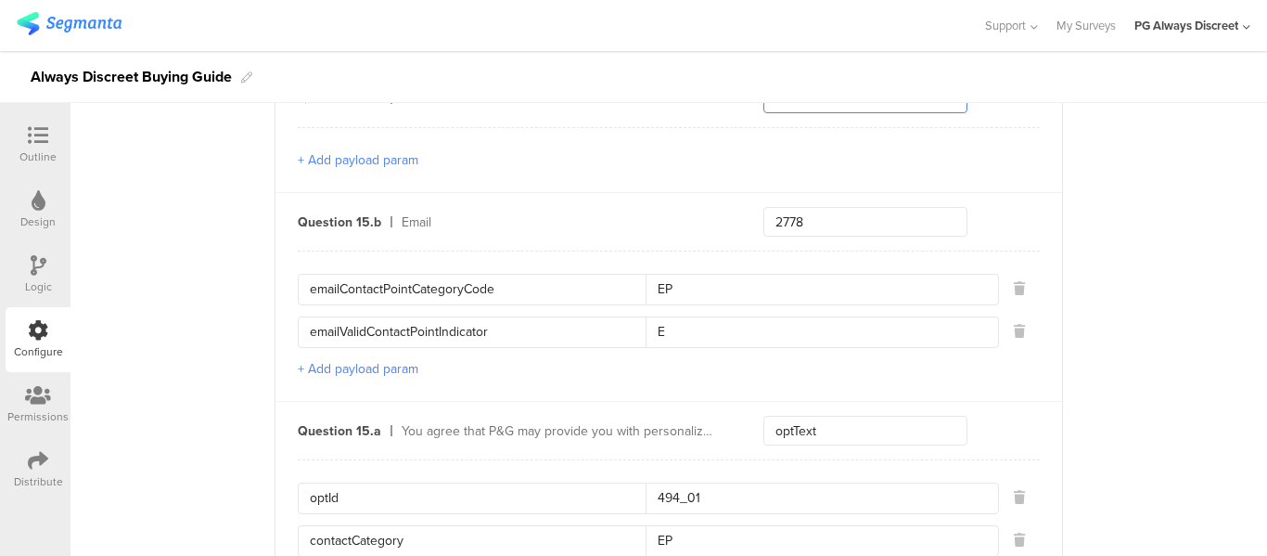
scroll to position [5658, 0]
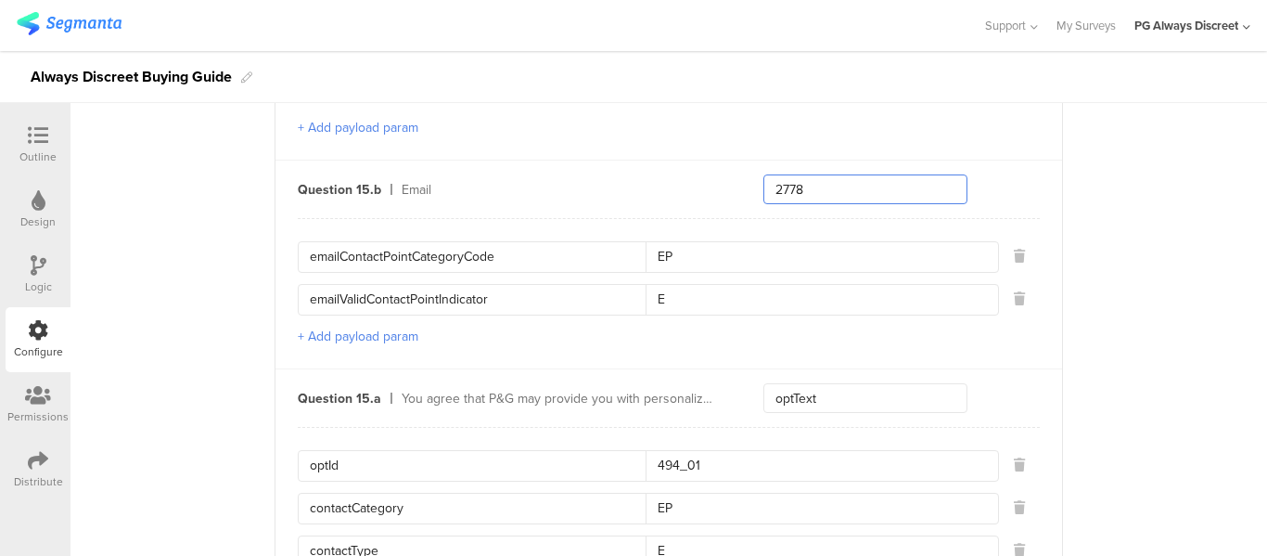
click at [798, 182] on input "2778" at bounding box center [865, 189] width 204 height 30
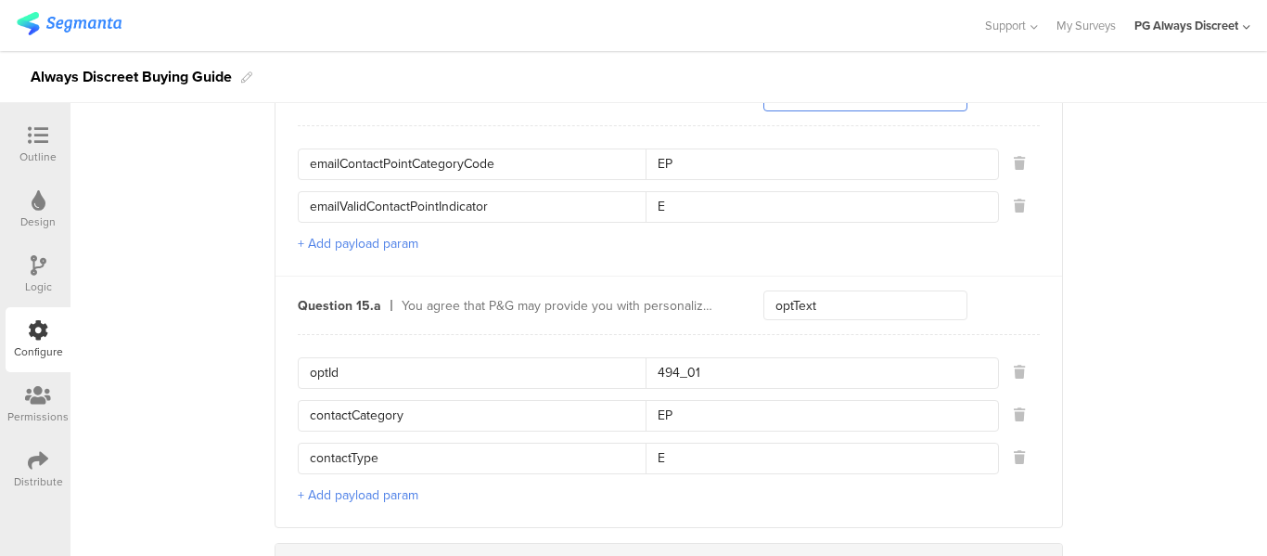
scroll to position [5843, 0]
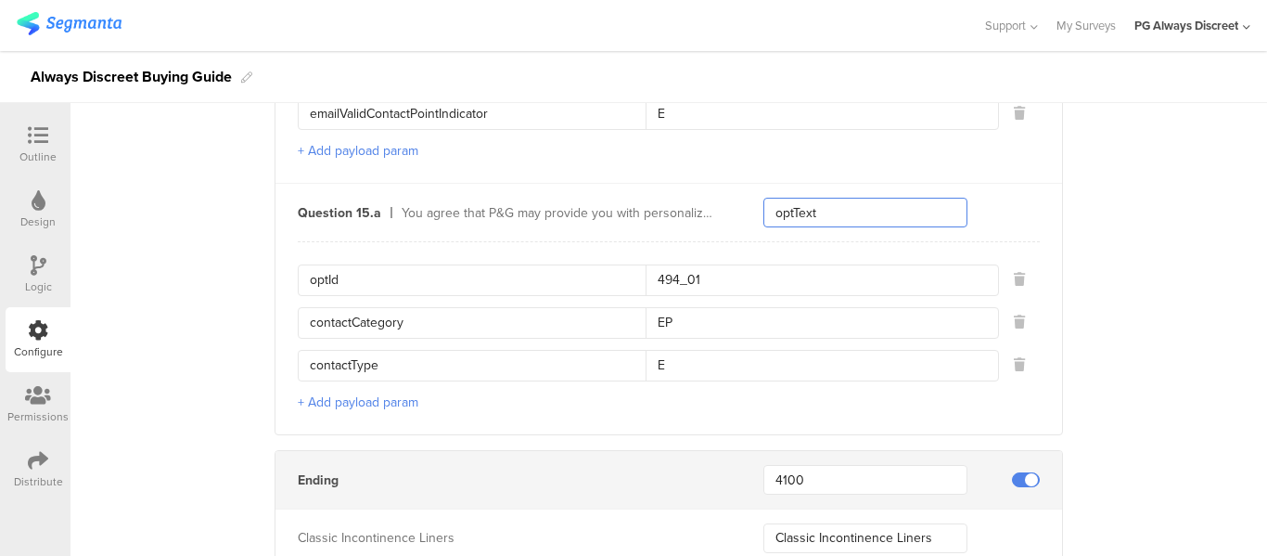
click at [810, 208] on input "optText" at bounding box center [865, 213] width 204 height 30
click at [675, 272] on input "494_01" at bounding box center [816, 280] width 341 height 30
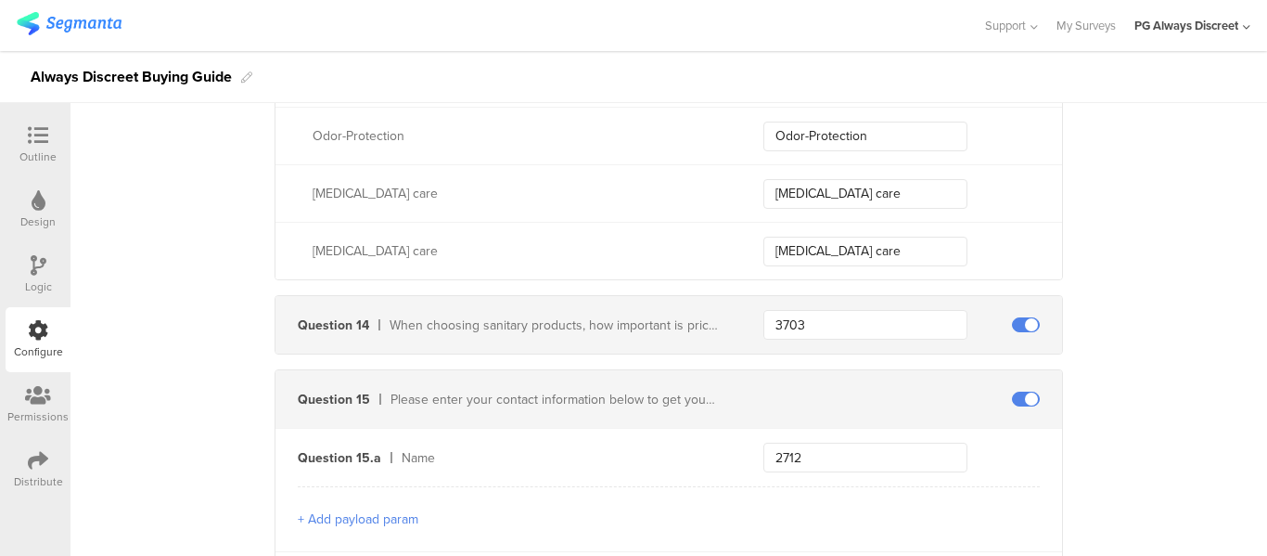
scroll to position [5336, 0]
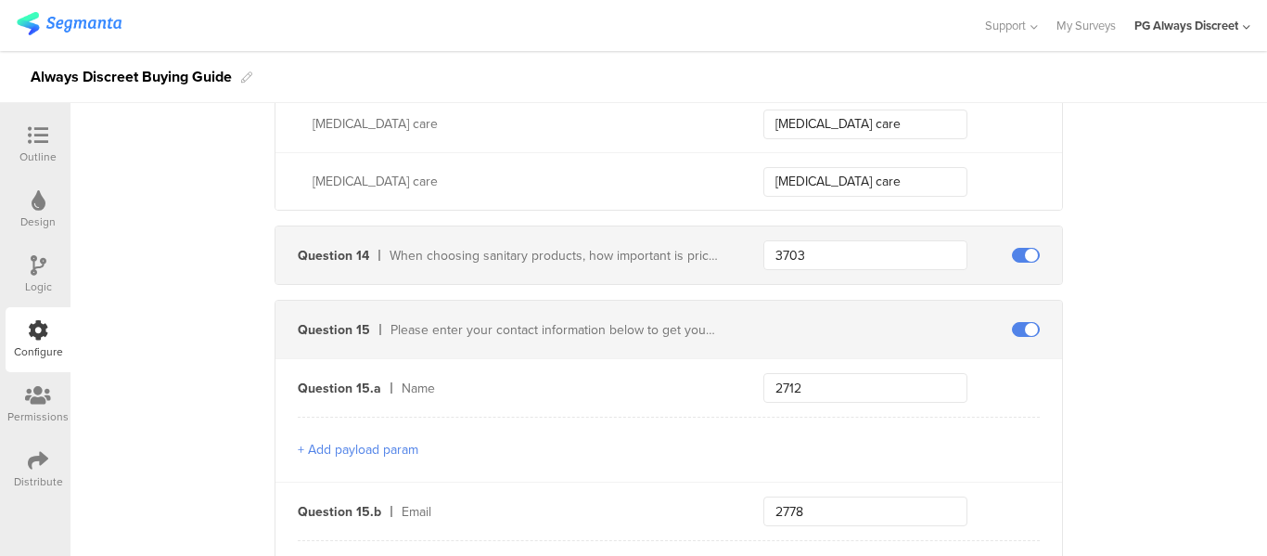
click at [531, 257] on div "When choosing sanitary products, how important is price?" at bounding box center [554, 255] width 329 height 19
click at [28, 344] on div "Configure" at bounding box center [38, 351] width 49 height 17
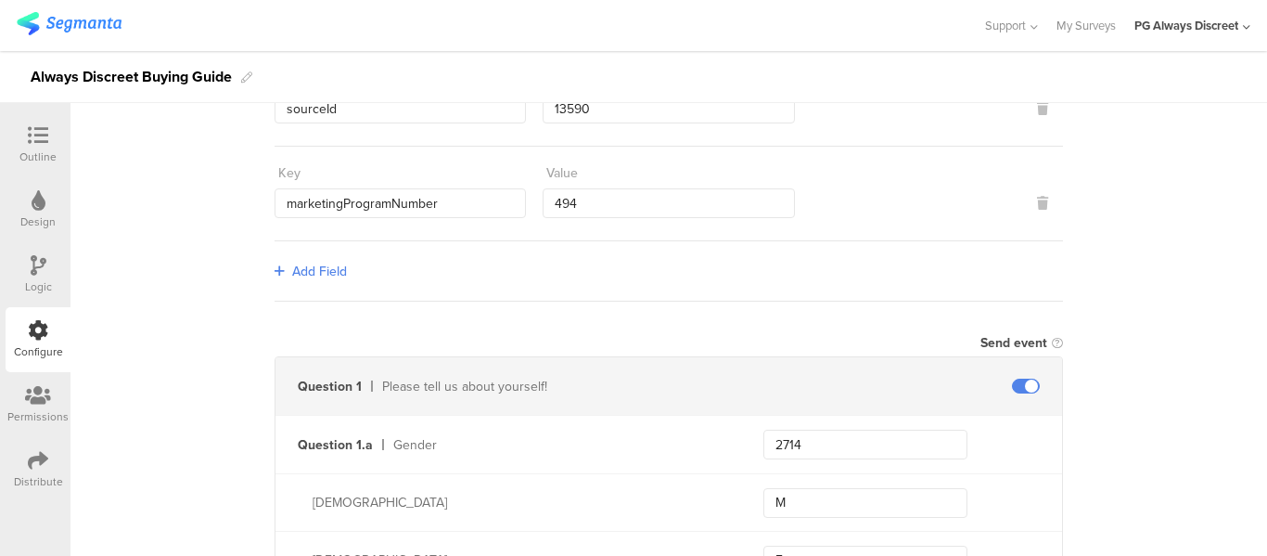
scroll to position [0, 0]
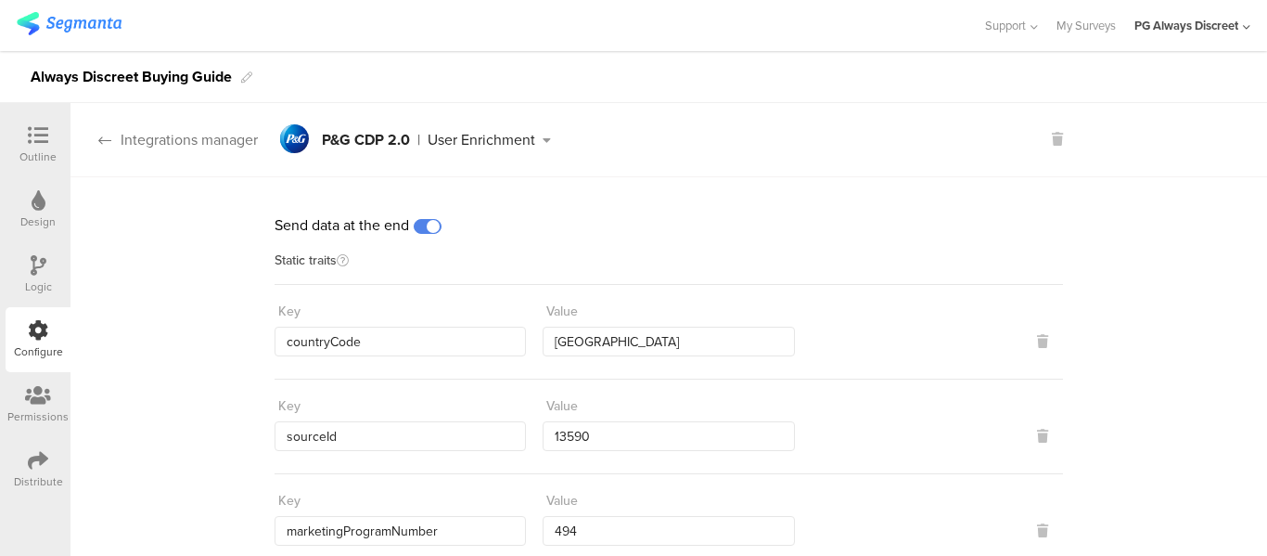
click at [119, 139] on div "Integrations manager" at bounding box center [163, 139] width 187 height 21
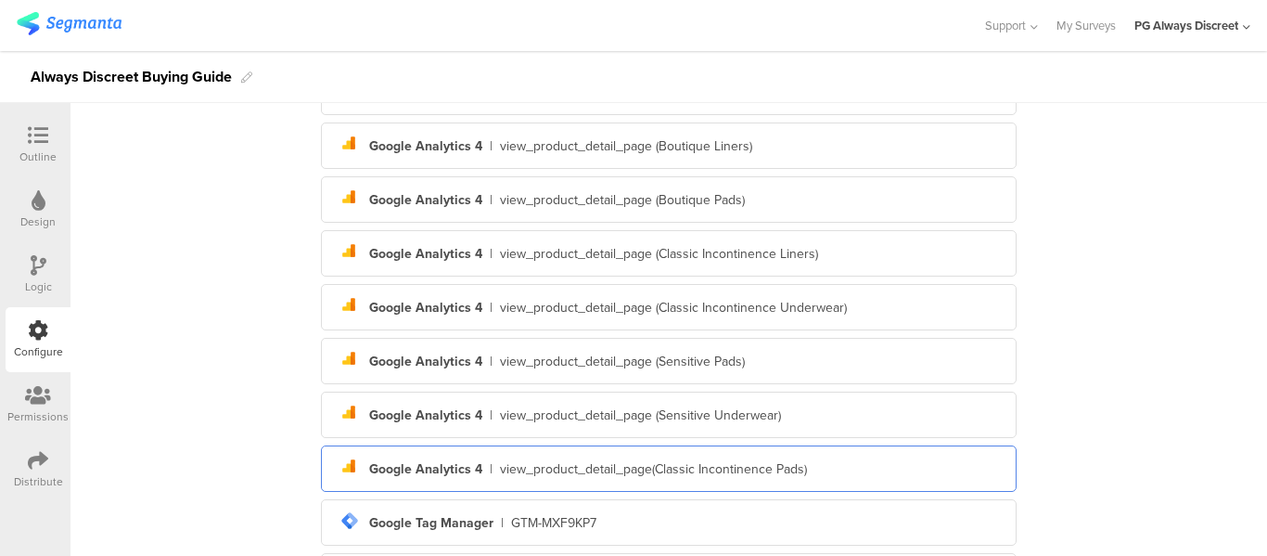
scroll to position [518, 0]
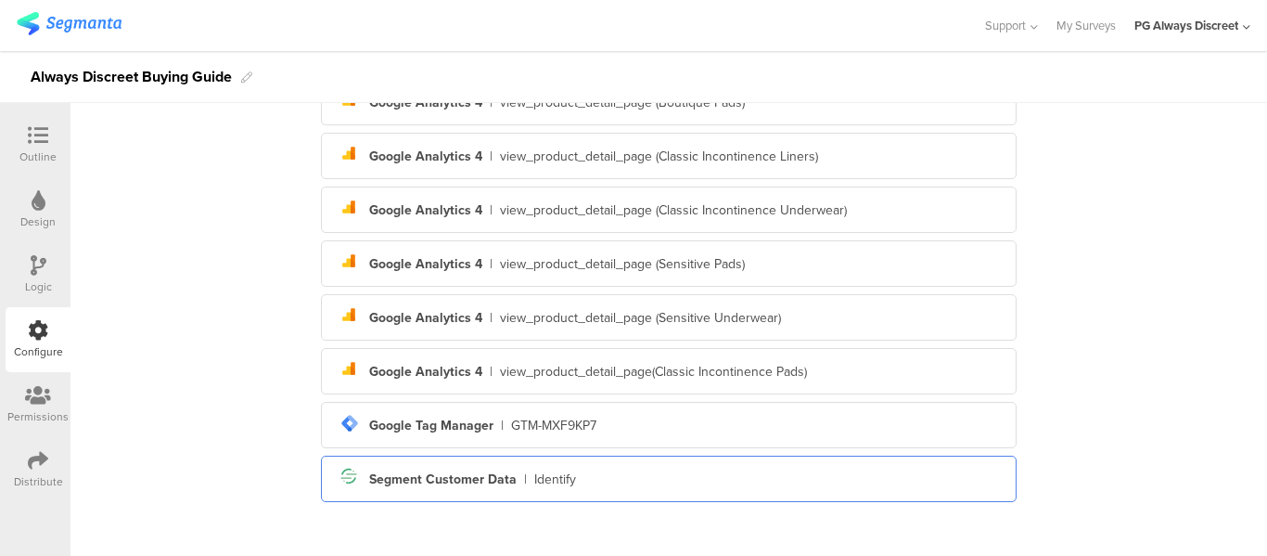
click at [554, 470] on div "Identify" at bounding box center [555, 478] width 42 height 19
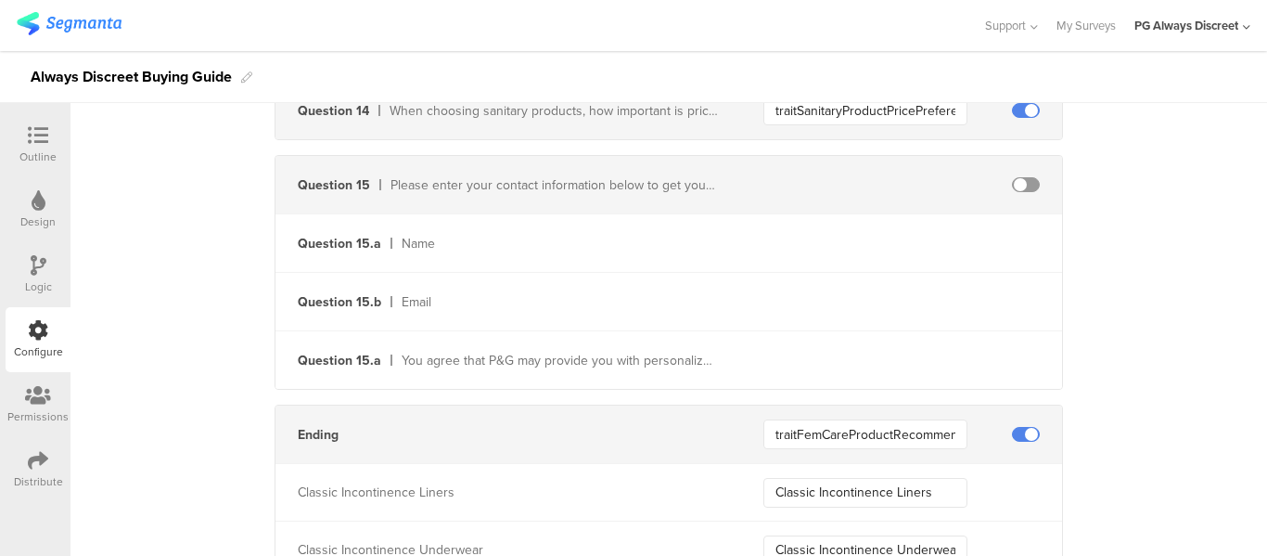
scroll to position [5599, 0]
